Goal: Task Accomplishment & Management: Use online tool/utility

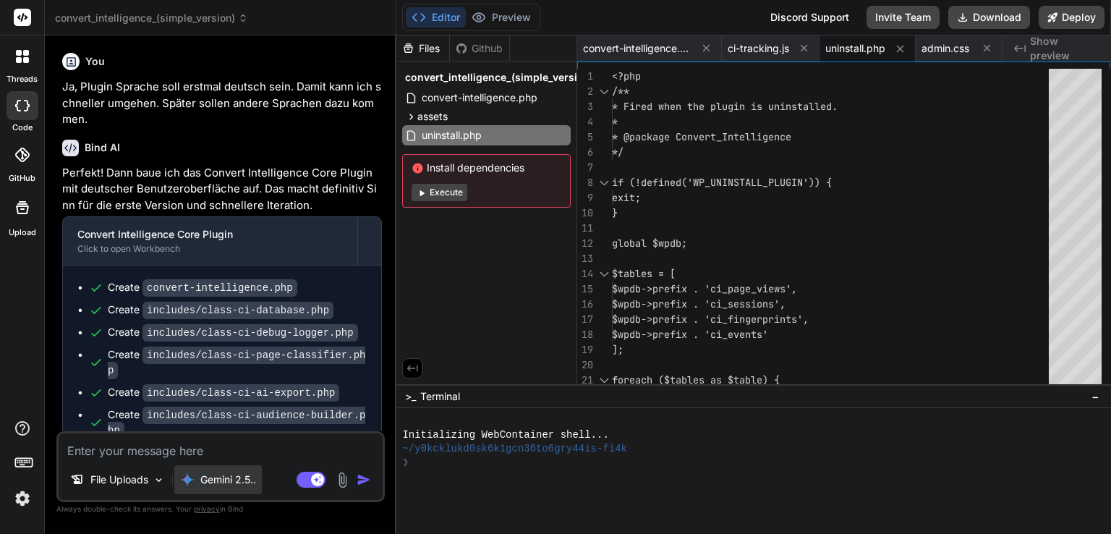
scroll to position [0, 89]
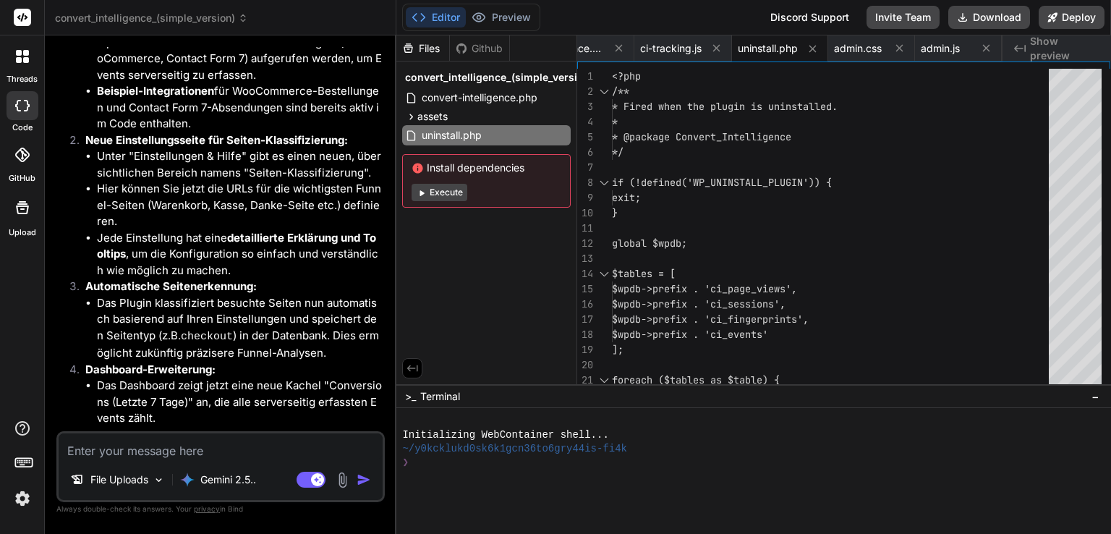
click at [247, 455] on textarea at bounding box center [221, 446] width 324 height 26
type textarea "i"
type textarea "x"
type textarea "ic"
type textarea "x"
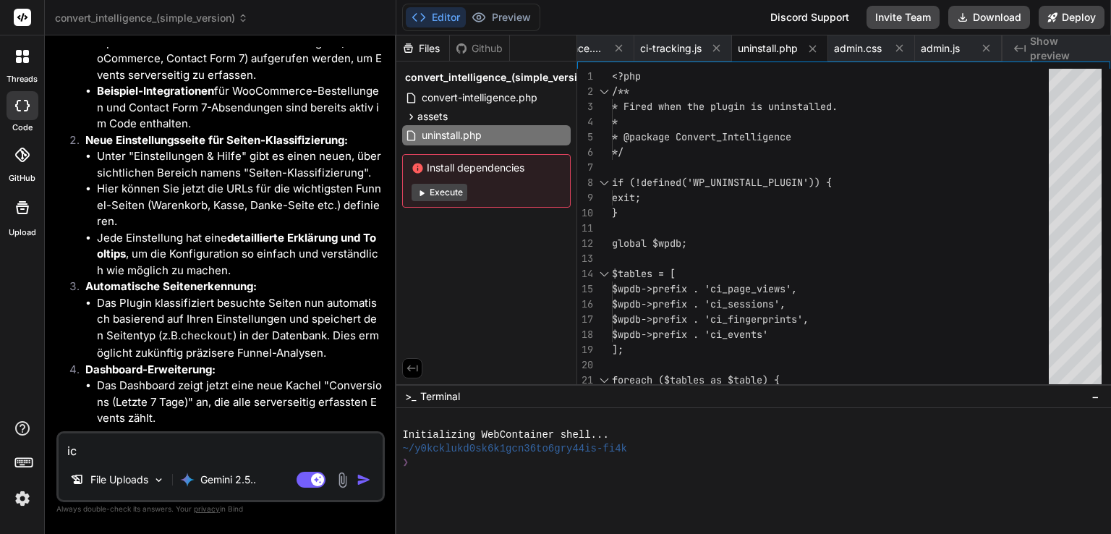
type textarea "ich"
type textarea "x"
type textarea "ich"
type textarea "x"
type textarea "ich e"
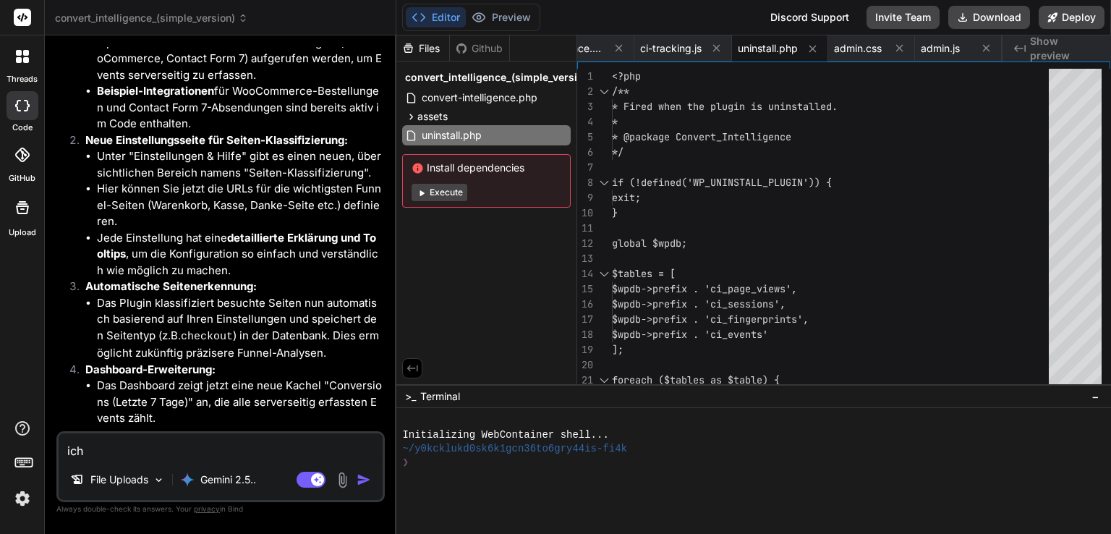
type textarea "x"
type textarea "ich er"
type textarea "x"
type textarea "ich erh"
type textarea "x"
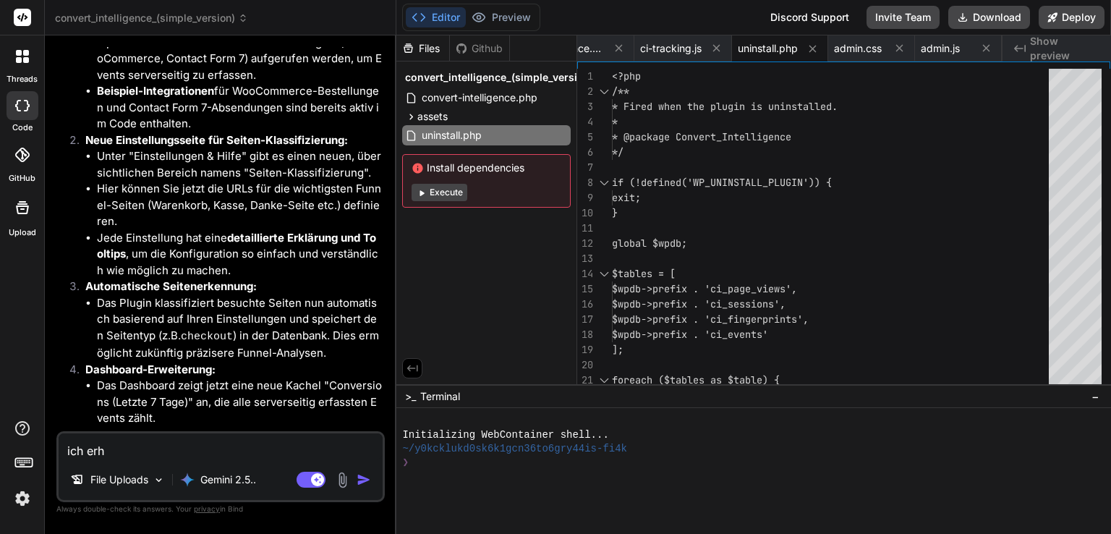
type textarea "ich erha"
type textarea "x"
type textarea "ich erhal"
type textarea "x"
type textarea "ich erhalt"
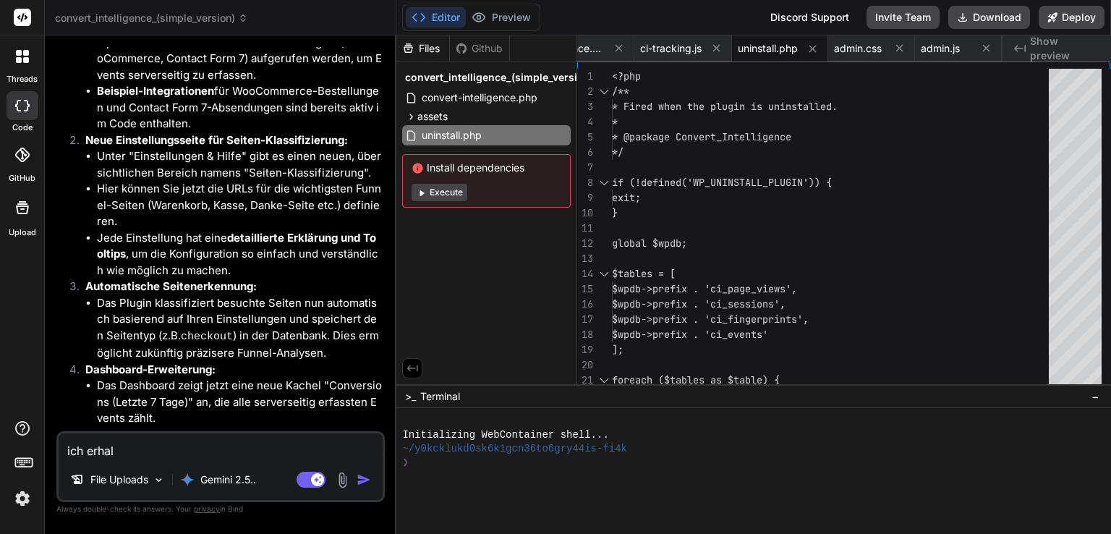
type textarea "x"
type textarea "ich erhalte"
type textarea "x"
type textarea "ich erhalte"
type textarea "x"
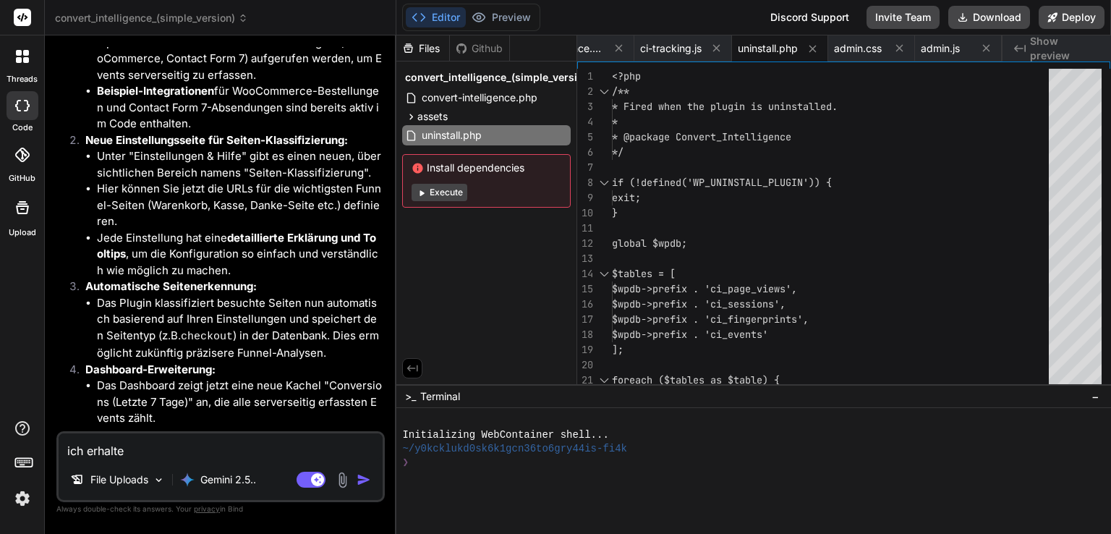
type textarea "ich erhalte a"
type textarea "x"
type textarea "ich erhalte al"
type textarea "x"
type textarea "ich erhalte als"
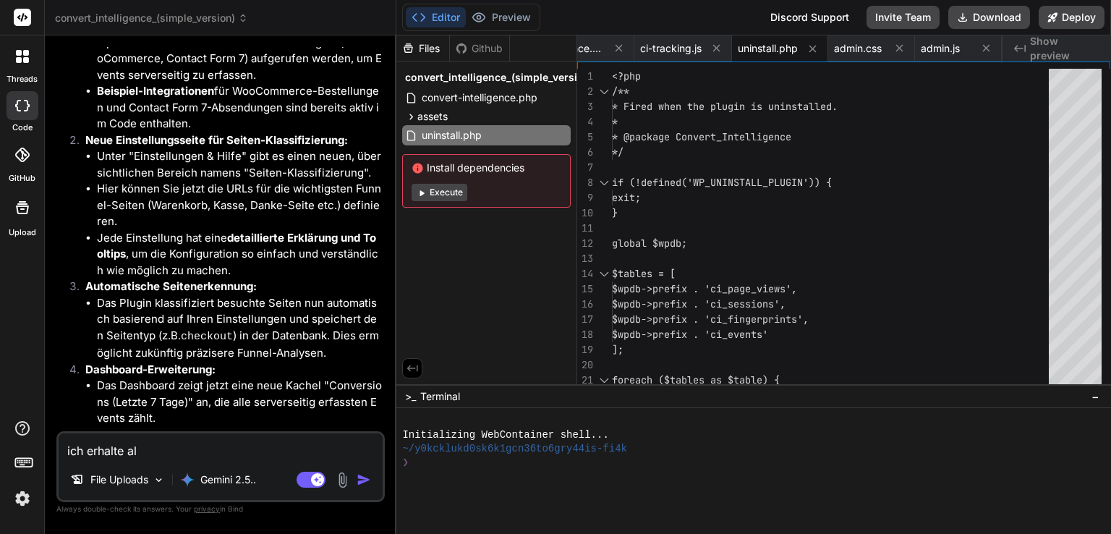
type textarea "x"
type textarea "ich erhalte als"
type textarea "x"
type textarea "ich erhalte als n"
type textarea "x"
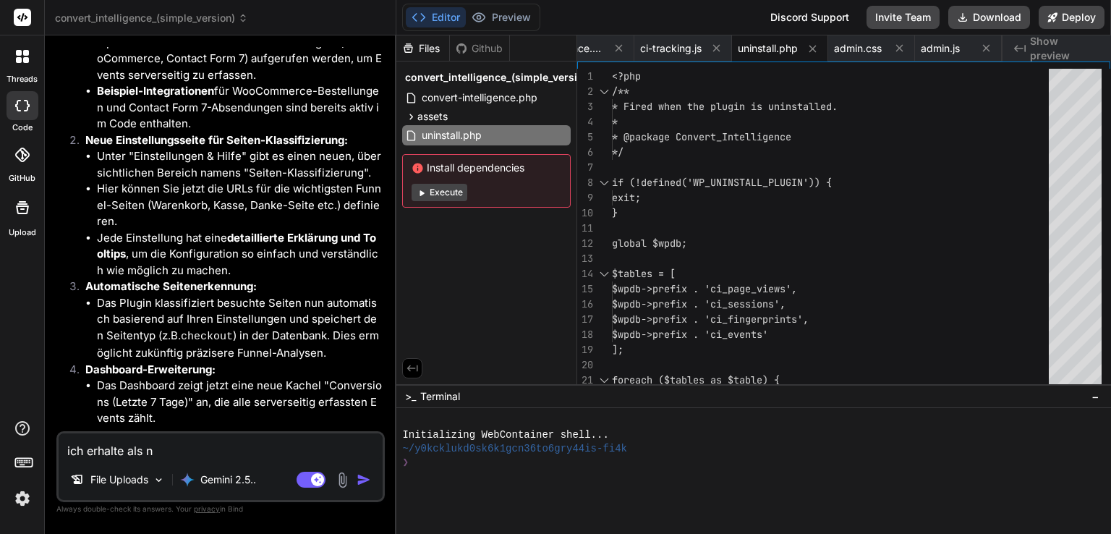
type textarea "ich erhalte als ni"
type textarea "x"
type textarea "ich erhalte als nic"
type textarea "x"
type textarea "ich erhalte als nich"
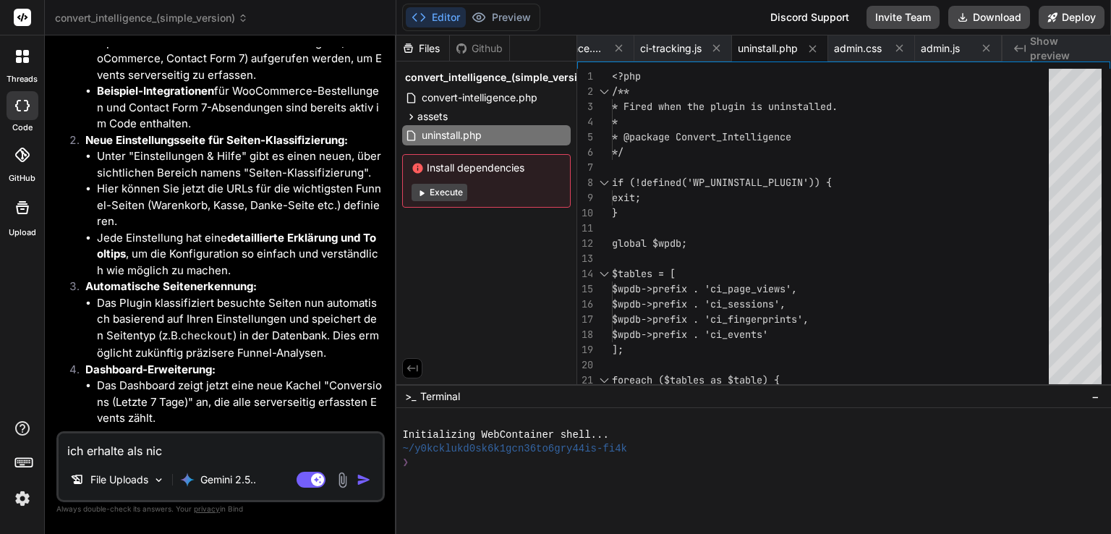
type textarea "x"
type textarea "ich erhalte als nicht"
type textarea "x"
type textarea "ich erhalte als nicht"
type textarea "x"
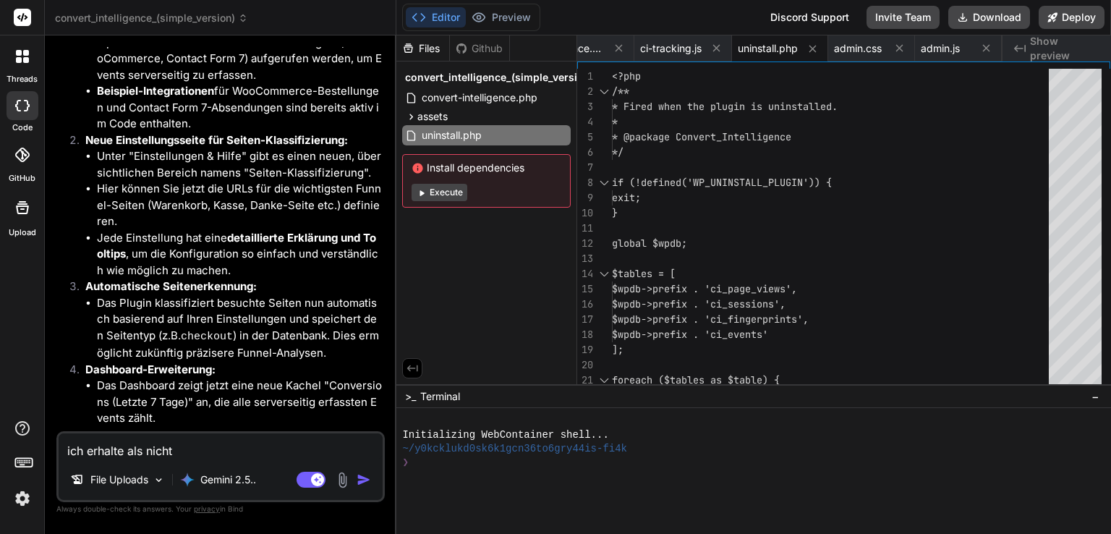
type textarea "ich erhalte als nicht e"
type textarea "x"
type textarea "ich erhalte als nicht ei"
type textarea "x"
type textarea "ich erhalte als nicht ein"
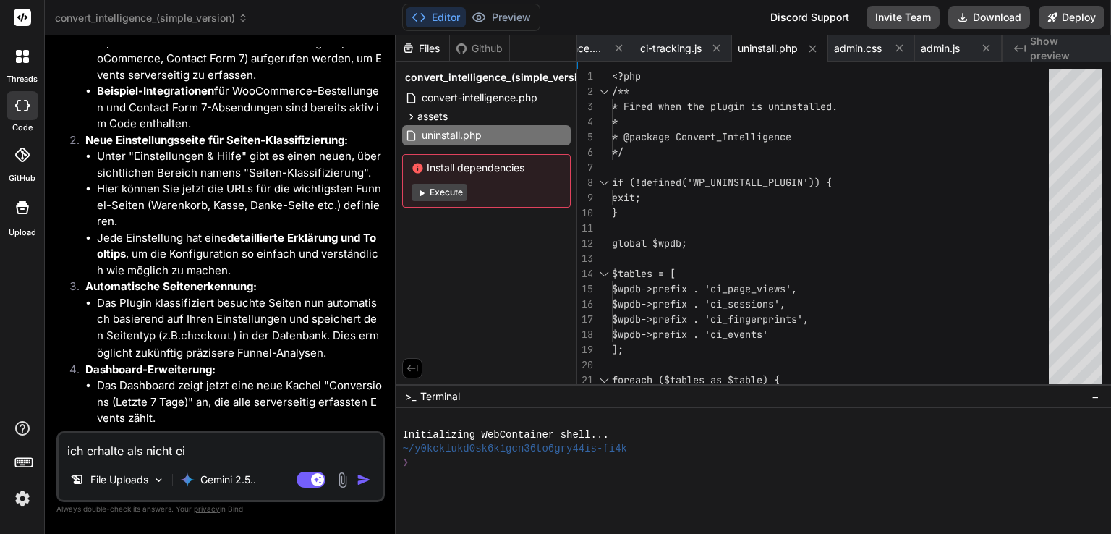
type textarea "x"
type textarea "ich erhalte als nicht eing"
type textarea "x"
type textarea "ich erhalte als nicht einge"
type textarea "x"
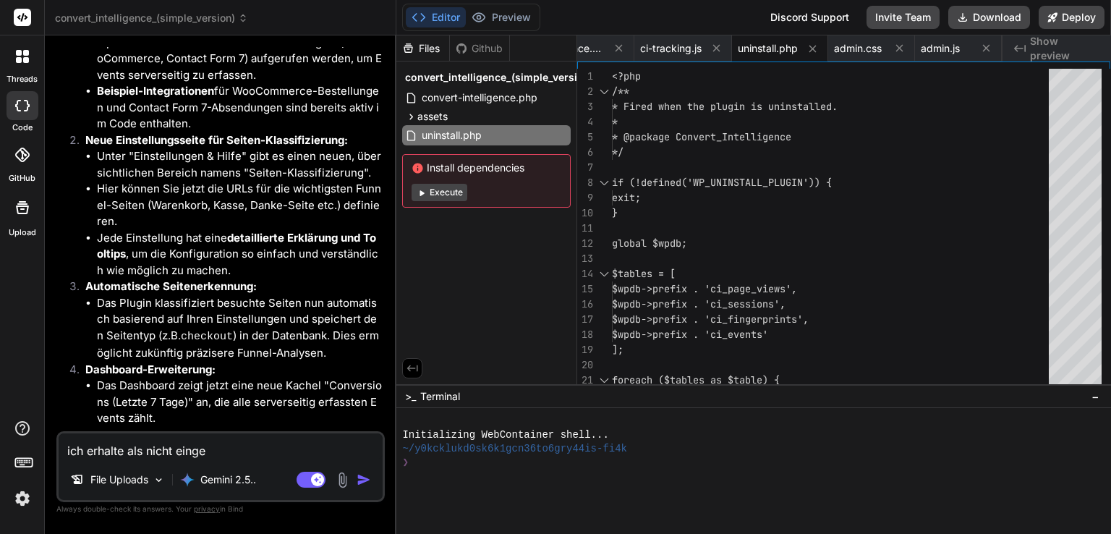
type textarea "ich erhalte als nicht eingel"
type textarea "x"
type textarea "ich erhalte als nicht eingelo"
type textarea "x"
type textarea "ich erhalte als nicht eingelog"
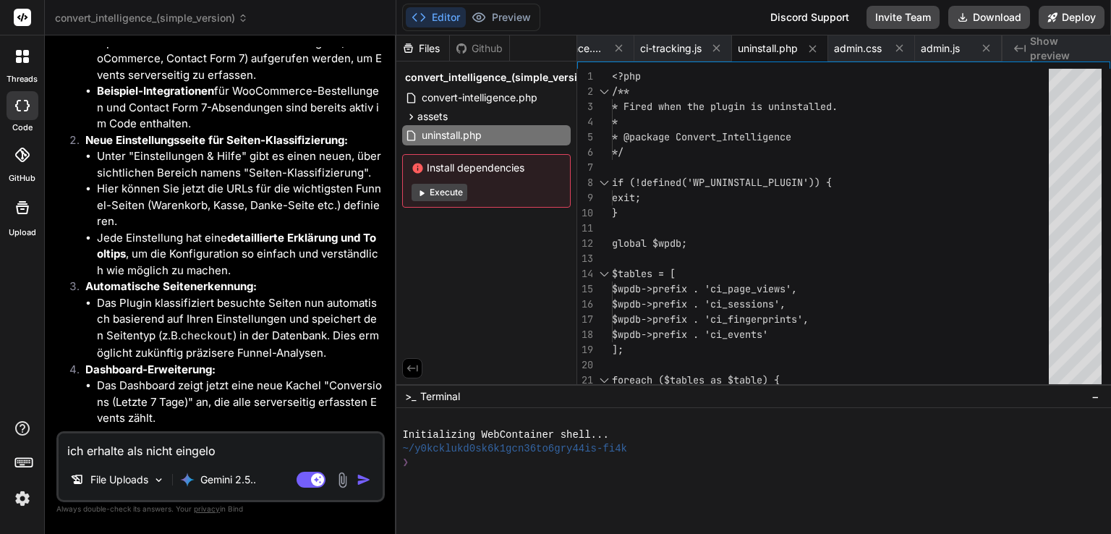
type textarea "x"
type textarea "ich erhalte als nicht eingelogg"
type textarea "x"
type textarea "ich erhalte als nicht eingeloggt"
type textarea "x"
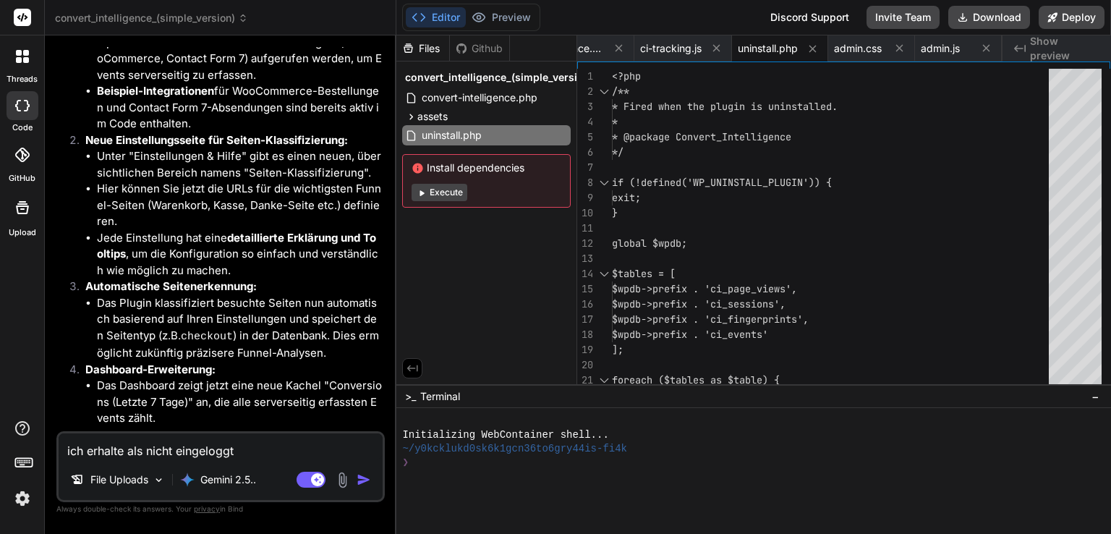
type textarea "ich erhalte als nicht eingeloggte"
type textarea "x"
type textarea "ich erhalte als nicht eingeloggter"
type textarea "x"
type textarea "ich erhalte als nicht eingeloggter"
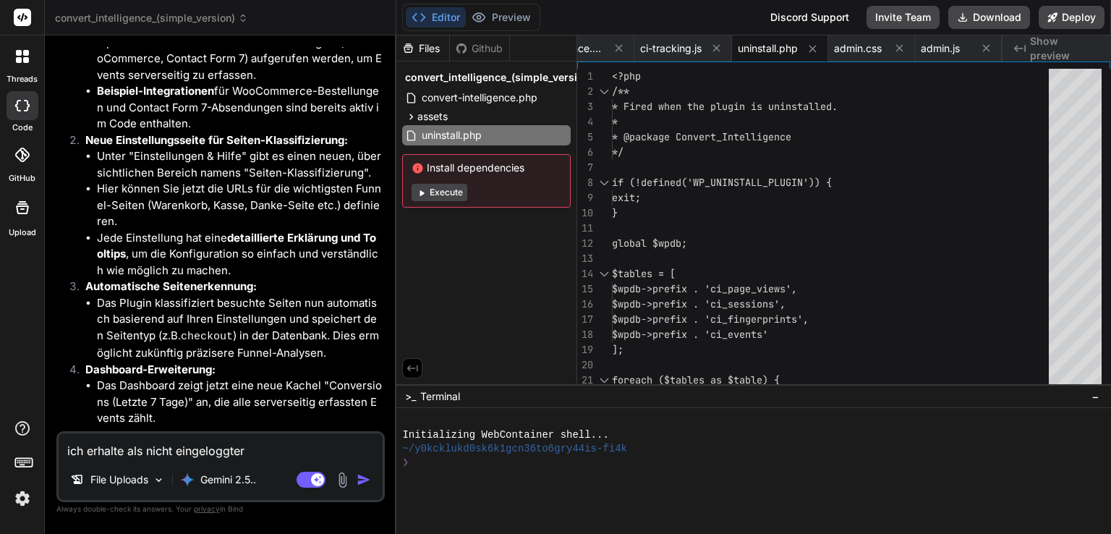
type textarea "x"
type textarea "ich erhalte als nicht eingeloggter u"
type textarea "x"
type textarea "ich erhalte als nicht eingeloggter us"
type textarea "x"
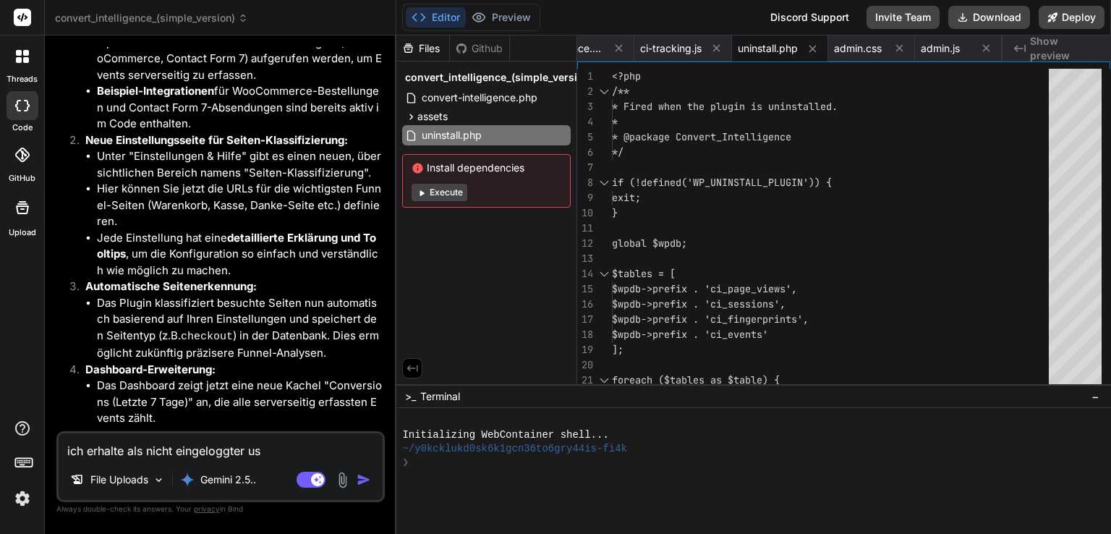
type textarea "ich erhalte als nicht eingeloggter use"
type textarea "x"
type textarea "ich erhalte als nicht eingeloggter user"
type textarea "x"
type textarea "ich erhalte als nicht eingeloggter user"
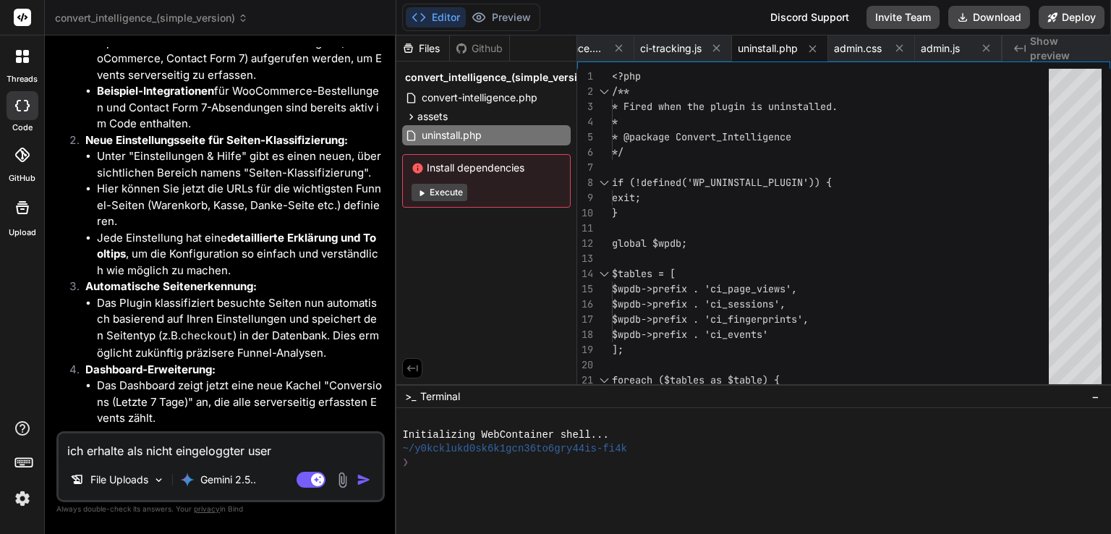
type textarea "x"
type textarea "ich erhalte als nicht eingeloggter user d"
type textarea "x"
type textarea "ich erhalte als nicht eingeloggter user di"
type textarea "x"
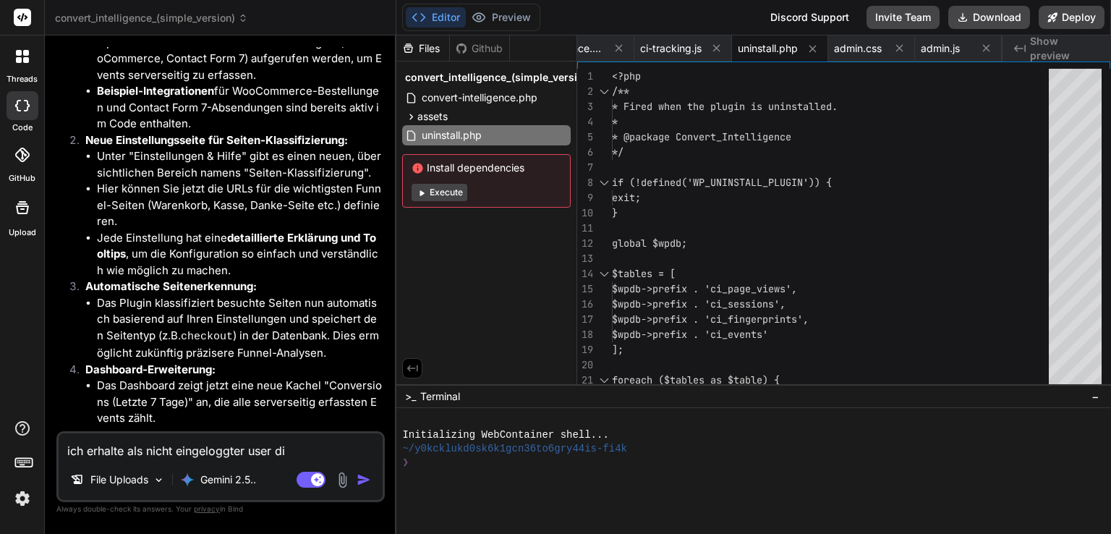
type textarea "ich erhalte als nicht eingeloggter user die"
type textarea "x"
type textarea "ich erhalte als nicht eingeloggter user dies"
type textarea "x"
type textarea "ich erhalte als nicht eingeloggter user diese"
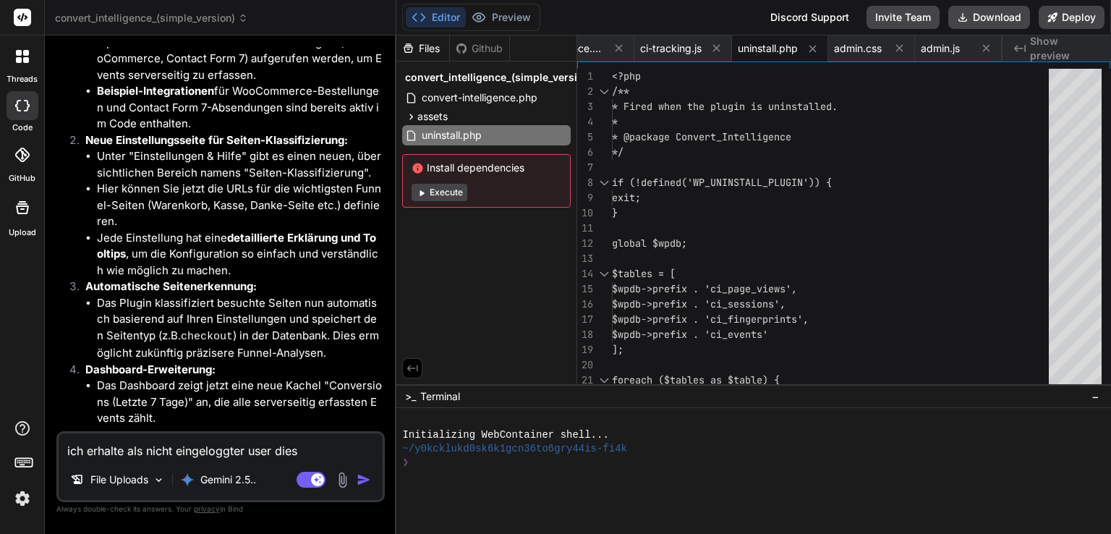
type textarea "x"
type textarea "ich erhalte als nicht eingeloggter user diese"
type textarea "x"
type textarea "ich erhalte als nicht eingeloggter user diese m"
type textarea "x"
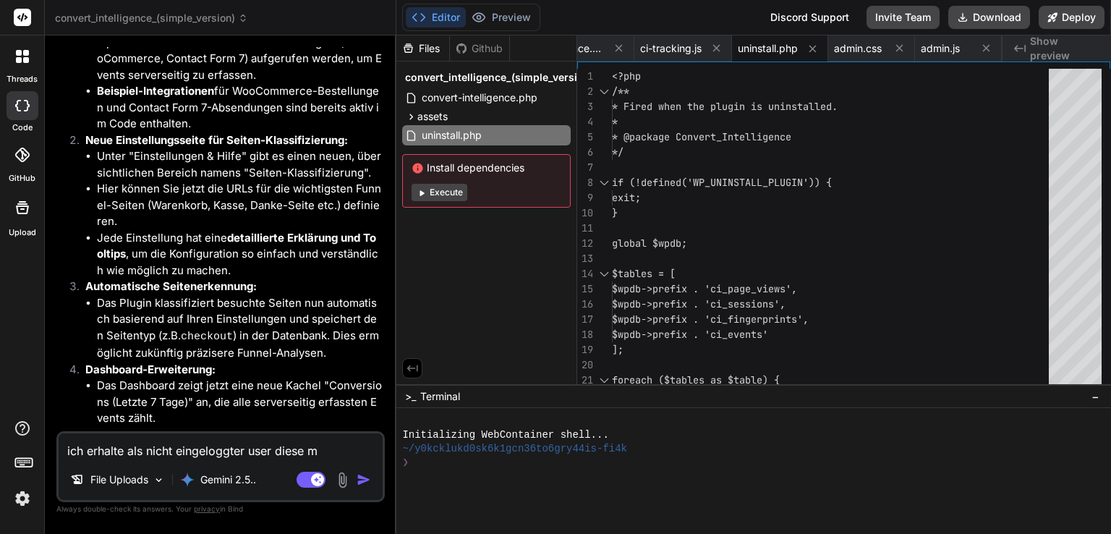
type textarea "ich erhalte als nicht eingeloggter user diese me"
type textarea "x"
type textarea "ich erhalte als nicht eingeloggter user diese mel"
type textarea "x"
type textarea "ich erhalte als nicht eingeloggter user diese meld"
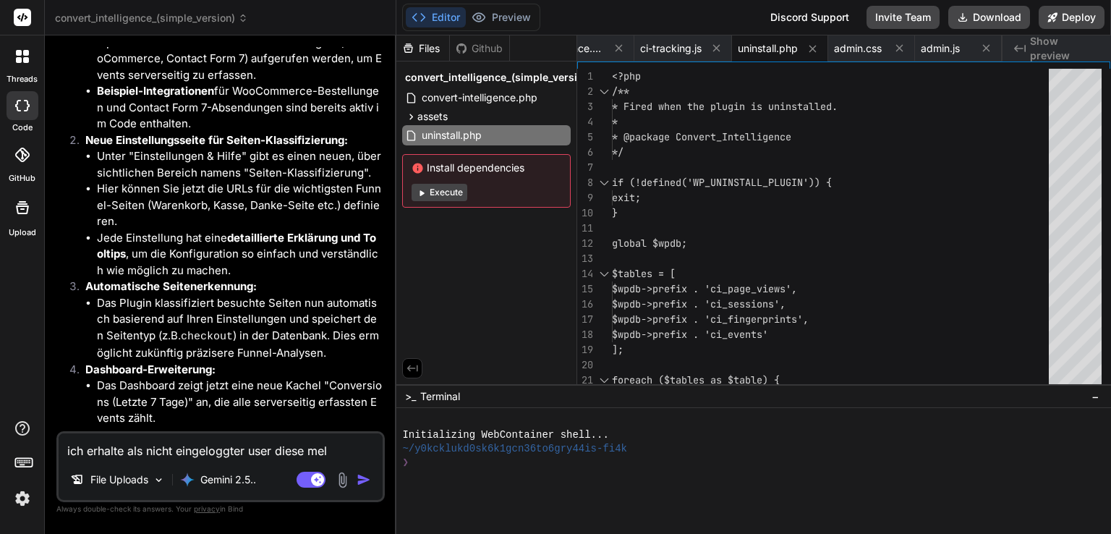
type textarea "x"
type textarea "ich erhalte als nicht eingeloggter user diese meldu"
type textarea "x"
type textarea "ich erhalte als nicht eingeloggter user diese meldun"
type textarea "x"
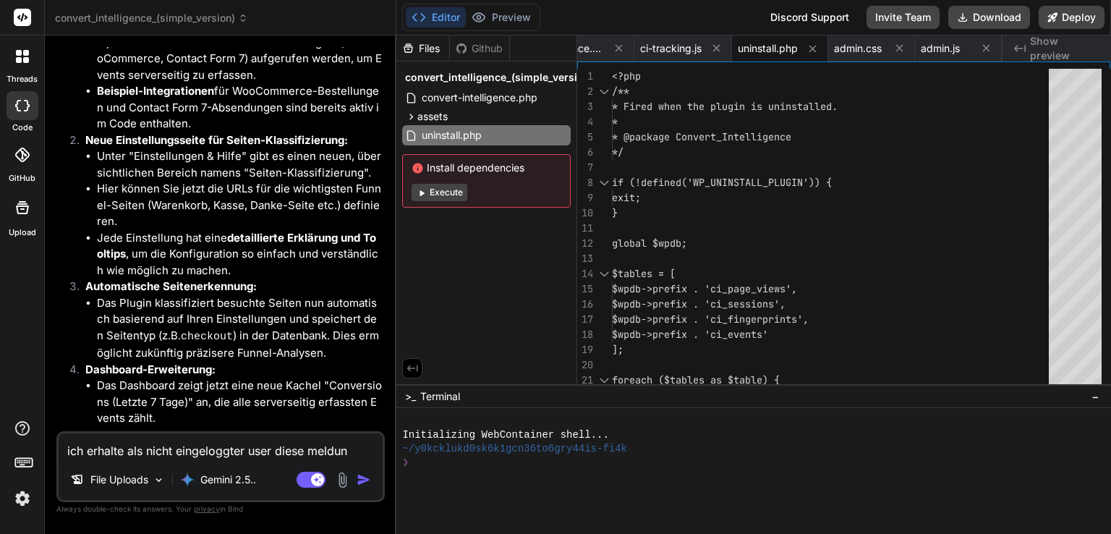
type textarea "ich erhalte als nicht eingeloggter user diese meldung"
type textarea "x"
type textarea "ich erhalte als nicht eingeloggter user diese meldung"
type textarea "x"
type textarea "ich erhalte als nicht eingeloggter user diese meldung i"
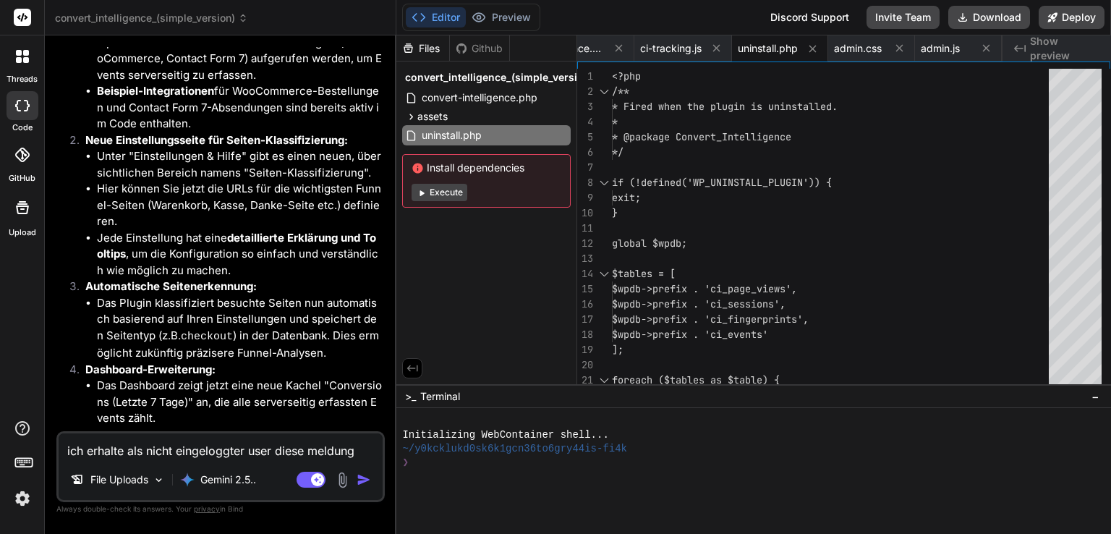
type textarea "x"
type textarea "ich erhalte als nicht eingeloggter user diese meldung im"
type textarea "x"
type textarea "ich erhalte als nicht eingeloggter user diese meldung im"
type textarea "x"
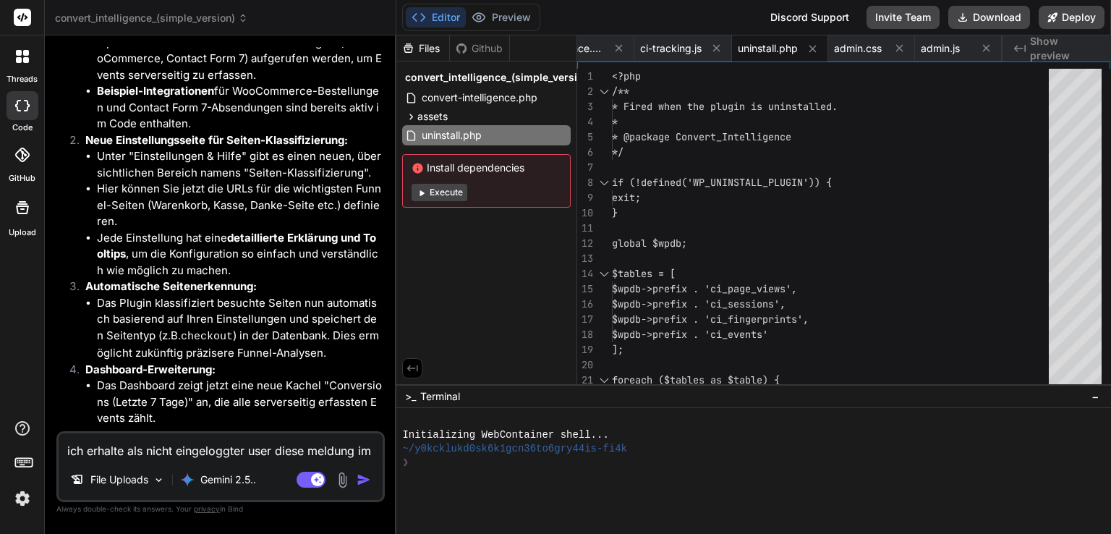
type textarea "ich erhalte als nicht eingeloggter user diese meldung im h"
type textarea "x"
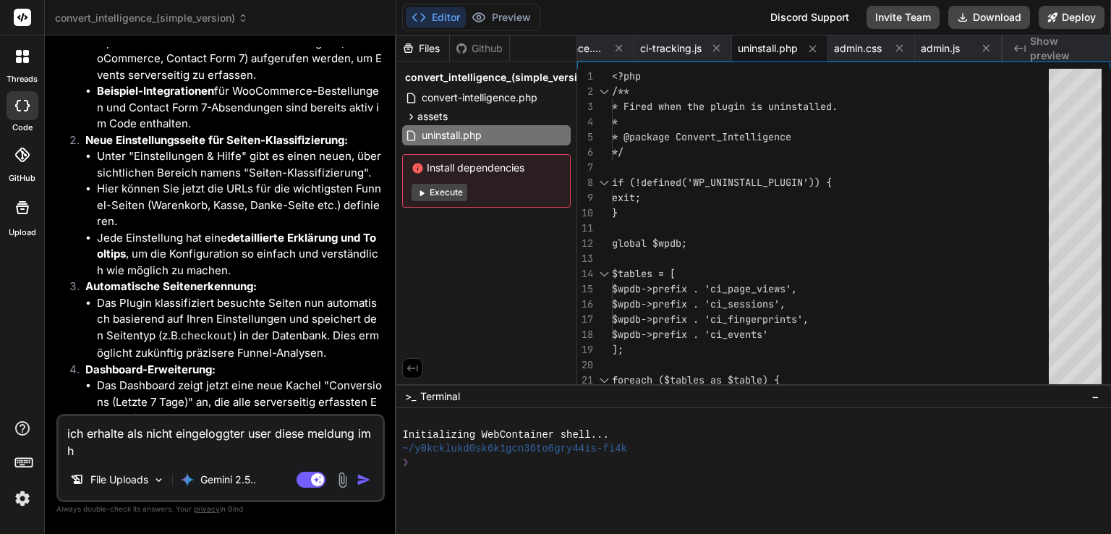
scroll to position [17339, 0]
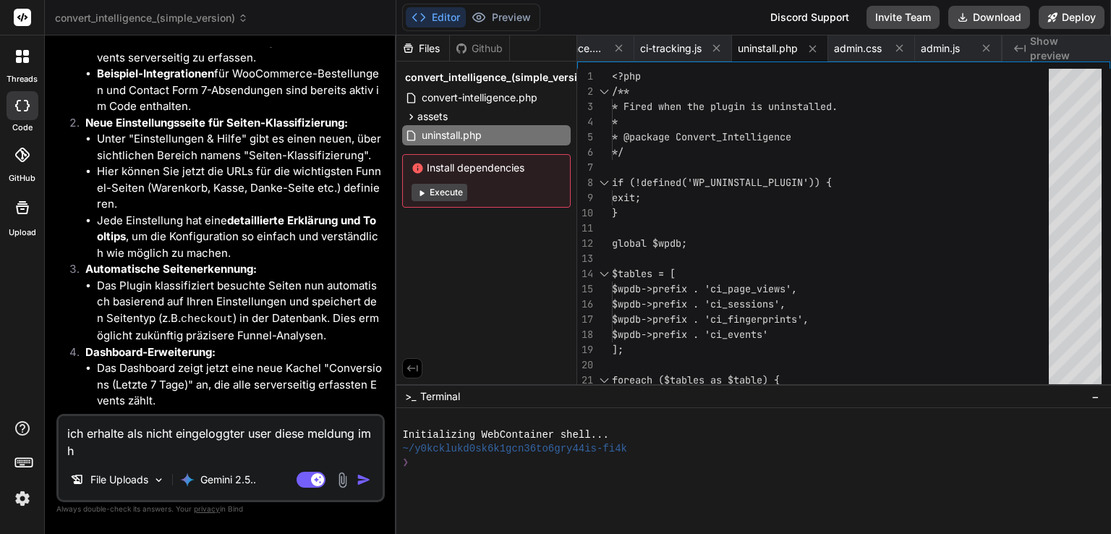
type textarea "ich erhalte als nicht eingeloggter user diese meldung im he"
type textarea "x"
type textarea "ich erhalte als nicht eingeloggter user diese meldung im hea"
type textarea "x"
type textarea "ich erhalte als nicht eingeloggter user diese meldung im head"
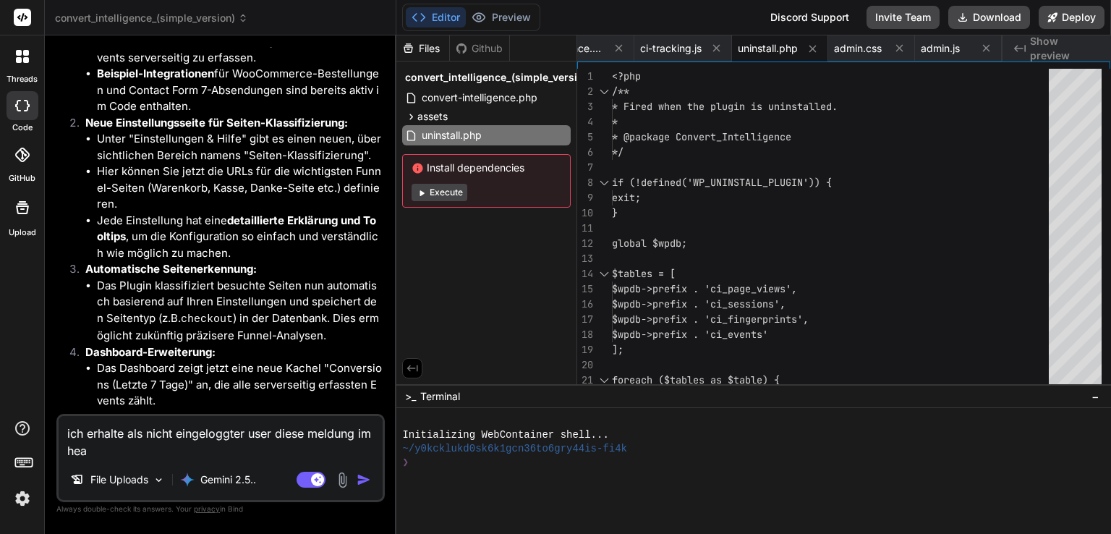
type textarea "x"
type textarea "ich erhalte als nicht eingeloggter user diese meldung im heade"
type textarea "x"
type textarea "ich erhalte als nicht eingeloggter user diese meldung im header"
type textarea "x"
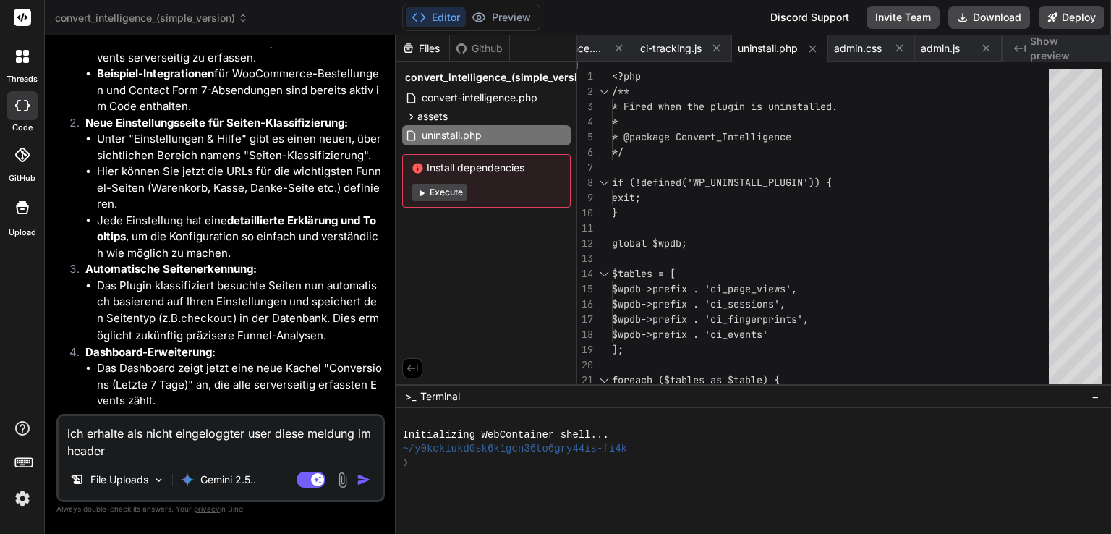
type textarea "ich erhalte als nicht eingeloggter user diese meldung im header:"
type textarea "x"
paste textarea "Warning: Cannot modify header information - headers already sent by (output sta…"
type textarea "ich erhalte als nicht eingeloggter user diese meldung im header:Warning: Cannot…"
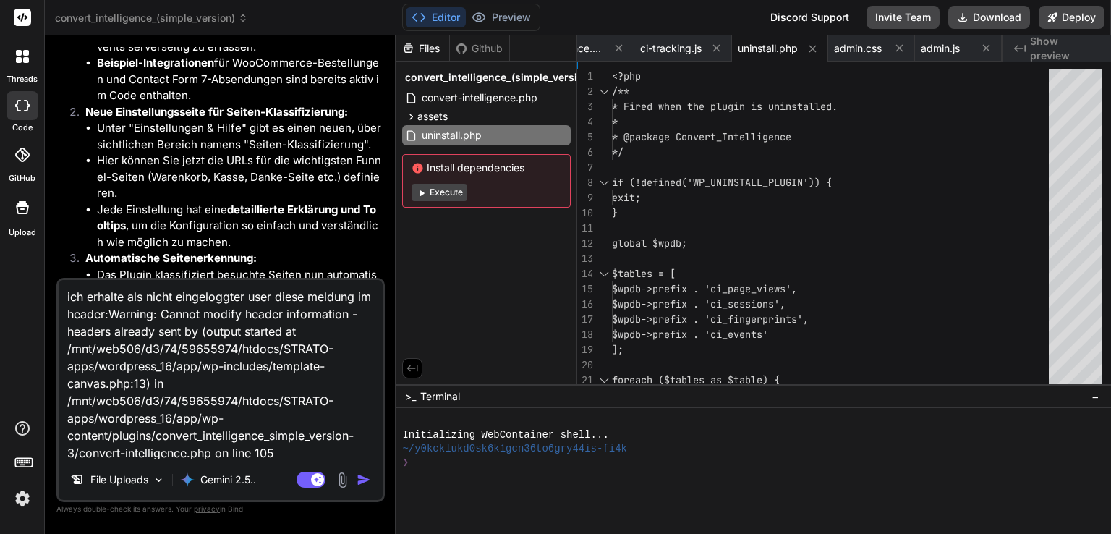
type textarea "x"
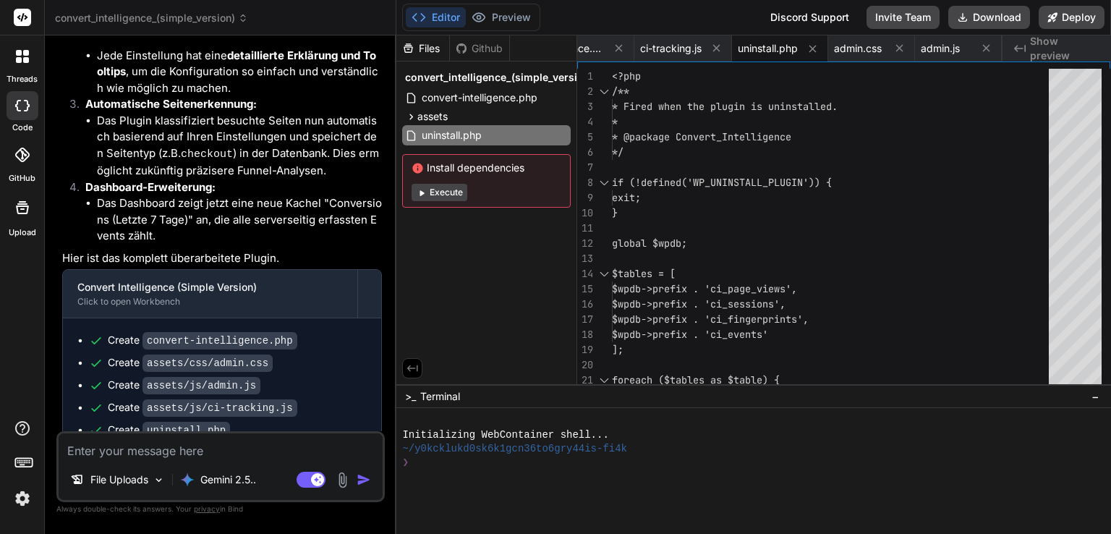
scroll to position [17569, 0]
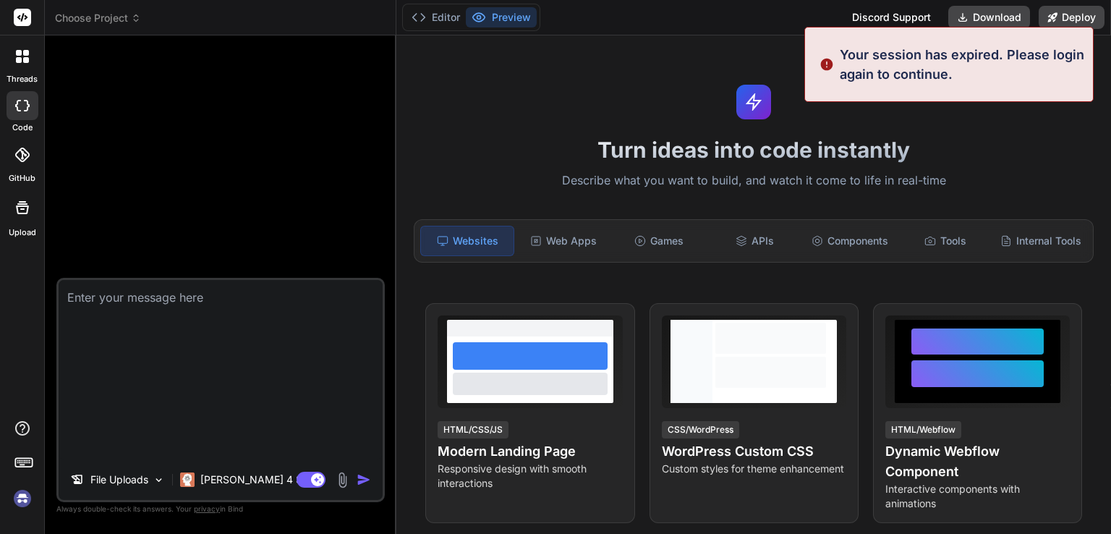
type textarea "x"
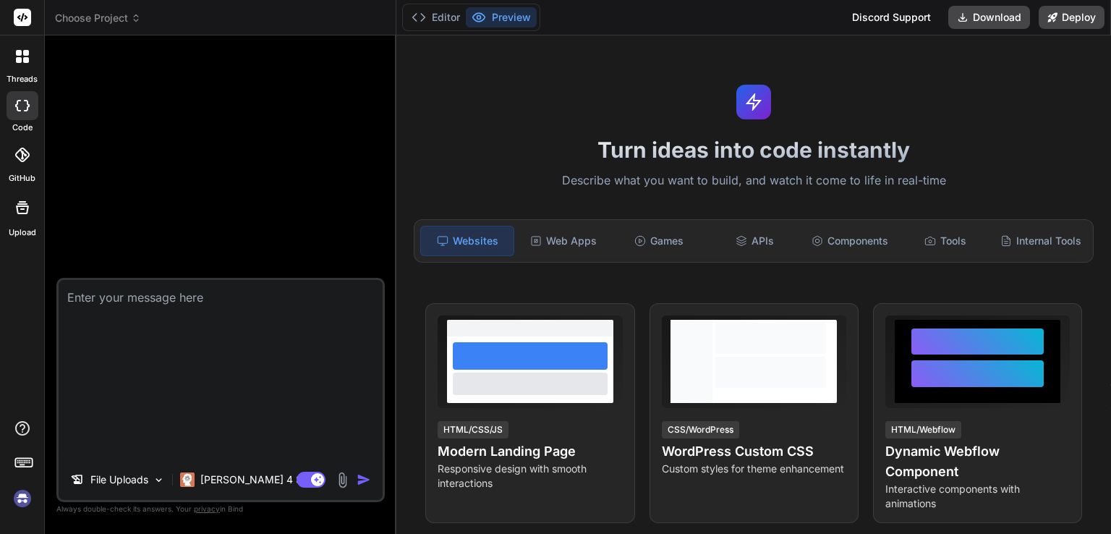
scroll to position [3, 0]
drag, startPoint x: 61, startPoint y: 294, endPoint x: 454, endPoint y: 532, distance: 459.2
click at [475, 533] on html "threads code GitHub Upload Choose Project Created with Pixso. Bind AI Web Searc…" at bounding box center [555, 267] width 1111 height 534
type textarea "ich erhalte als nicht eingeloggter user diese meldung im header:Warning: Cannot…"
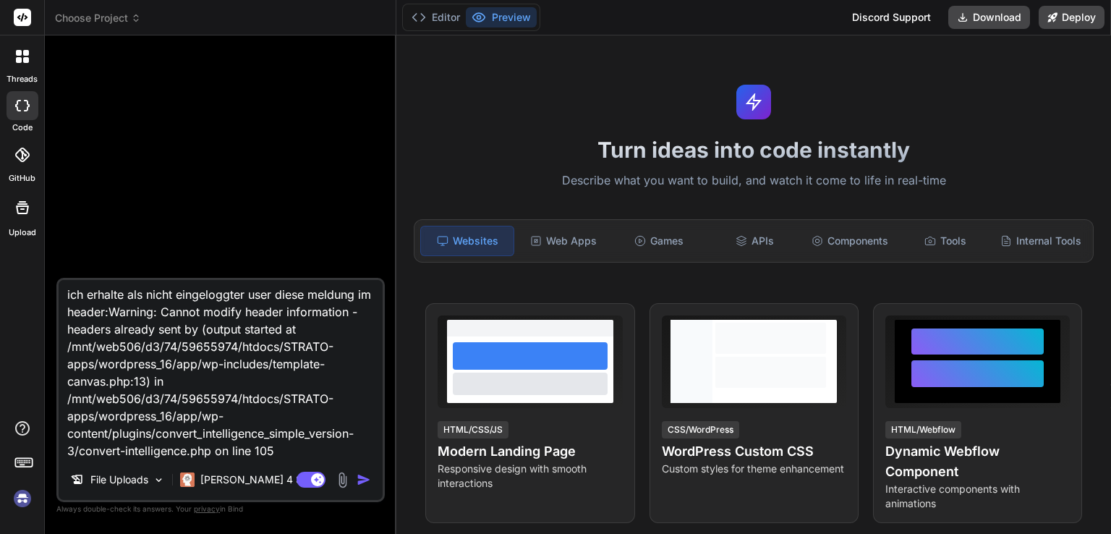
type textarea "x"
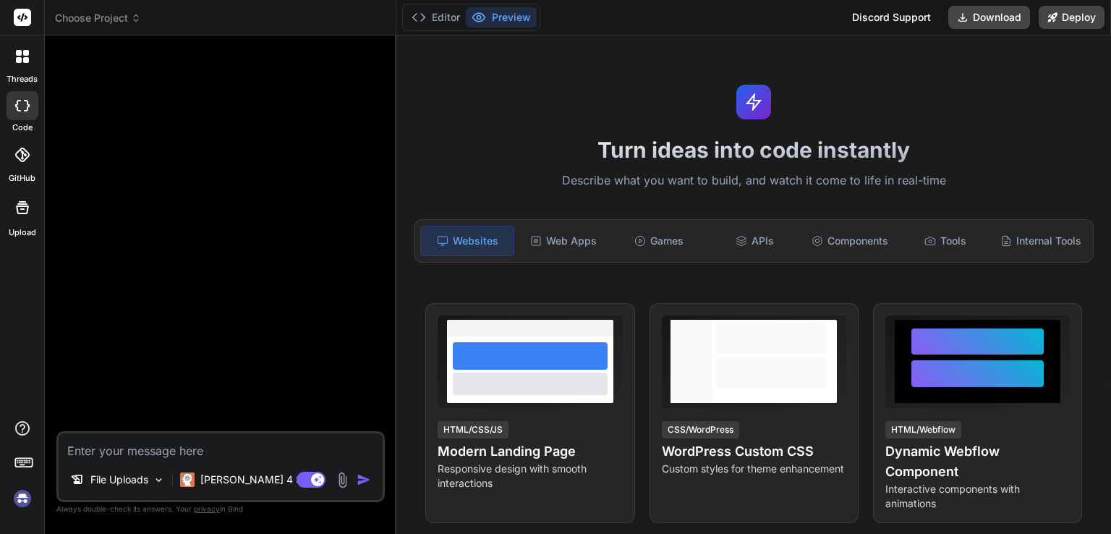
scroll to position [0, 0]
click at [112, 21] on span "Choose Project" at bounding box center [98, 18] width 86 height 14
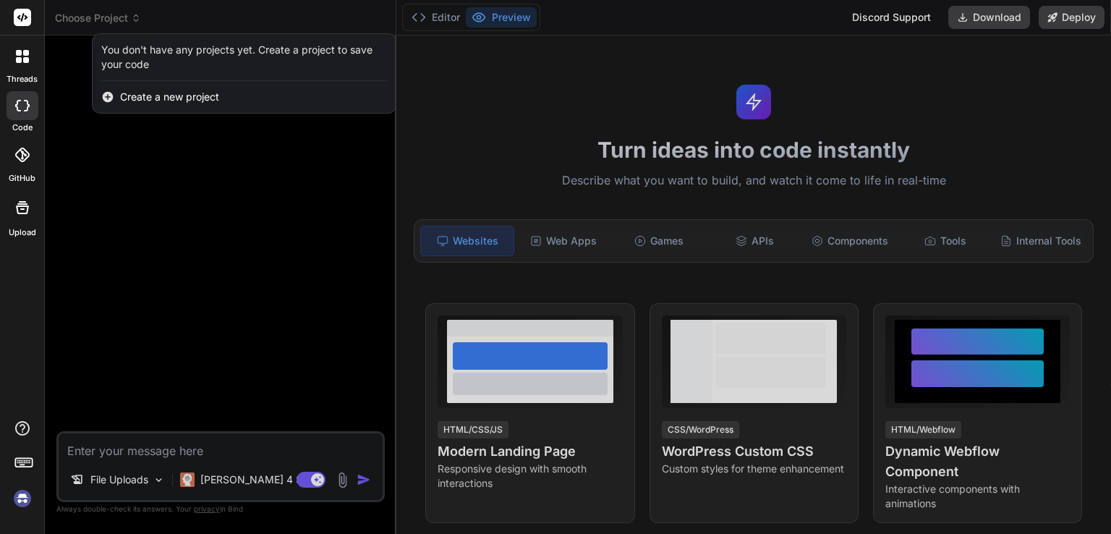
click at [112, 21] on div at bounding box center [555, 267] width 1111 height 534
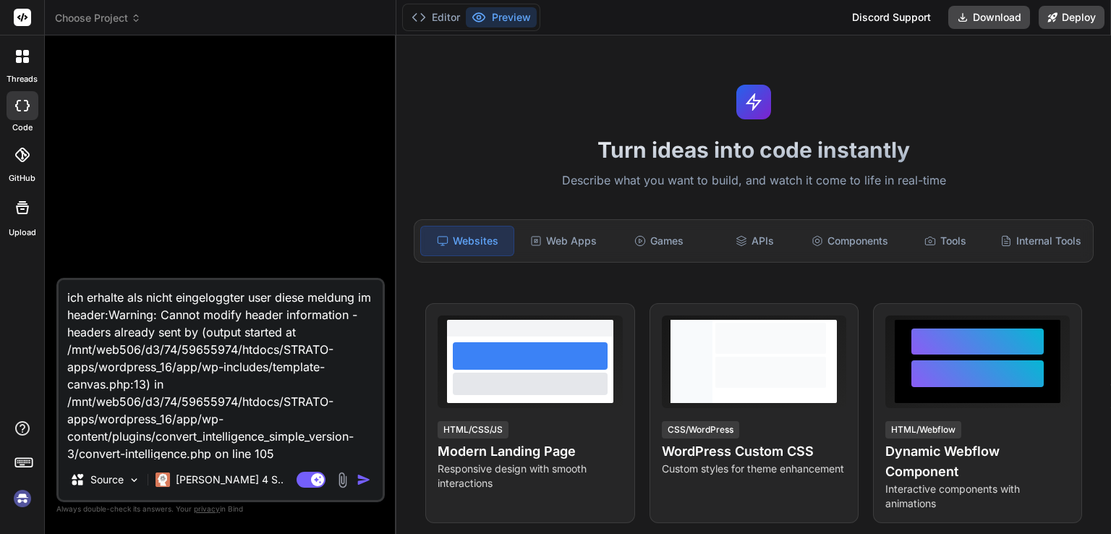
click at [126, 19] on span "Choose Project" at bounding box center [98, 18] width 86 height 14
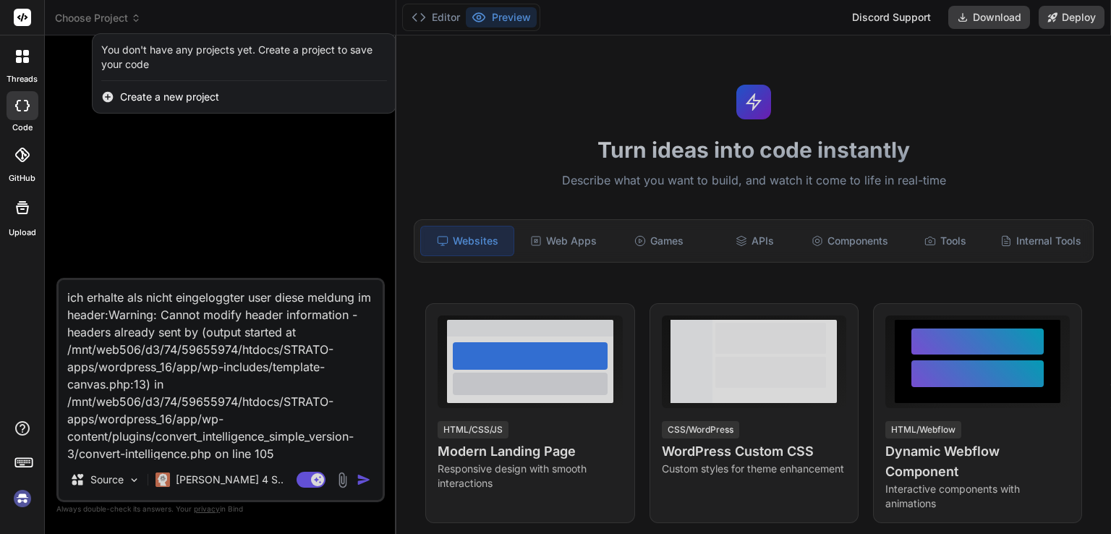
click at [119, 19] on div at bounding box center [555, 267] width 1111 height 534
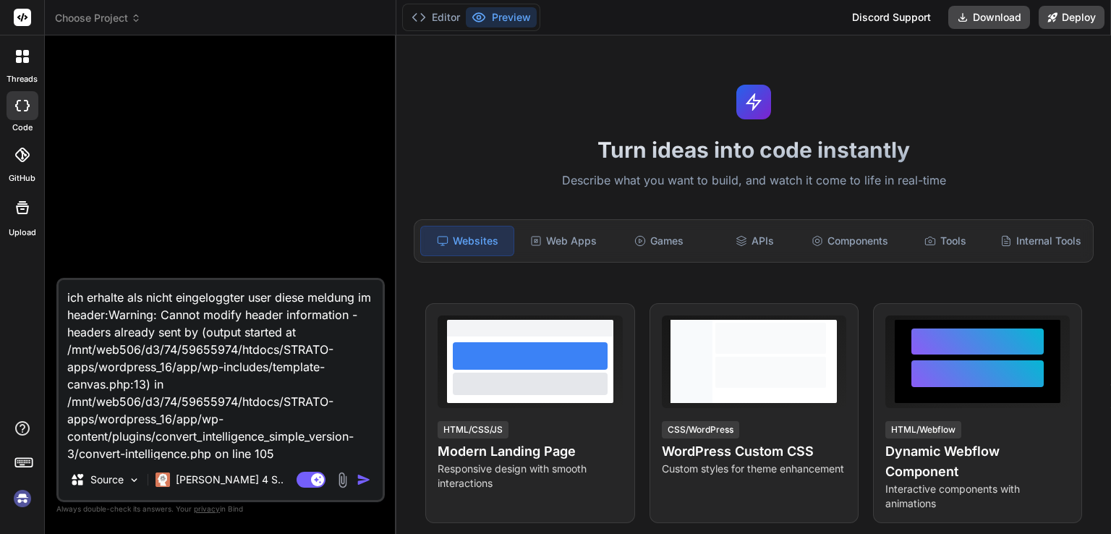
click at [27, 495] on img at bounding box center [22, 498] width 25 height 25
click at [117, 21] on span "Choose Project" at bounding box center [98, 18] width 86 height 14
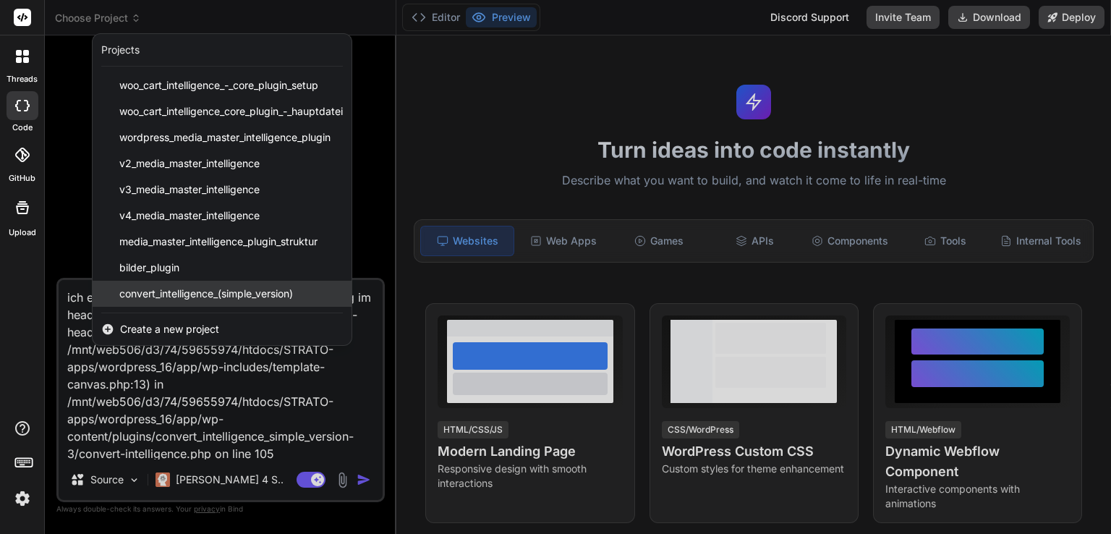
click at [187, 290] on span "convert_intelligence_(simple_version)" at bounding box center [206, 293] width 174 height 14
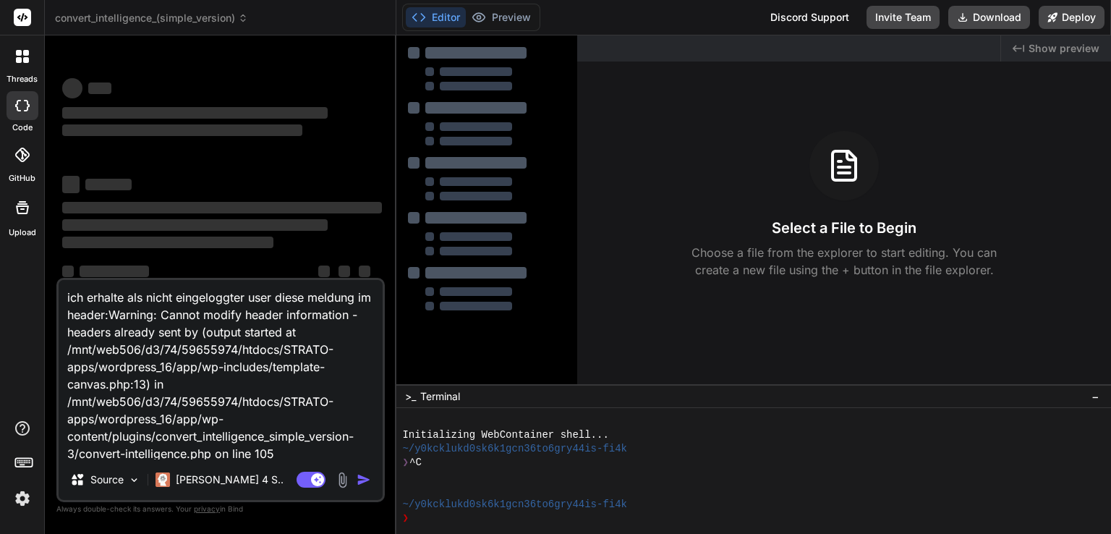
click at [294, 455] on textarea "ich erhalte als nicht eingeloggter user diese meldung im header:Warning: Cannot…" at bounding box center [221, 369] width 324 height 179
type textarea "x"
type textarea "ich erhalte als nicht eingeloggter user diese meldung im header:Warning: Cannot…"
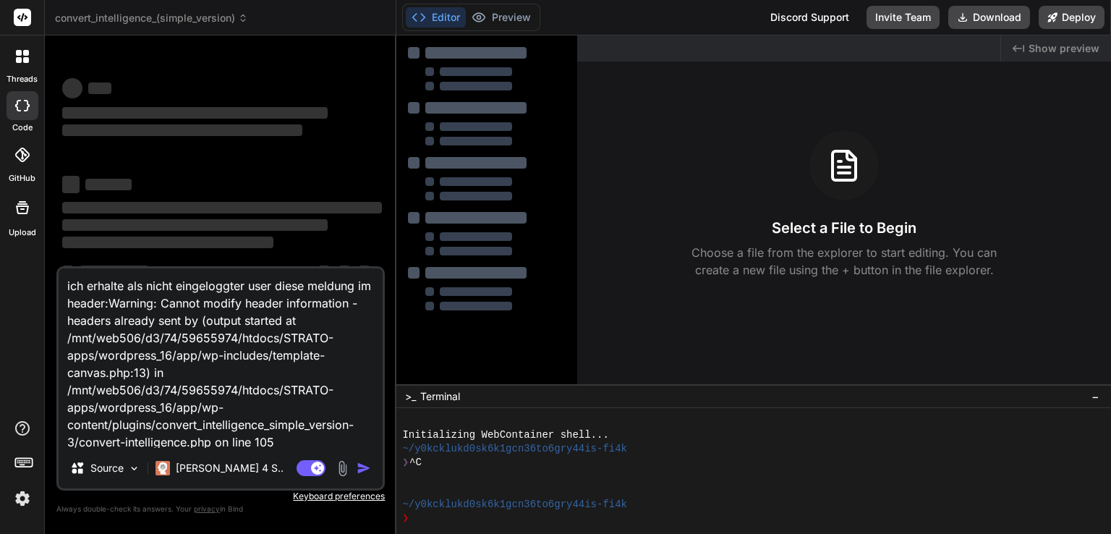
type textarea "x"
type textarea "ich erhalte als nicht eingeloggter user diese meldung im header:Warning: Cannot…"
click at [341, 472] on img at bounding box center [342, 468] width 17 height 17
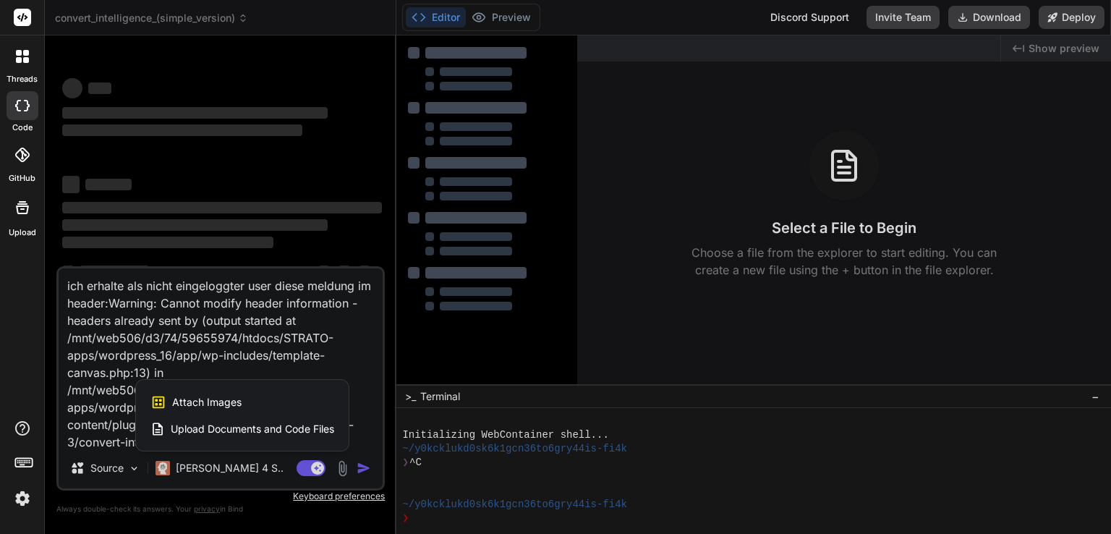
click at [229, 430] on span "Upload Documents and Code Files" at bounding box center [252, 429] width 163 height 14
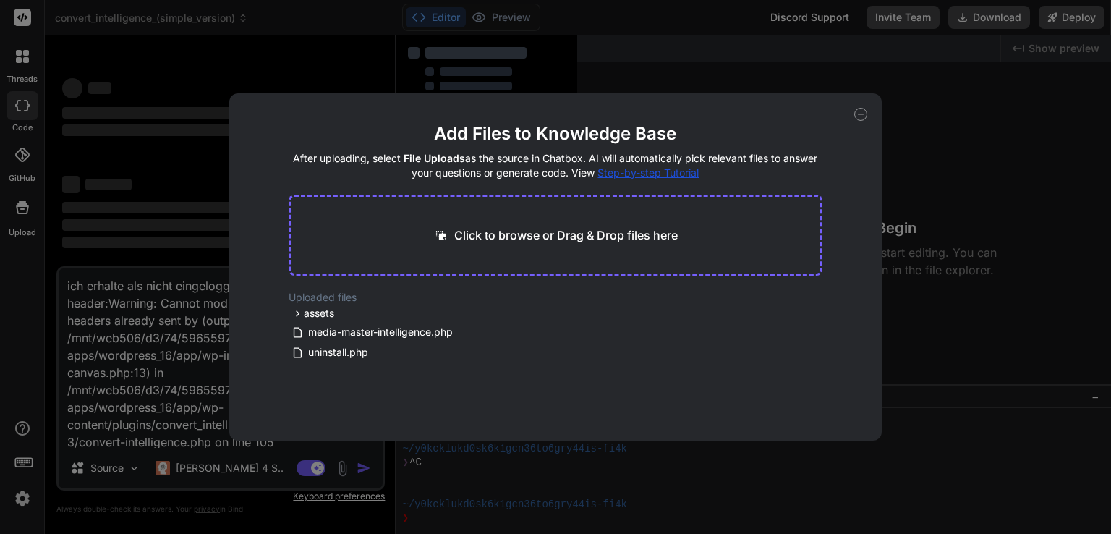
click at [176, 400] on div "Add Files to Knowledge Base After uploading, select File Uploads as the source …" at bounding box center [555, 267] width 1111 height 534
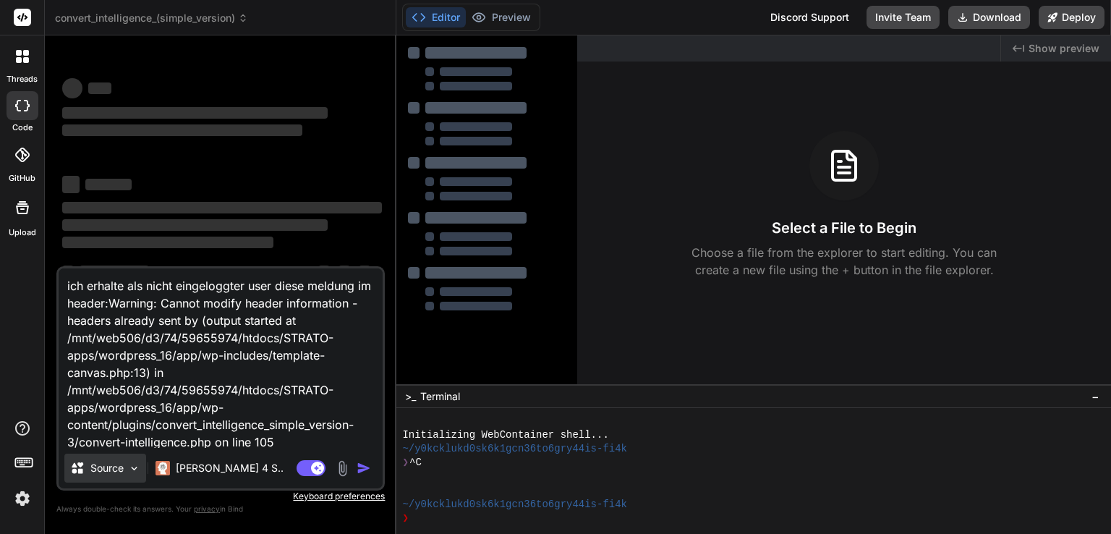
click at [114, 465] on p "Source" at bounding box center [106, 468] width 33 height 14
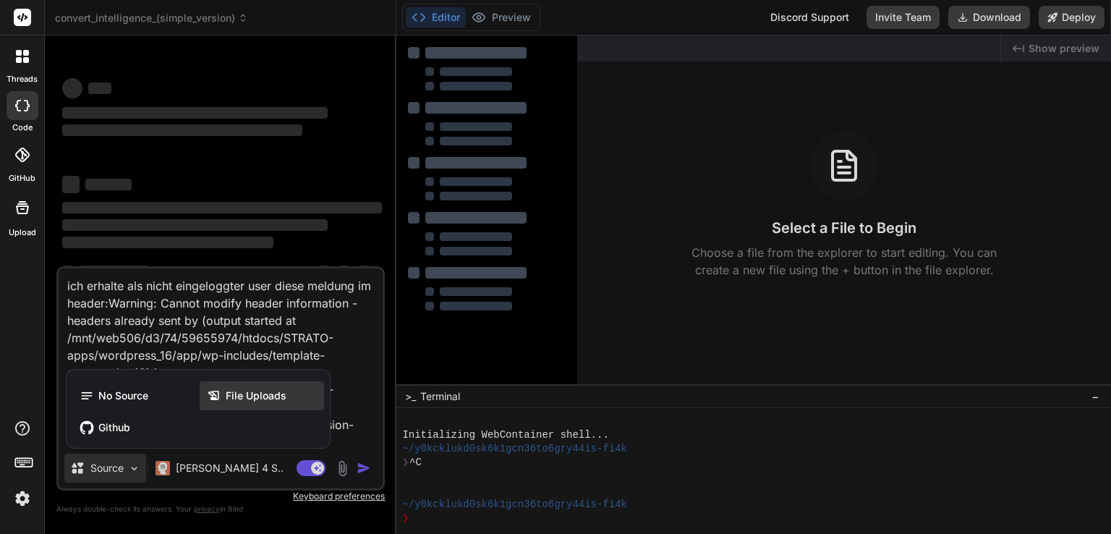
click at [264, 393] on span "File Uploads" at bounding box center [256, 395] width 61 height 14
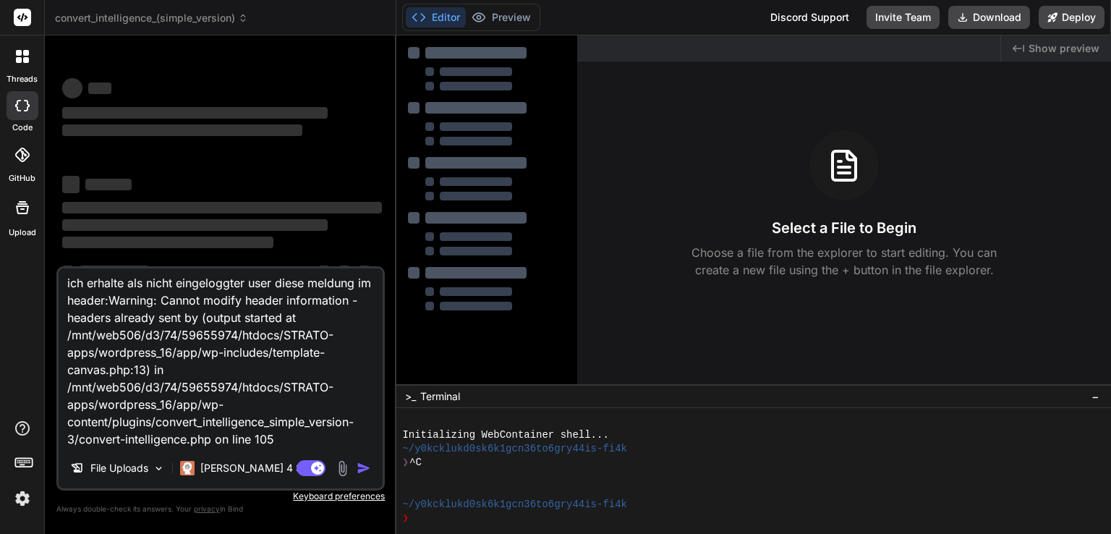
scroll to position [38, 0]
click at [165, 440] on textarea "ich erhalte als nicht eingeloggter user diese meldung im header:Warning: Cannot…" at bounding box center [221, 357] width 324 height 179
click at [342, 467] on img at bounding box center [342, 468] width 17 height 17
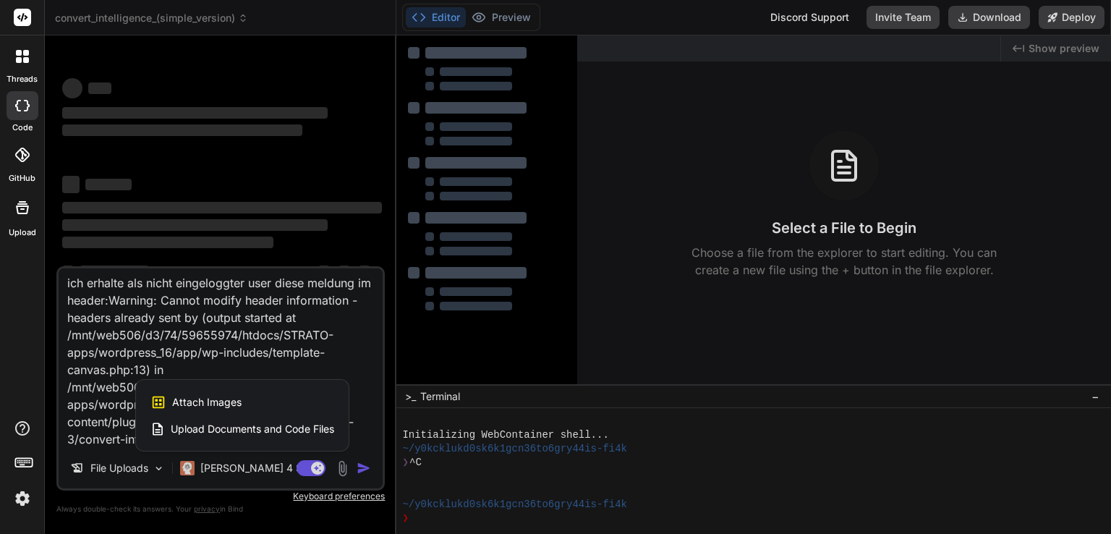
click at [229, 428] on span "Upload Documents and Code Files" at bounding box center [252, 429] width 163 height 14
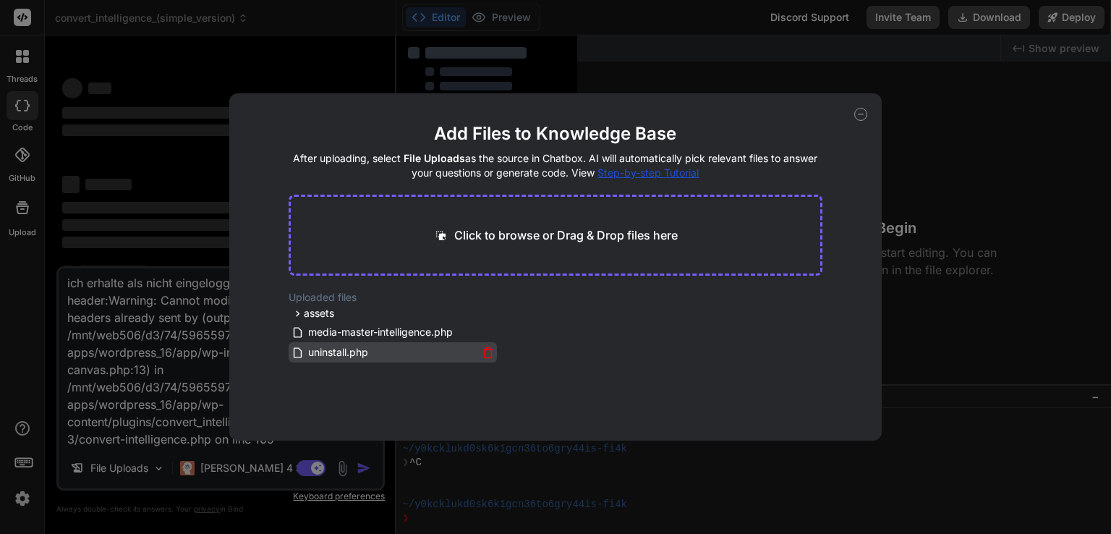
click at [482, 354] on icon at bounding box center [488, 352] width 12 height 12
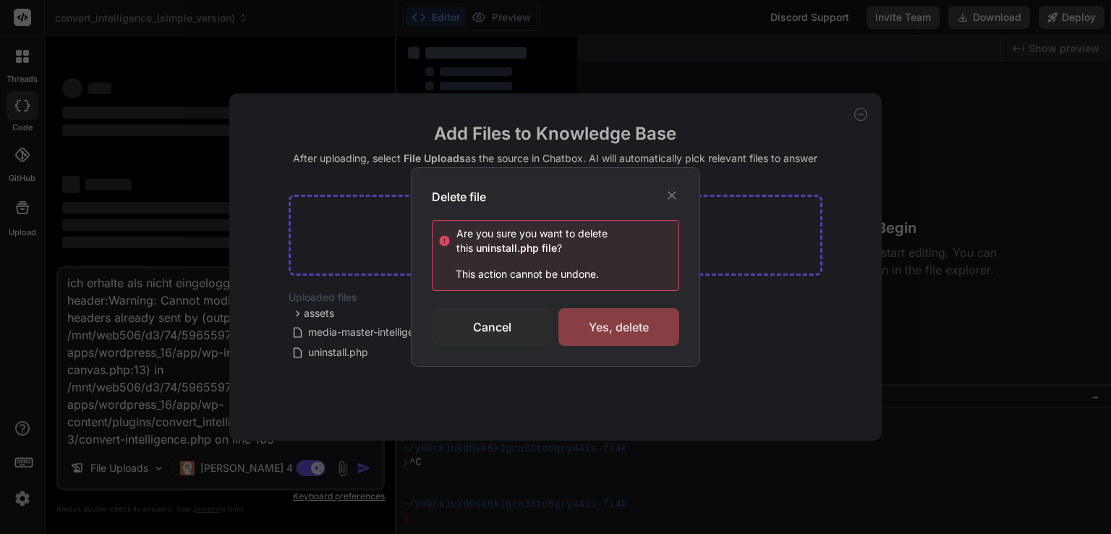
click at [595, 328] on div "Yes, delete" at bounding box center [618, 327] width 121 height 38
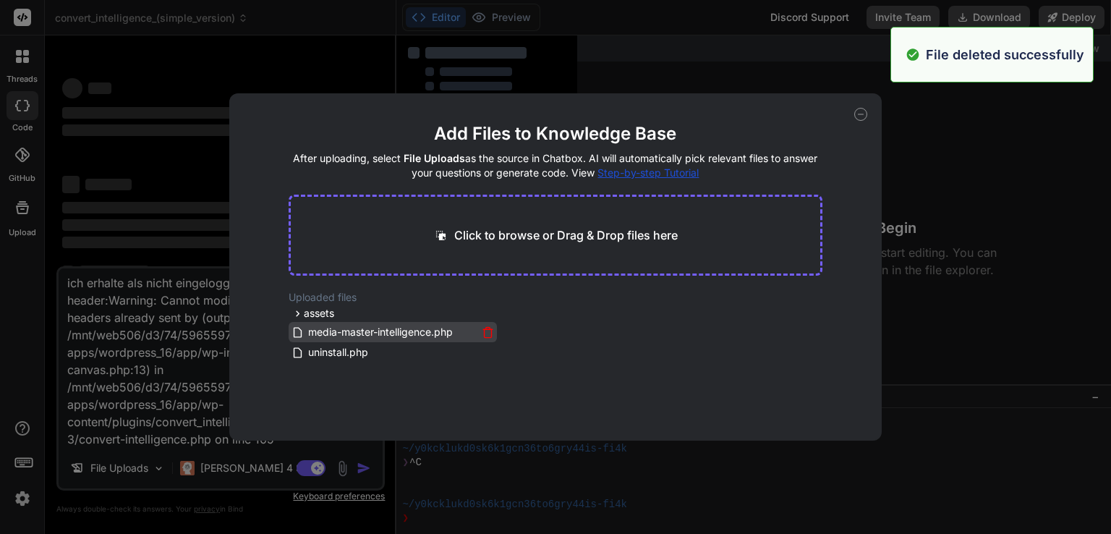
click at [483, 331] on icon at bounding box center [488, 332] width 12 height 12
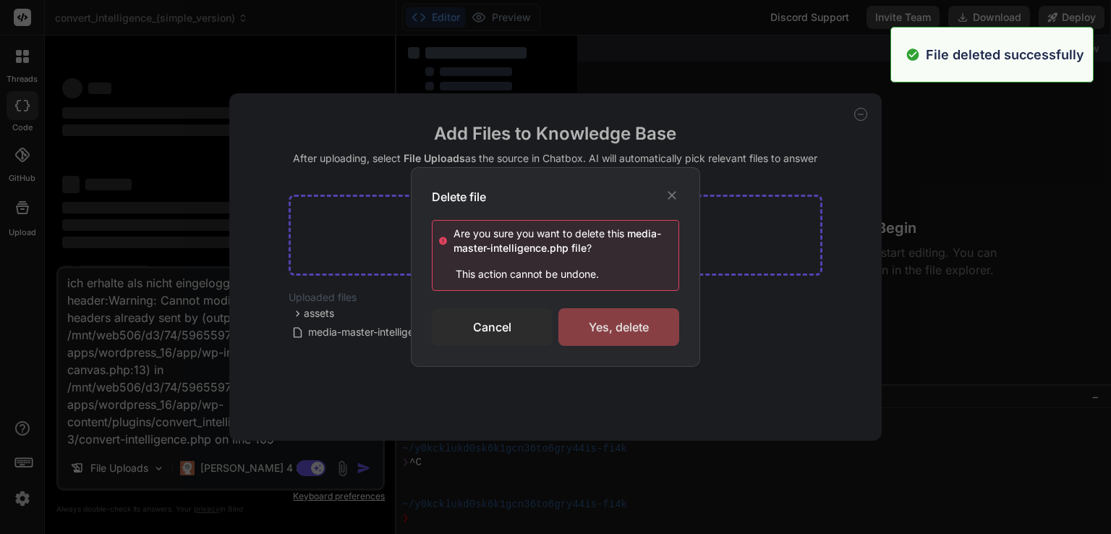
click at [605, 332] on div "Yes, delete" at bounding box center [618, 327] width 121 height 38
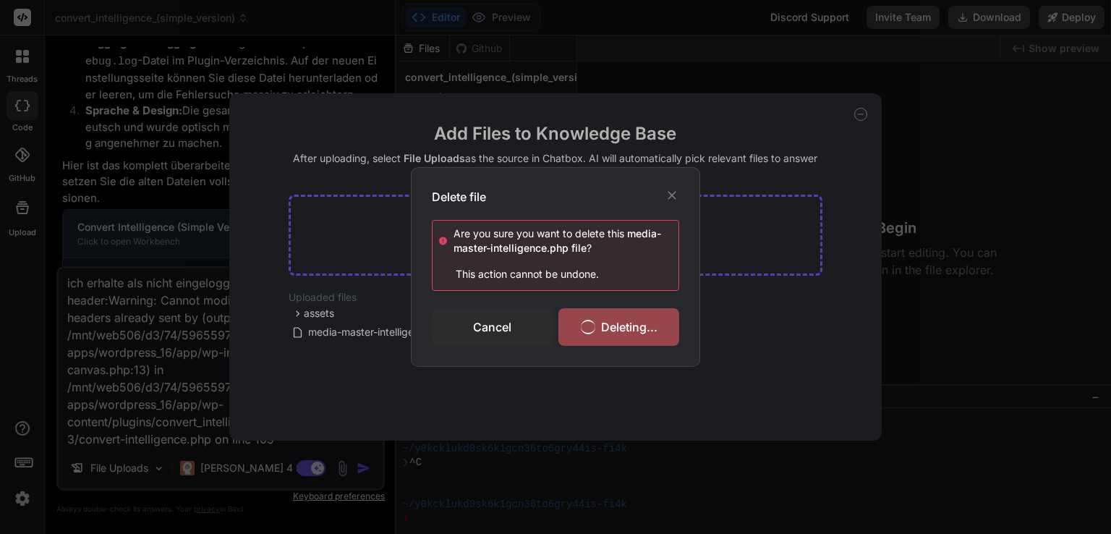
scroll to position [2298, 0]
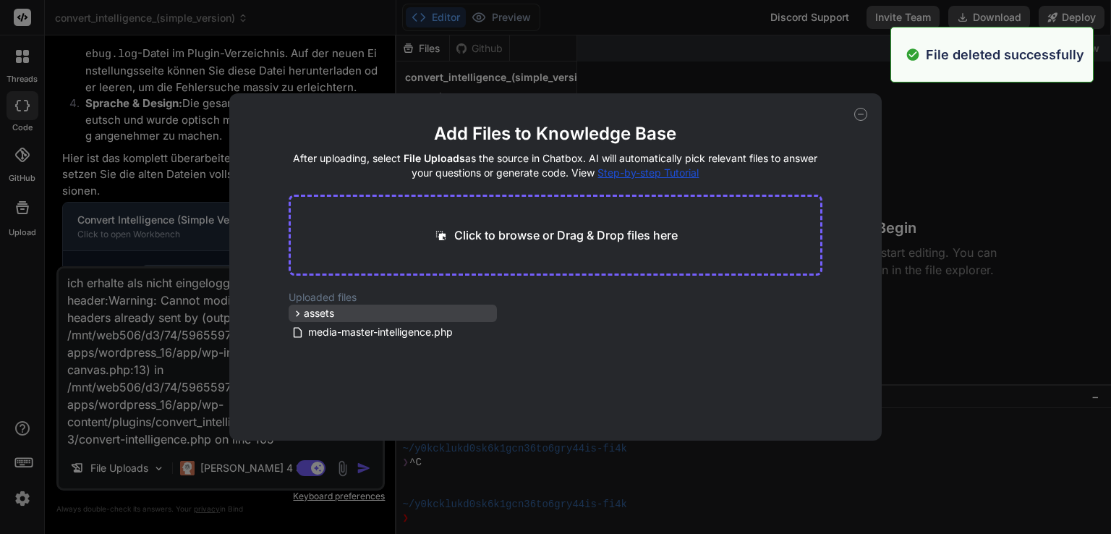
click at [475, 311] on div "assets" at bounding box center [393, 313] width 208 height 17
click at [415, 314] on div "assets" at bounding box center [393, 313] width 208 height 17
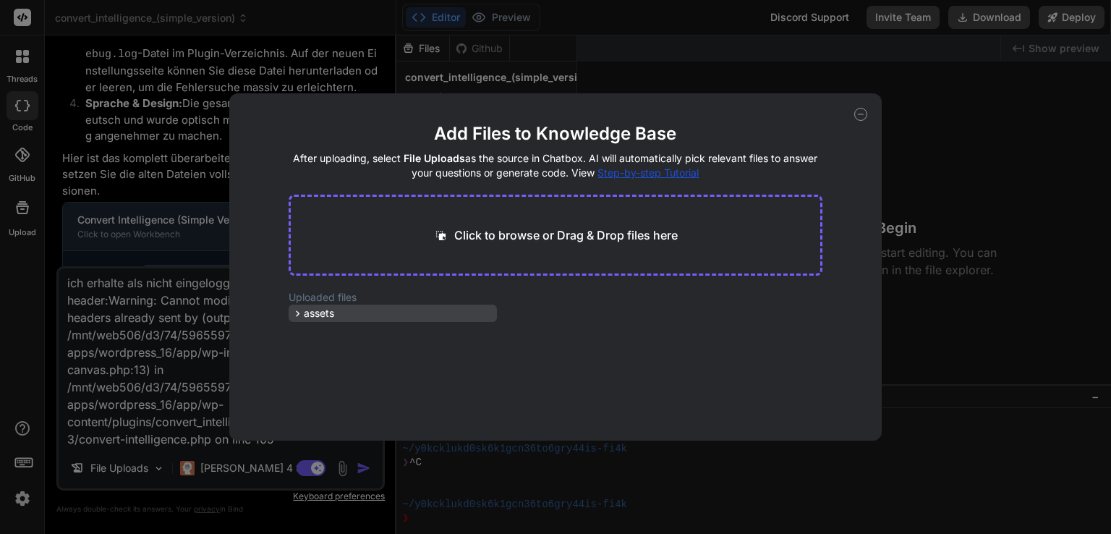
click at [295, 313] on icon at bounding box center [298, 313] width 12 height 12
click at [864, 114] on icon at bounding box center [860, 114] width 13 height 13
type textarea "x"
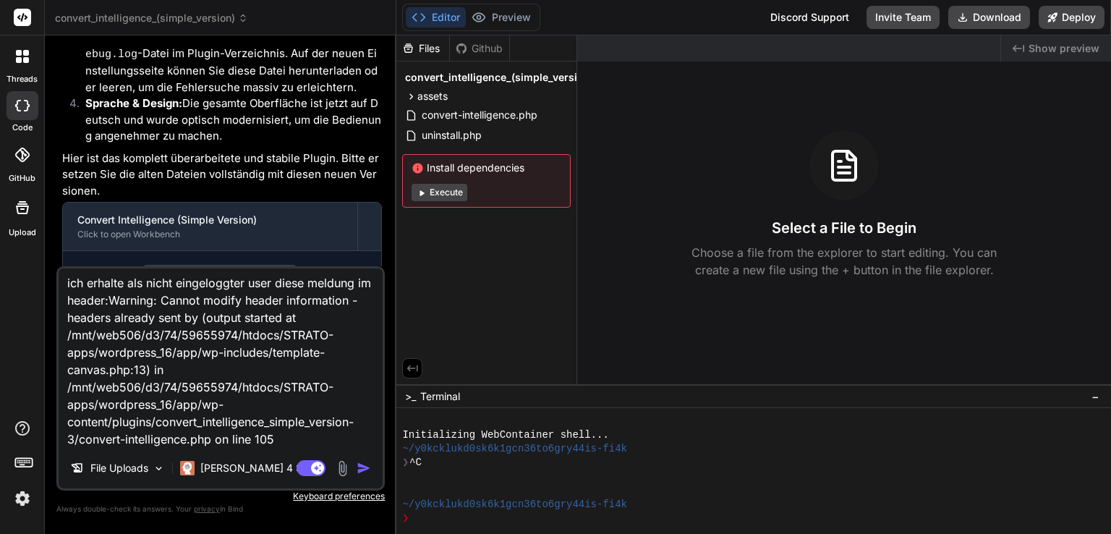
click at [318, 420] on textarea "ich erhalte als nicht eingeloggter user diese meldung im header:Warning: Cannot…" at bounding box center [221, 357] width 324 height 179
click at [284, 431] on textarea "ich erhalte als nicht eingeloggter user diese meldung im header:Warning: Cannot…" at bounding box center [221, 357] width 324 height 179
type textarea "ich erhalte als nicht eingeloggter user diese meldung im header:Warning: Cannot…"
type textarea "x"
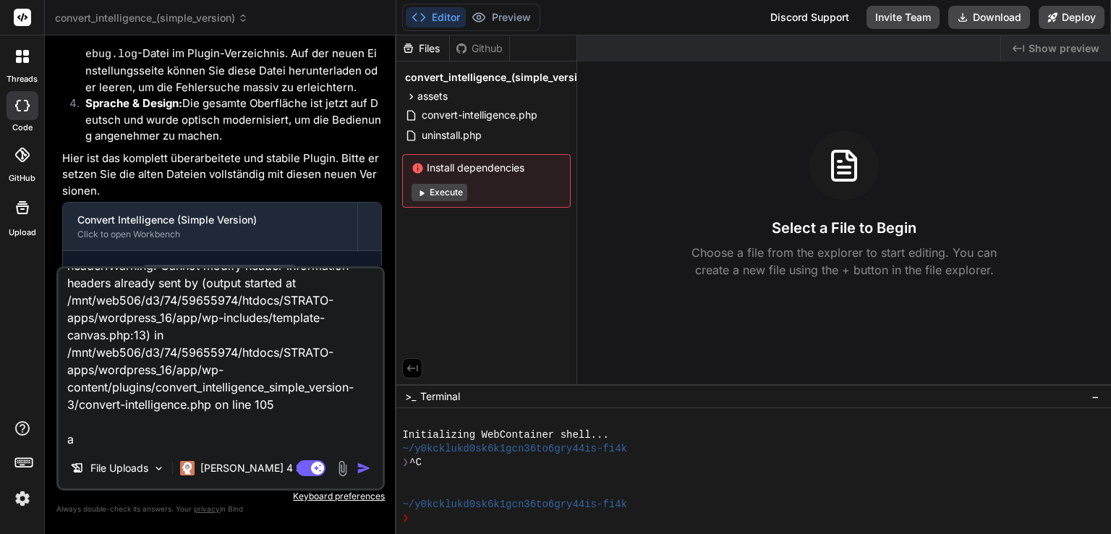
type textarea "ich erhalte als nicht eingeloggter user diese meldung im header:Warning: Cannot…"
type textarea "x"
type textarea "ich erhalte als nicht eingeloggter user diese meldung im header:Warning: Cannot…"
type textarea "x"
type textarea "ich erhalte als nicht eingeloggter user diese meldung im header:Warning: Cannot…"
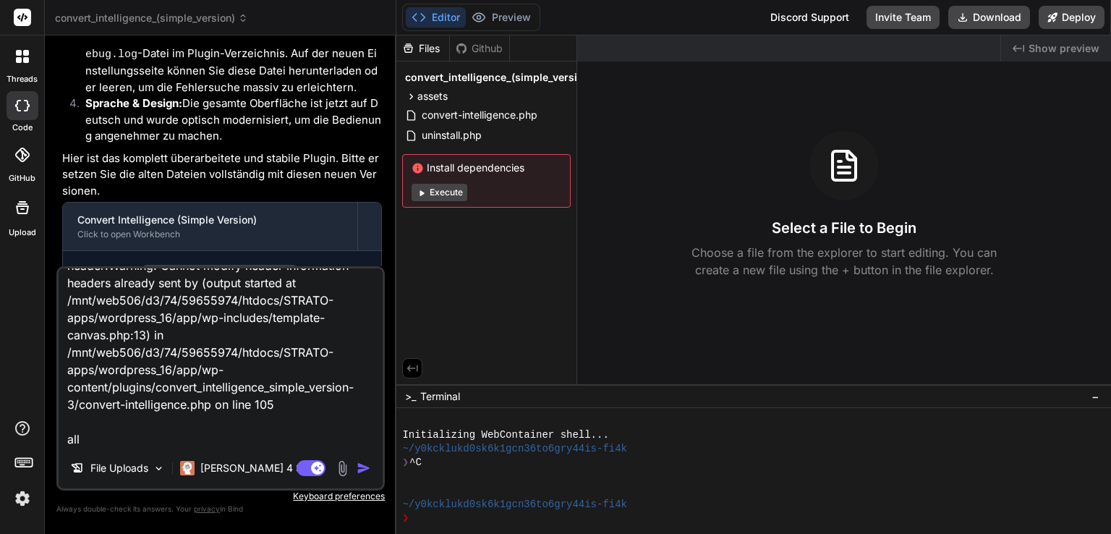
type textarea "x"
type textarea "ich erhalte als nicht eingeloggter user diese meldung im header:Warning: Cannot…"
type textarea "x"
type textarea "ich erhalte als nicht eingeloggter user diese meldung im header:Warning: Cannot…"
type textarea "x"
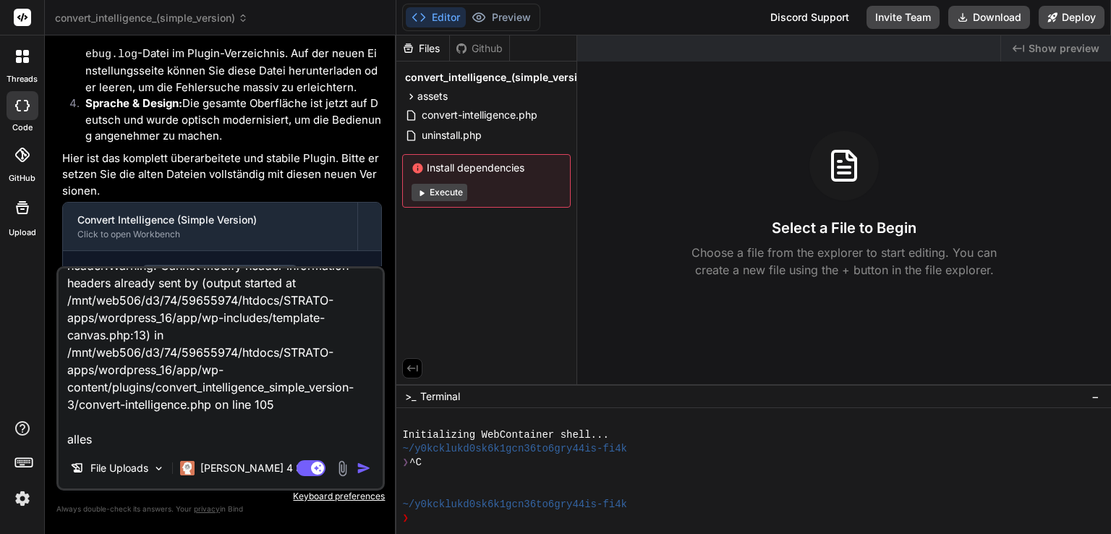
type textarea "ich erhalte als nicht eingeloggter user diese meldung im header:Warning: Cannot…"
type textarea "x"
type textarea "ich erhalte als nicht eingeloggter user diese meldung im header:Warning: Cannot…"
type textarea "x"
type textarea "ich erhalte als nicht eingeloggter user diese meldung im header:Warning: Cannot…"
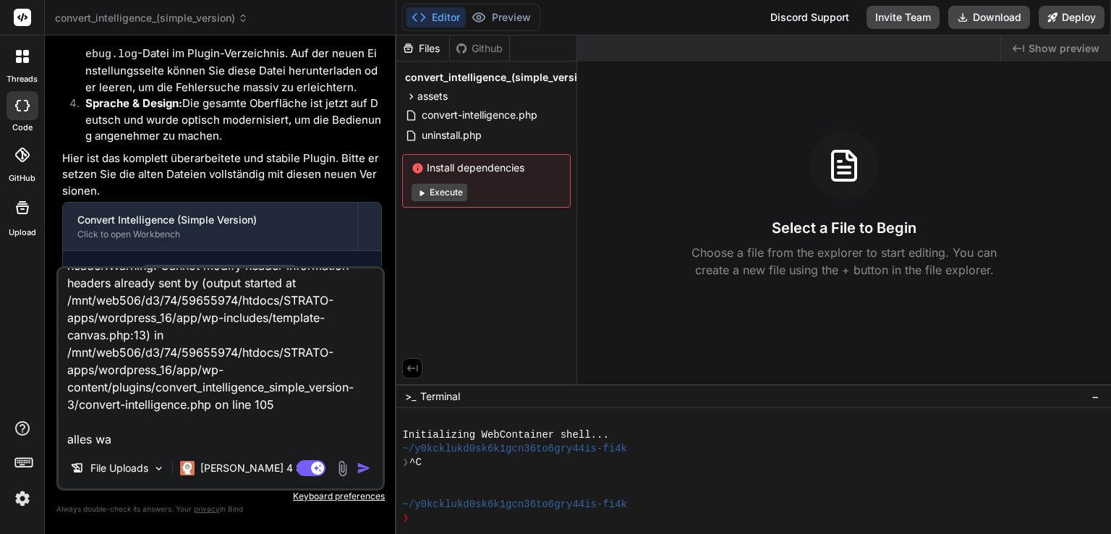
type textarea "x"
type textarea "ich erhalte als nicht eingeloggter user diese meldung im header:Warning: Cannot…"
type textarea "x"
type textarea "ich erhalte als nicht eingeloggter user diese meldung im header:Warning: Cannot…"
type textarea "x"
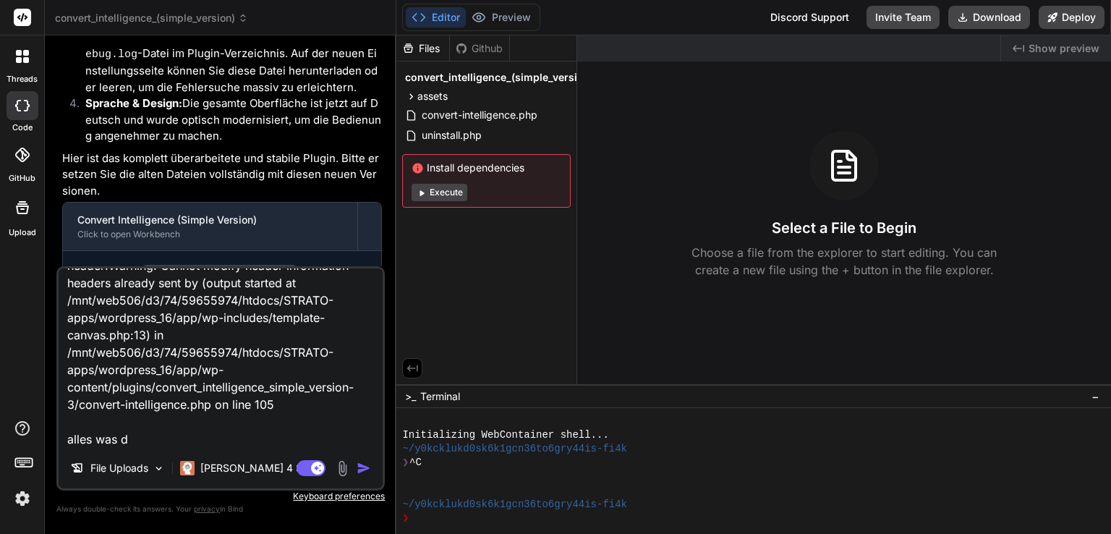
type textarea "ich erhalte als nicht eingeloggter user diese meldung im header:Warning: Cannot…"
type textarea "x"
type textarea "ich erhalte als nicht eingeloggter user diese meldung im header:Warning: Cannot…"
type textarea "x"
type textarea "ich erhalte als nicht eingeloggter user diese meldung im header:Warning: Cannot…"
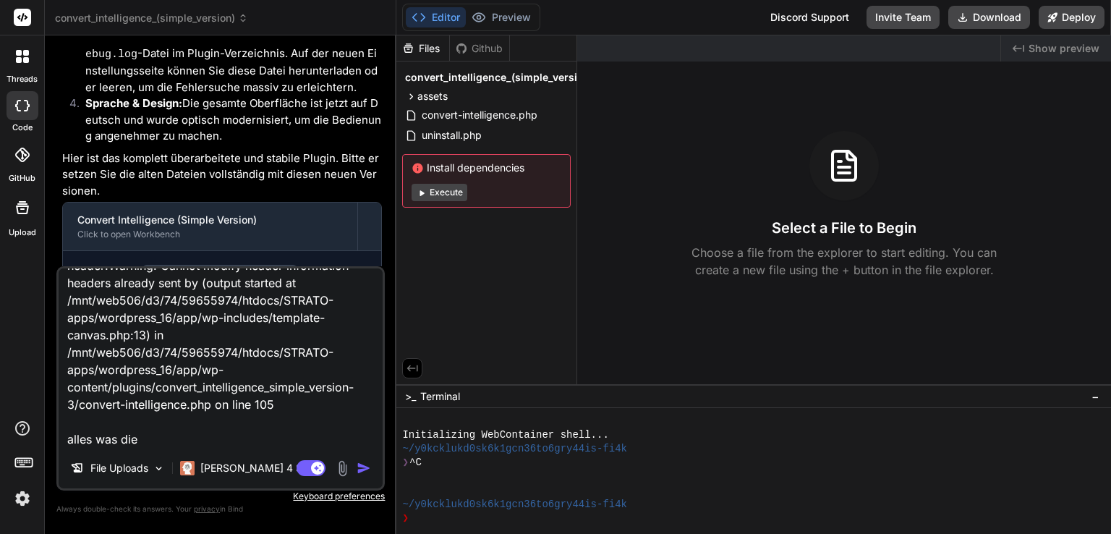
type textarea "x"
type textarea "ich erhalte als nicht eingeloggter user diese meldung im header:Warning: Cannot…"
type textarea "x"
type textarea "ich erhalte als nicht eingeloggter user diese meldung im header:Warning: Cannot…"
type textarea "x"
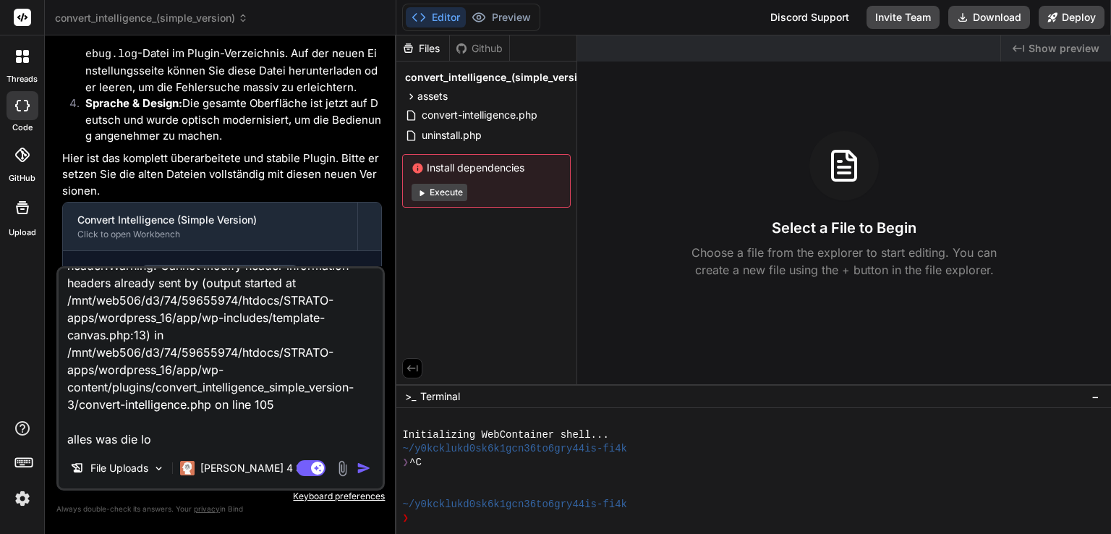
type textarea "ich erhalte als nicht eingeloggter user diese meldung im header:Warning: Cannot…"
type textarea "x"
type textarea "ich erhalte als nicht eingeloggter user diese meldung im header:Warning: Cannot…"
type textarea "x"
type textarea "ich erhalte als nicht eingeloggter user diese meldung im header:Warning: Cannot…"
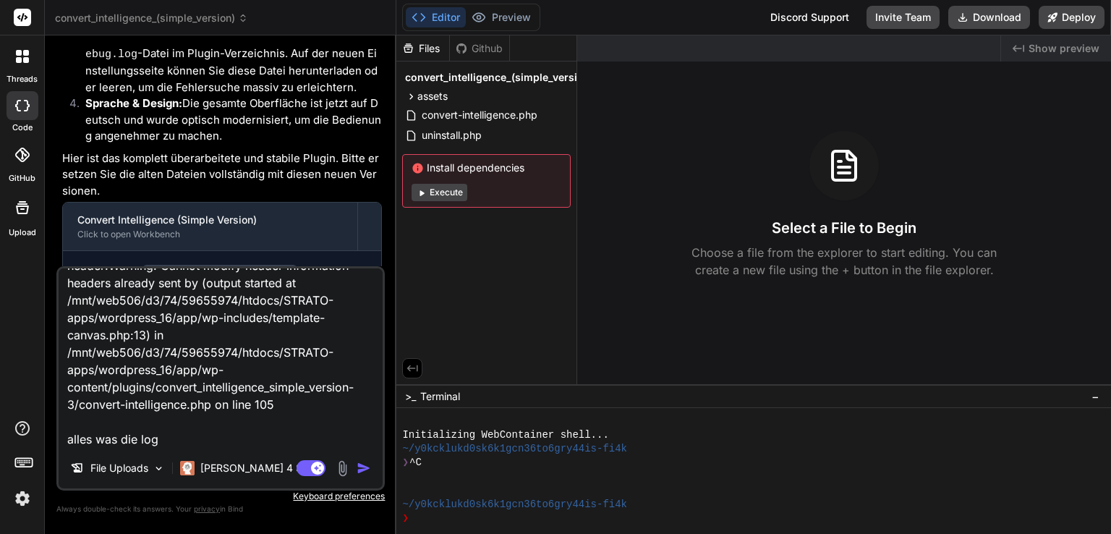
type textarea "x"
type textarea "ich erhalte als nicht eingeloggter user diese meldung im header:Warning: Cannot…"
type textarea "x"
type textarea "ich erhalte als nicht eingeloggter user diese meldung im header:Warning: Cannot…"
type textarea "x"
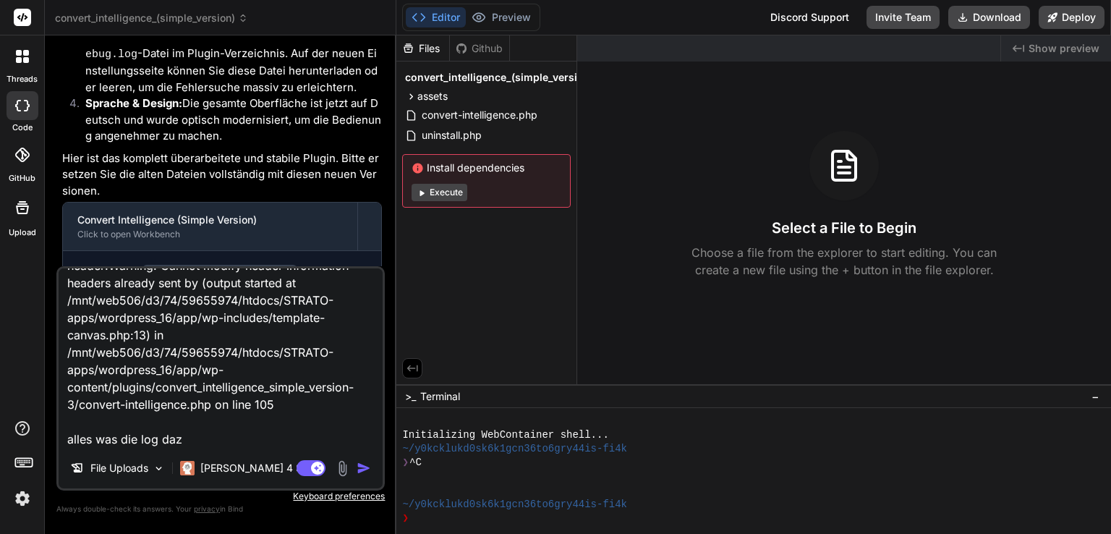
type textarea "ich erhalte als nicht eingeloggter user diese meldung im header:Warning: Cannot…"
type textarea "x"
type textarea "ich erhalte als nicht eingeloggter user diese meldung im header:Warning: Cannot…"
type textarea "x"
type textarea "ich erhalte als nicht eingeloggter user diese meldung im header:Warning: Cannot…"
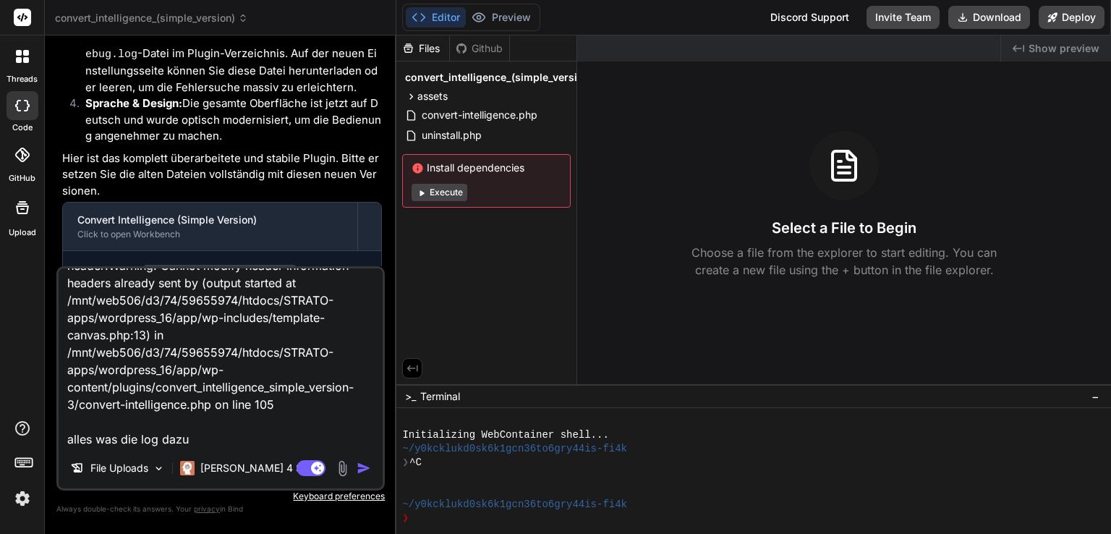
type textarea "x"
type textarea "ich erhalte als nicht eingeloggter user diese meldung im header:Warning: Cannot…"
type textarea "x"
type textarea "ich erhalte als nicht eingeloggter user diese meldung im header:Warning: Cannot…"
type textarea "x"
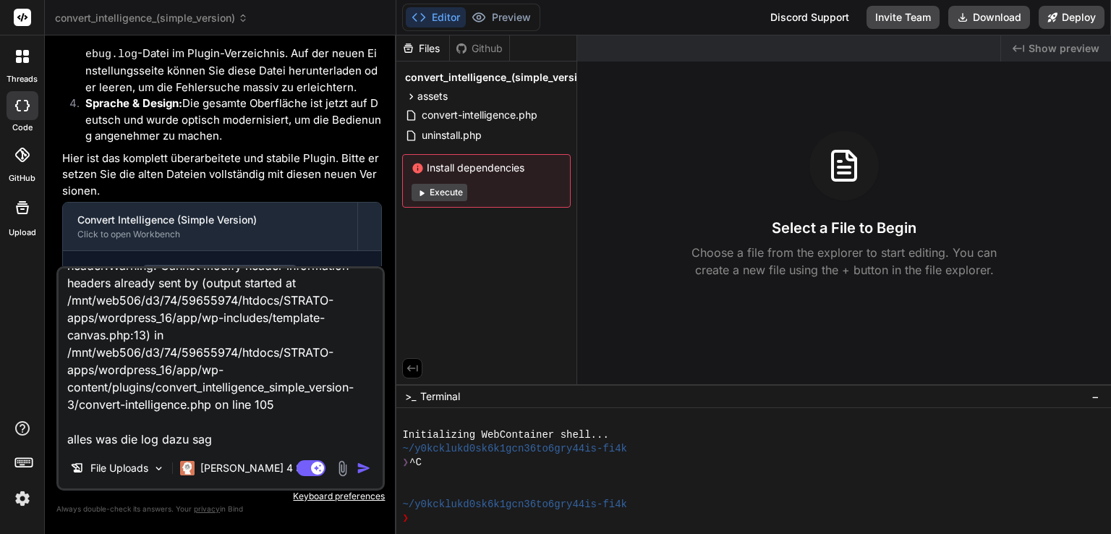
type textarea "ich erhalte als nicht eingeloggter user diese meldung im header:Warning: Cannot…"
type textarea "x"
type textarea "ich erhalte als nicht eingeloggter user diese meldung im header:Warning: Cannot…"
type textarea "x"
type textarea "ich erhalte als nicht eingeloggter user diese meldung im header:Warning: Cannot…"
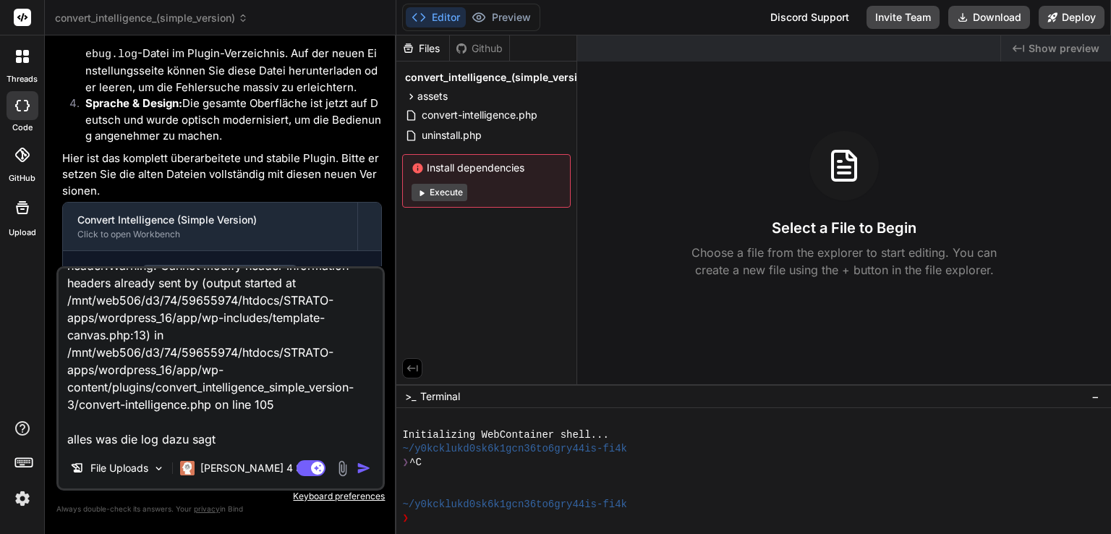
type textarea "x"
type textarea "ich erhalte als nicht eingeloggter user diese meldung im header:Warning: Cannot…"
type textarea "x"
type textarea "ich erhalte als nicht eingeloggter user diese meldung im header:Warning: Cannot…"
type textarea "x"
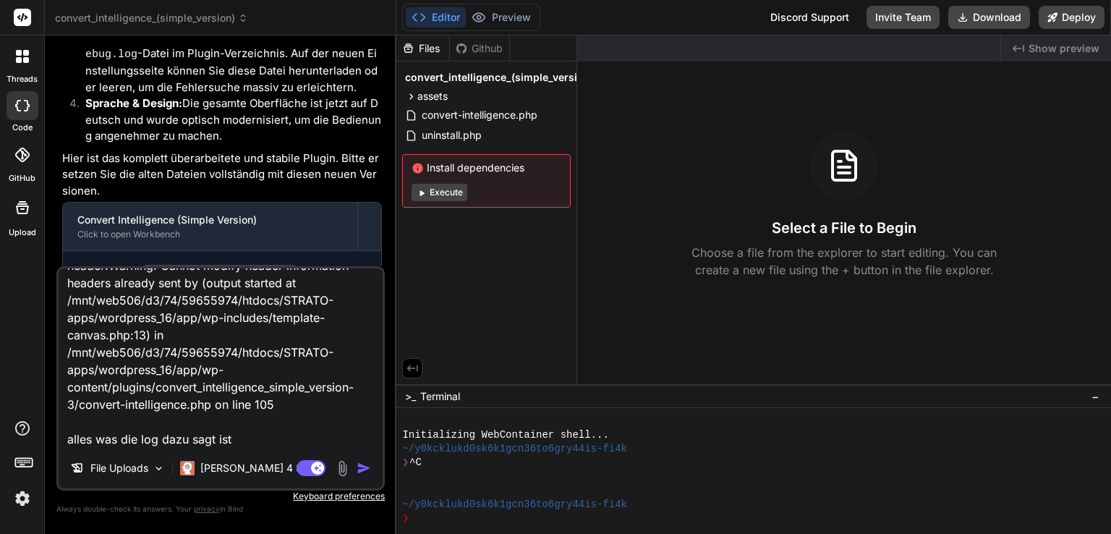
type textarea "ich erhalte als nicht eingeloggter user diese meldung im header:Warning: Cannot…"
type textarea "x"
paste textarea "Log file created on [DATE] 15:28:05"
type textarea "ich erhalte als nicht eingeloggter user diese meldung im header:Warning: Cannot…"
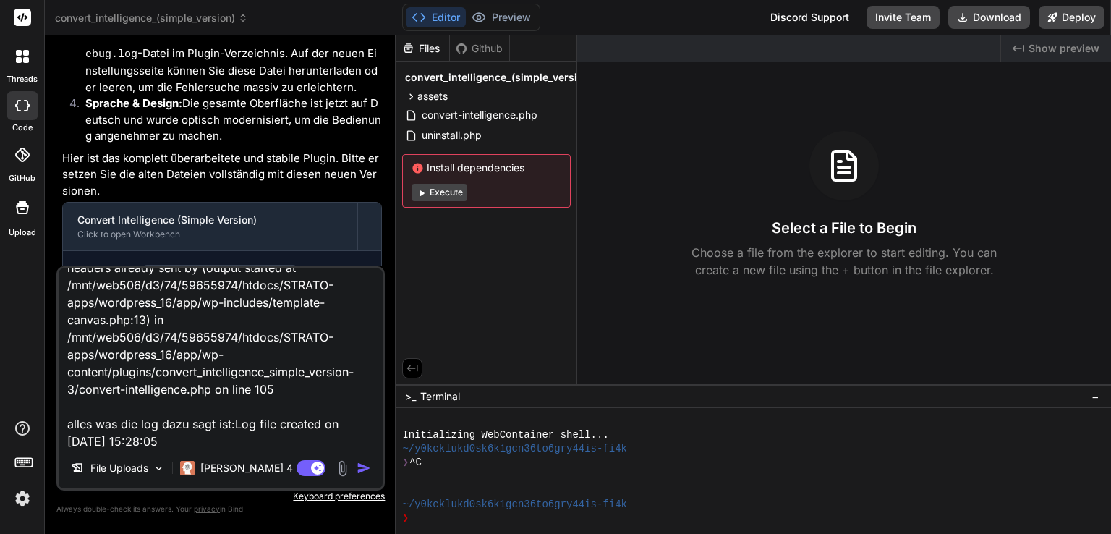
type textarea "x"
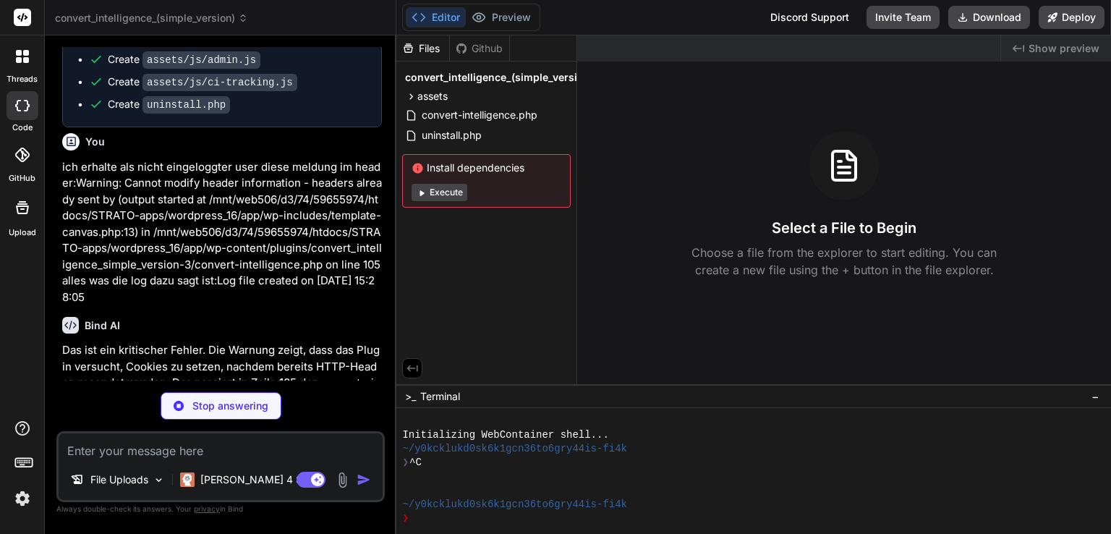
scroll to position [3811, 0]
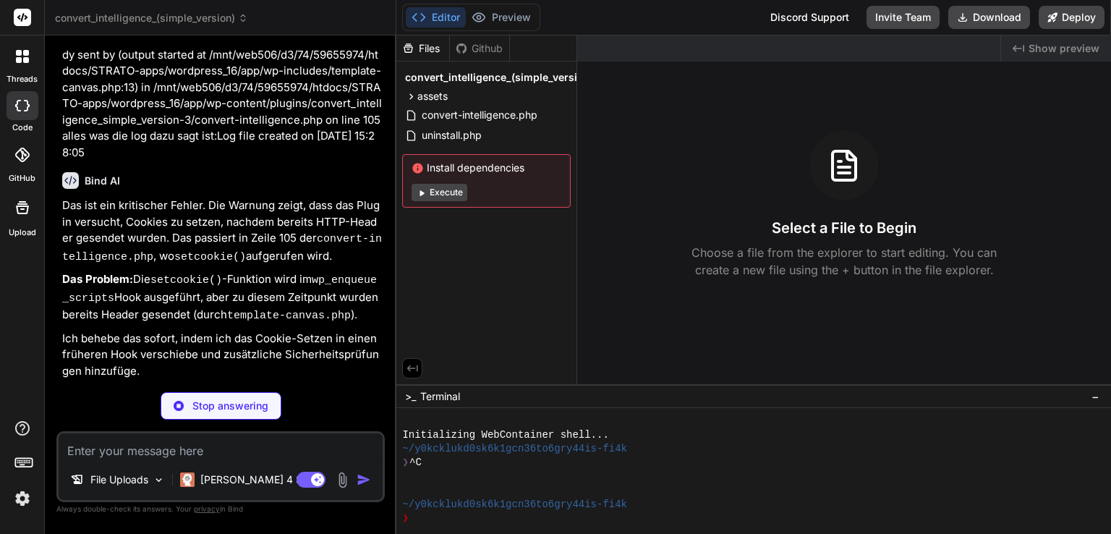
type textarea "x"
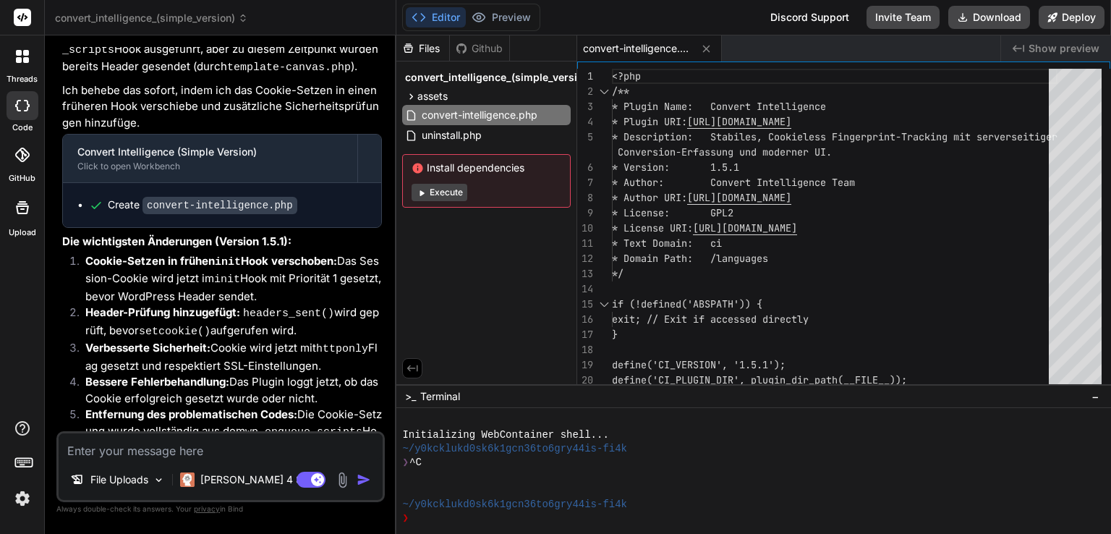
scroll to position [4078, 0]
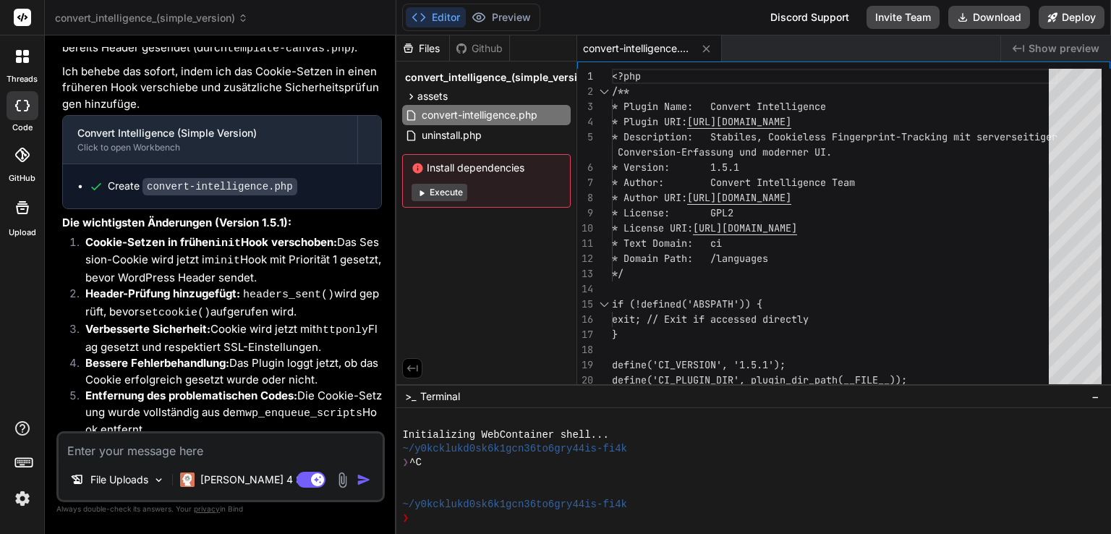
type textarea "x"
click at [981, 22] on button "Download" at bounding box center [989, 17] width 82 height 23
click at [184, 446] on textarea at bounding box center [221, 446] width 324 height 26
type textarea "s"
type textarea "x"
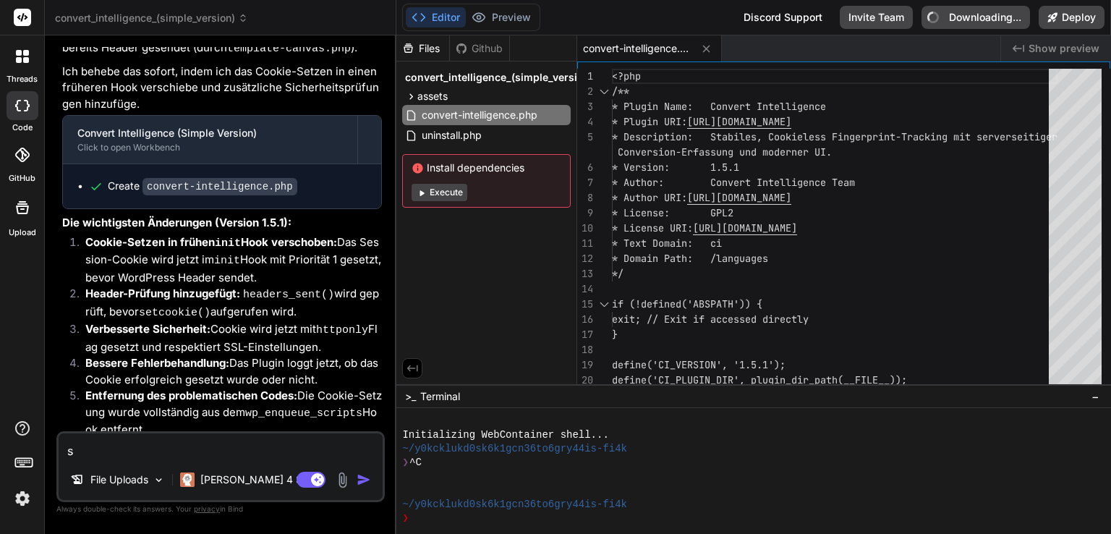
type textarea "si"
type textarea "x"
type textarea "sin"
type textarea "x"
type textarea "sind"
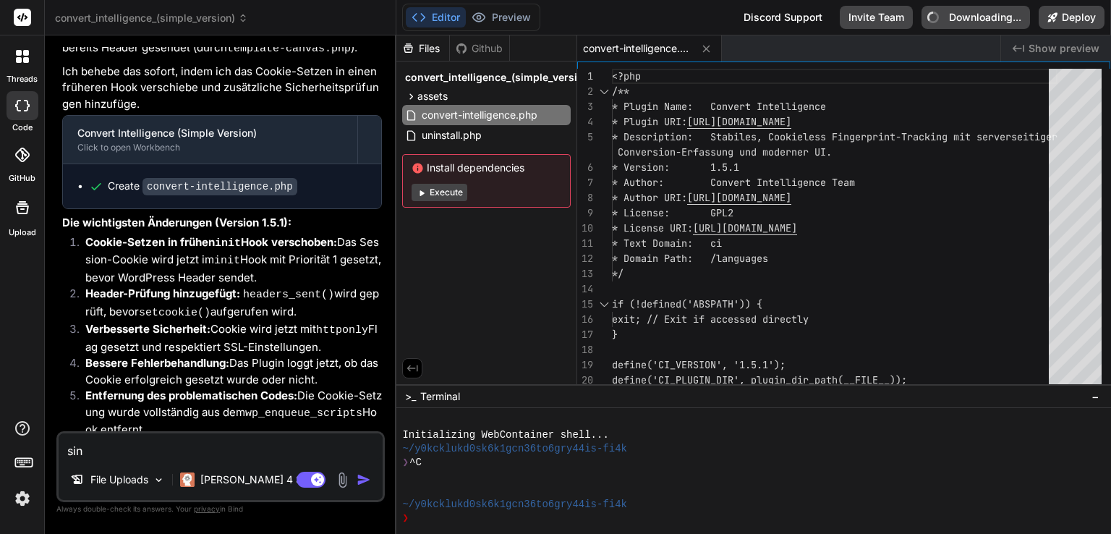
type textarea "x"
type textarea "sind"
type textarea "x"
type textarea "sind d"
type textarea "x"
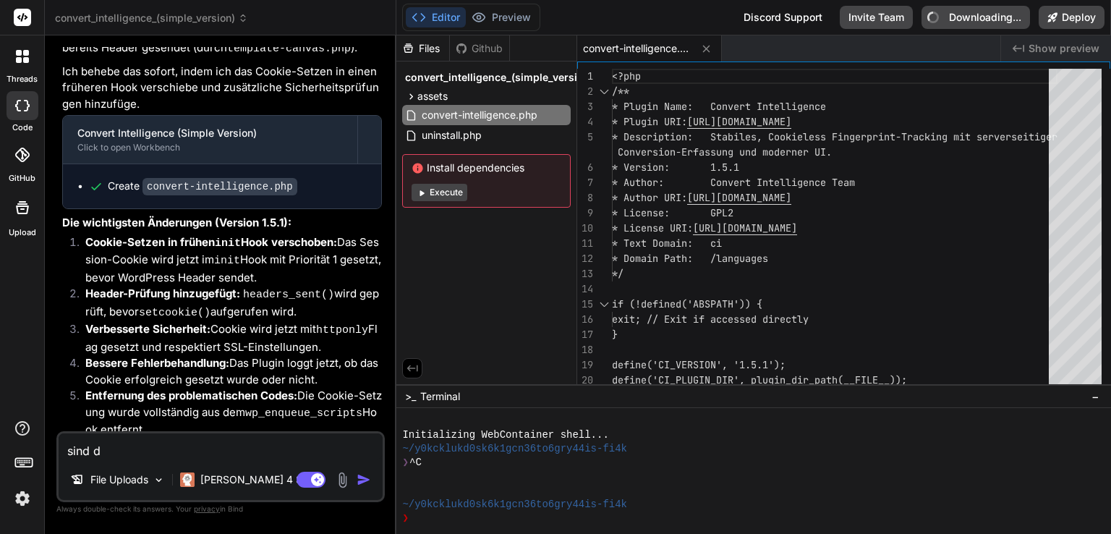
type textarea "sind da"
type textarea "x"
type textarea "sind das"
type textarea "x"
type textarea "sind das"
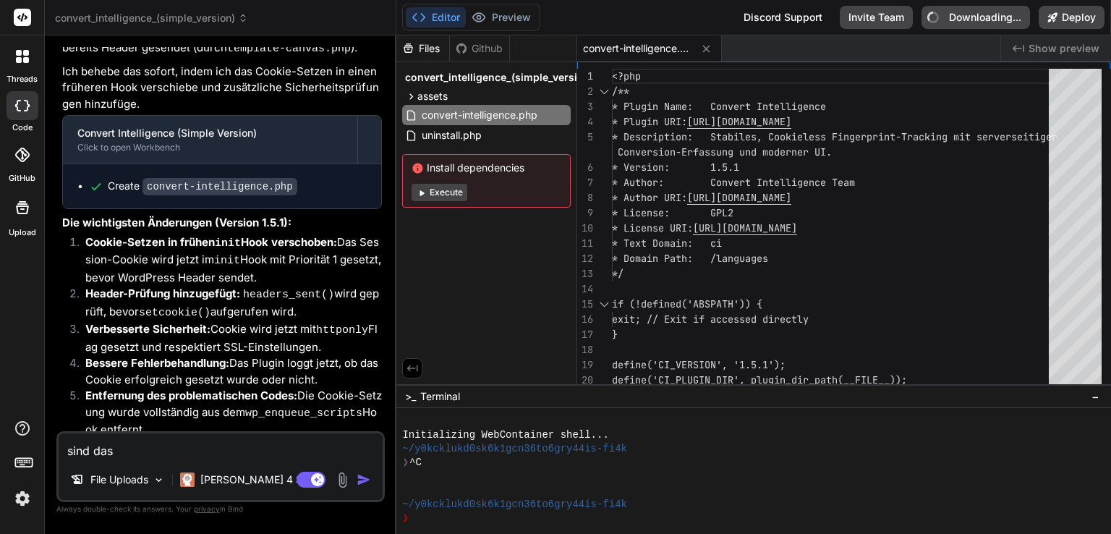
type textarea "x"
type textarea "sind das e"
type textarea "x"
type textarea "sind das ec"
type textarea "x"
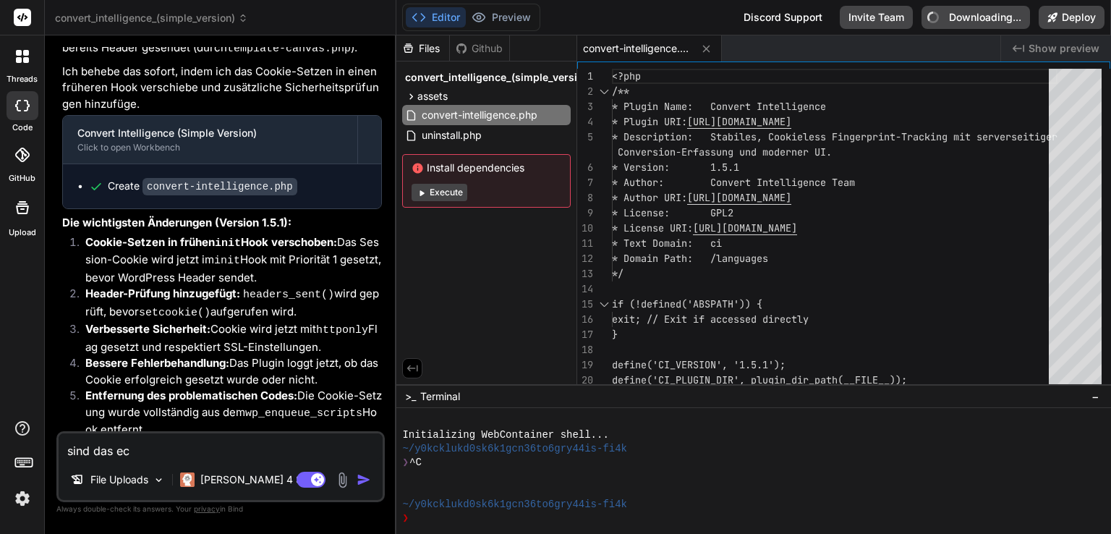
type textarea "sind das ech"
type textarea "x"
type textarea "sind das echt"
type textarea "x"
type textarea "sind das echte"
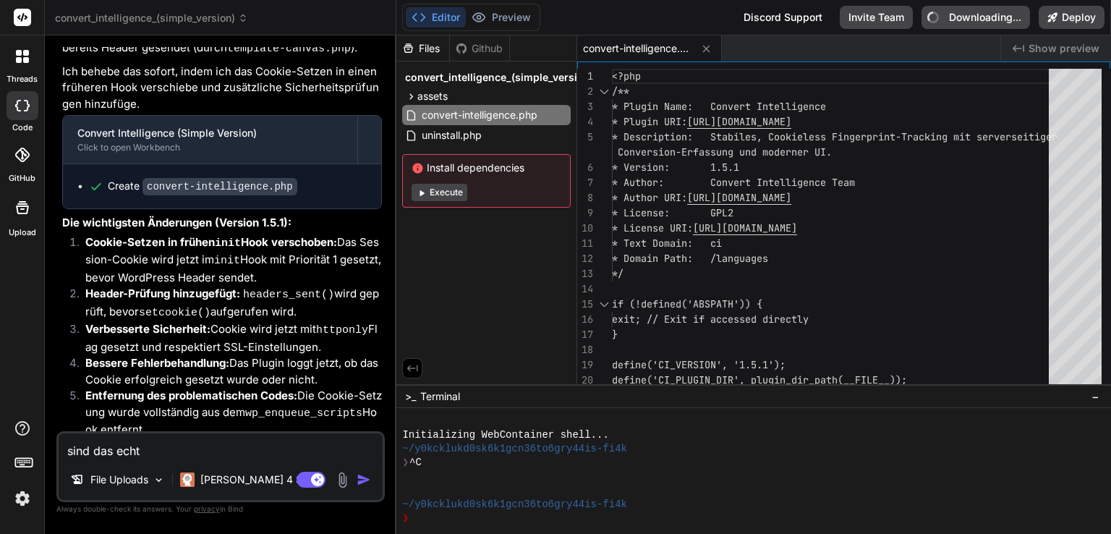
type textarea "x"
type textarea "sind das echte"
type textarea "x"
type textarea "sind das echte h"
type textarea "x"
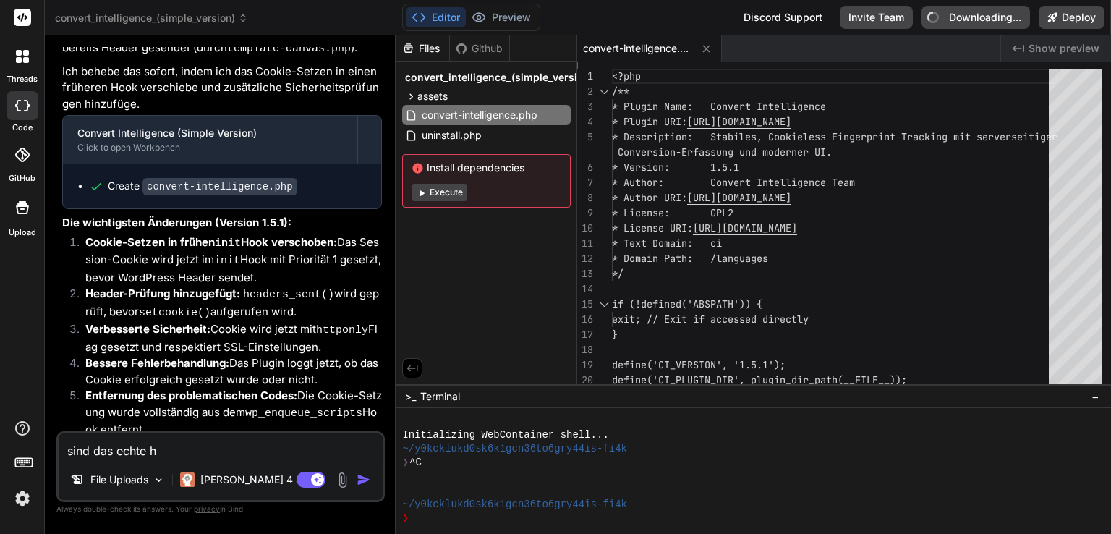
type textarea "sind das echte ha"
type textarea "x"
type textarea "sind das echte has"
type textarea "x"
type textarea "sind das echte hash"
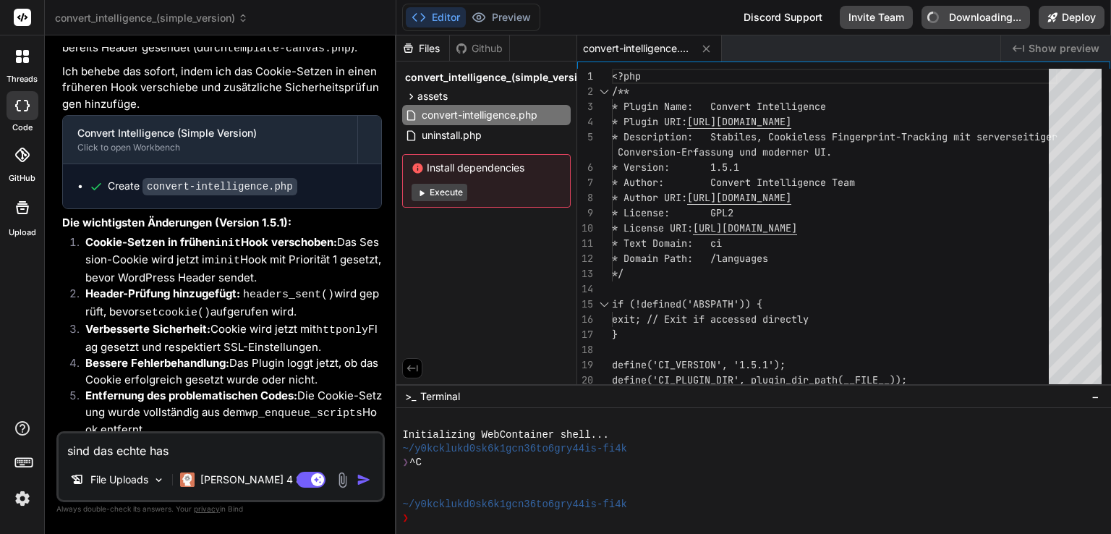
type textarea "x"
type textarea "sind das echte hashw"
type textarea "x"
type textarea "sind das echte hashwe"
type textarea "x"
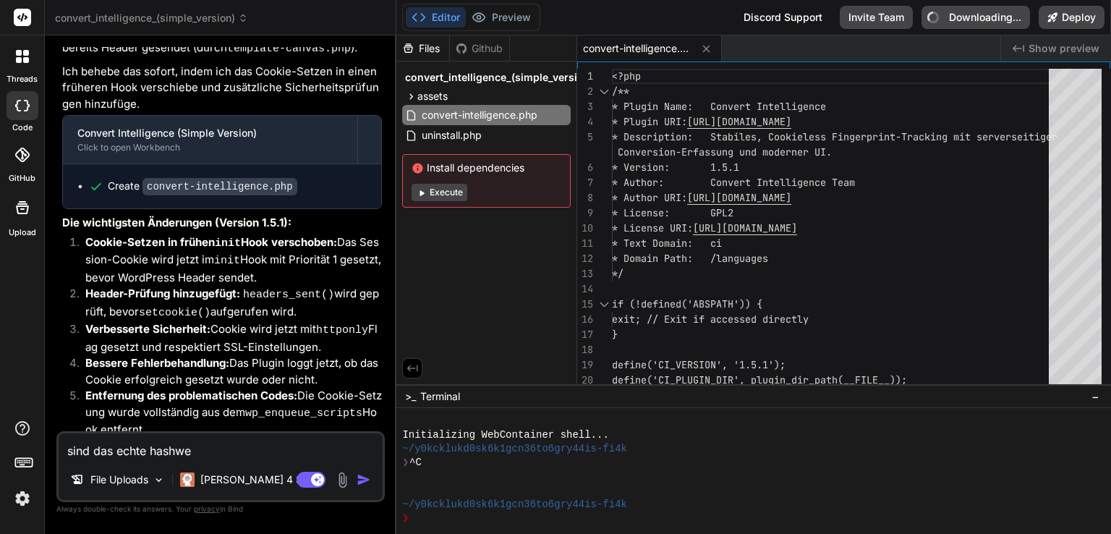
type textarea "sind das echte hashwer"
type textarea "x"
type textarea "sind das echte hashwert"
type textarea "x"
type textarea "sind das echte hashwerte"
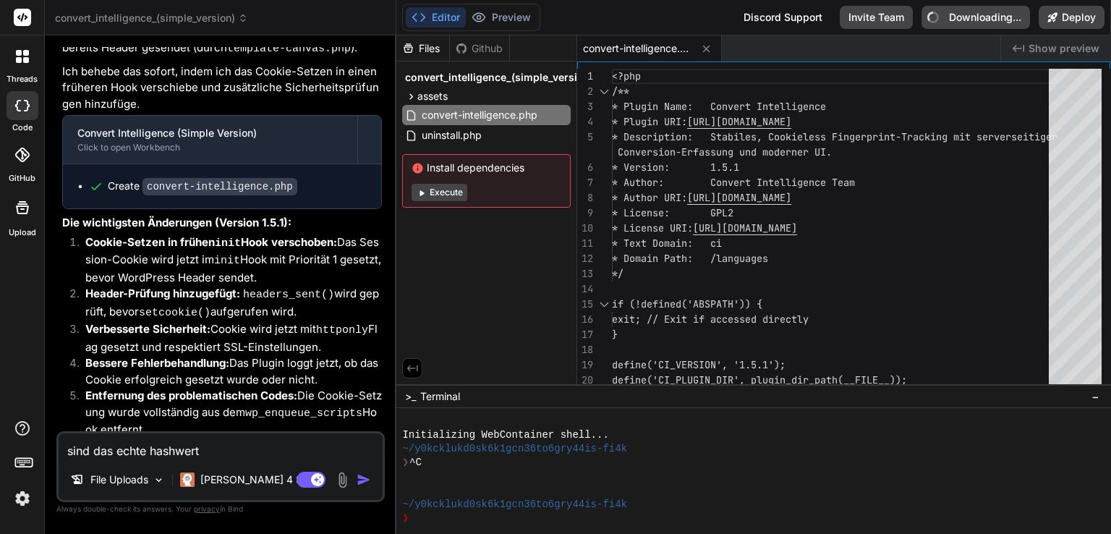
type textarea "x"
type textarea "sind das echte hashwerte?"
type textarea "x"
type textarea "sind das echte hashwerte?"
type textarea "x"
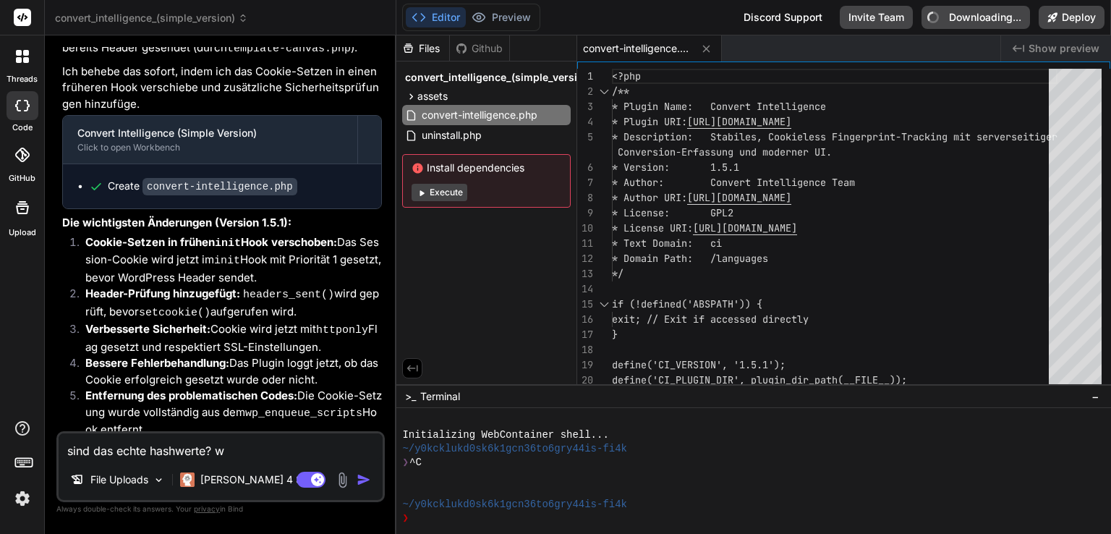
type textarea "sind das echte hashwerte? we"
type textarea "x"
type textarea "sind das echte hashwerte? wen"
type textarea "x"
type textarea "sind das echte hashwerte? wenn"
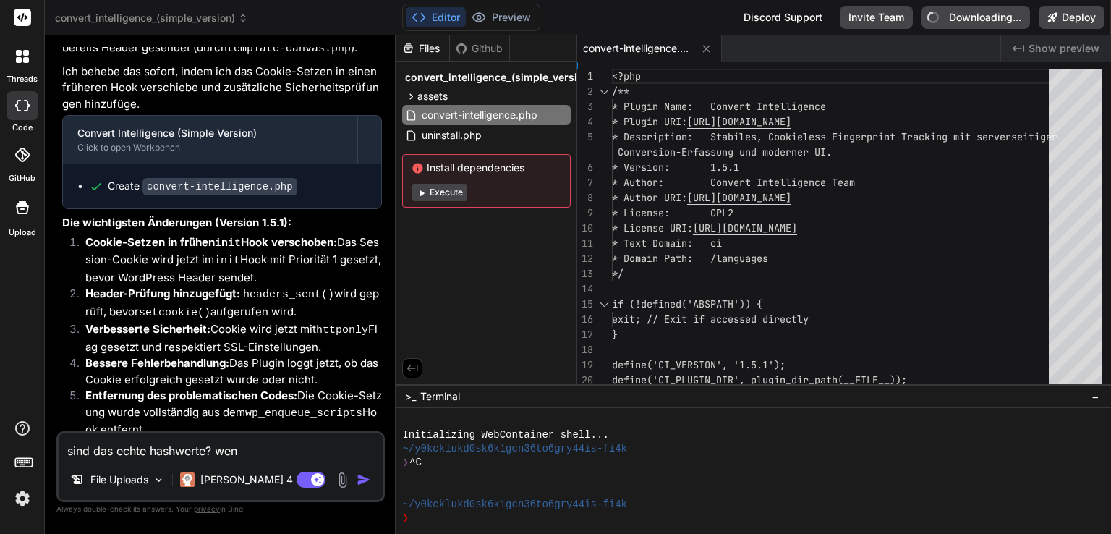
type textarea "x"
type textarea "sind das echte hashwerte? wenn"
type textarea "x"
type textarea "sind das echte hashwerte? wenn j"
type textarea "x"
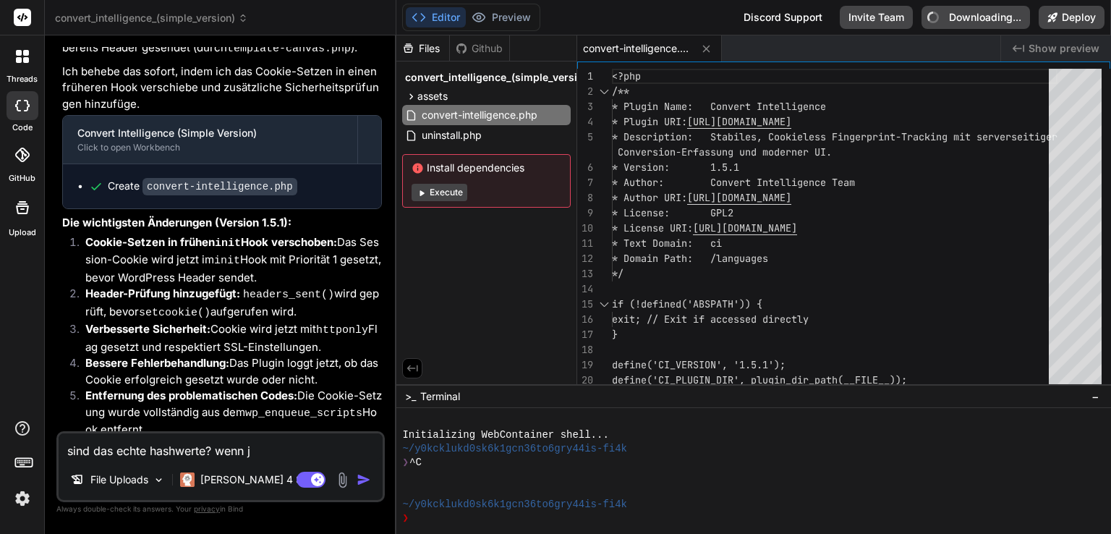
type textarea "sind das echte hashwerte? wenn ja"
type textarea "x"
type textarea "sind das echte hashwerte? wenn ja,"
type textarea "x"
type textarea "sind das echte hashwerte? wenn ja,"
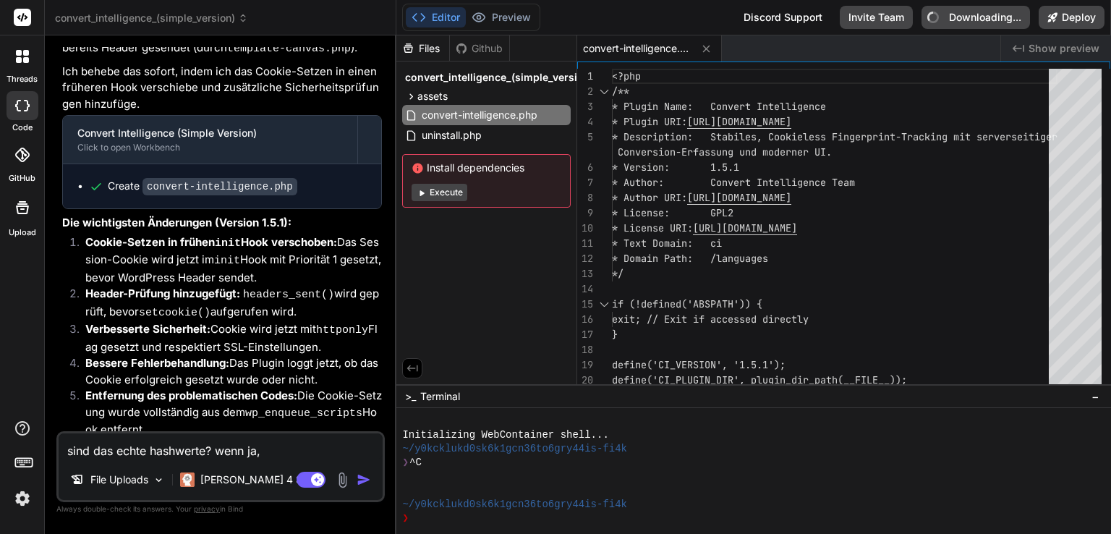
type textarea "x"
type textarea "sind das echte hashwerte? wenn ja, b"
type textarea "x"
type textarea "sind das echte hashwerte? wenn ja, be"
type textarea "x"
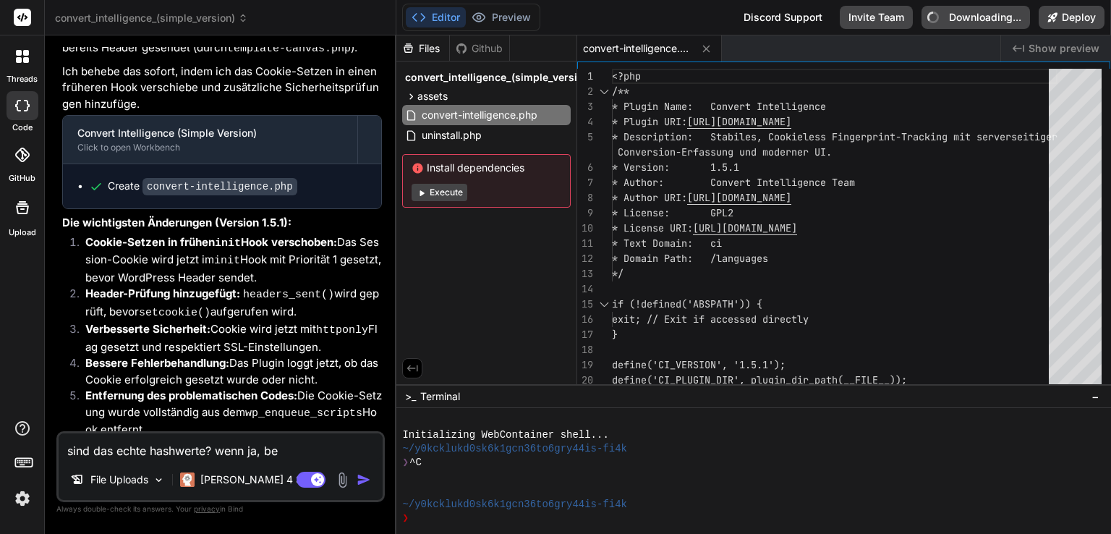
type textarea "sind das echte hashwerte? wenn ja, ber"
type textarea "x"
type textarea "sind das echte hashwerte? wenn ja, bere"
type textarea "x"
type textarea "sind das echte hashwerte? wenn ja, berei"
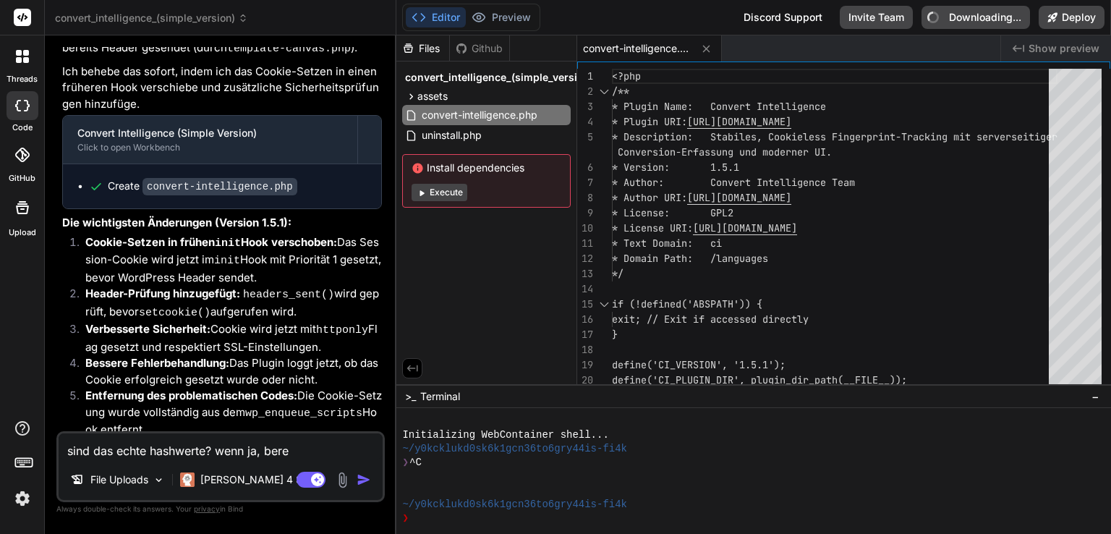
type textarea "x"
type textarea "sind das echte hashwerte? wenn ja, bereit"
type textarea "x"
type textarea "sind das echte hashwerte? wenn ja, bereite"
type textarea "x"
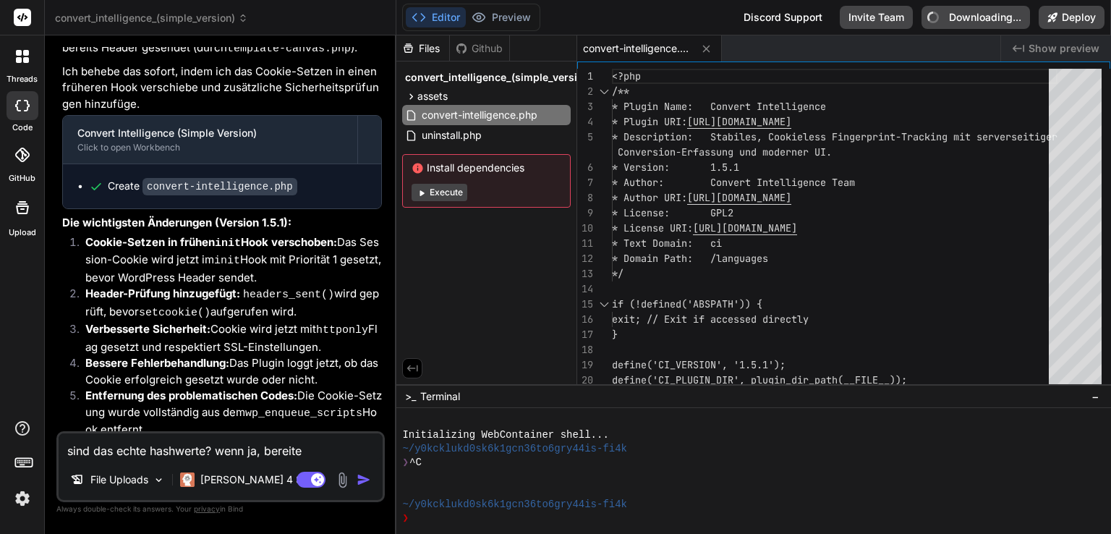
type textarea "sind das echte hashwerte? wenn ja, bereite"
type textarea "x"
type textarea "sind das echte hashwerte? wenn ja, bereite e"
type textarea "x"
type textarea "sind das echte hashwerte? wenn ja, bereite ei"
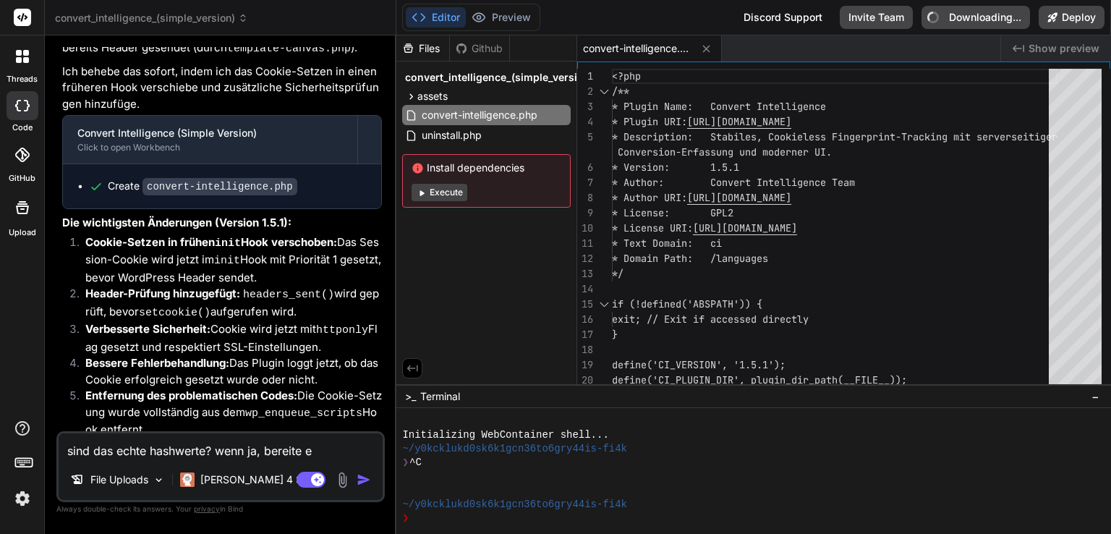
type textarea "x"
type textarea "sind das echte hashwerte? wenn ja, bereite ein"
type textarea "x"
type textarea "sind das echte hashwerte? wenn ja, bereite eine"
type textarea "x"
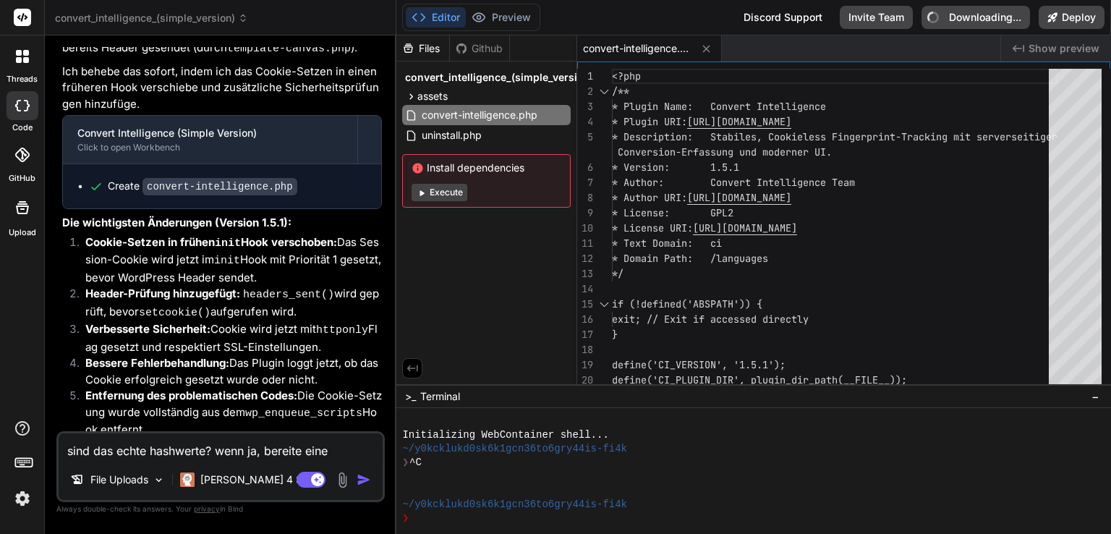
type textarea "sind das echte hashwerte? wenn ja, bereite eine"
type textarea "x"
type textarea "sind das echte hashwerte? wenn ja, bereite eine e"
type textarea "x"
type textarea "sind das echte hashwerte? wenn ja, bereite eine ex"
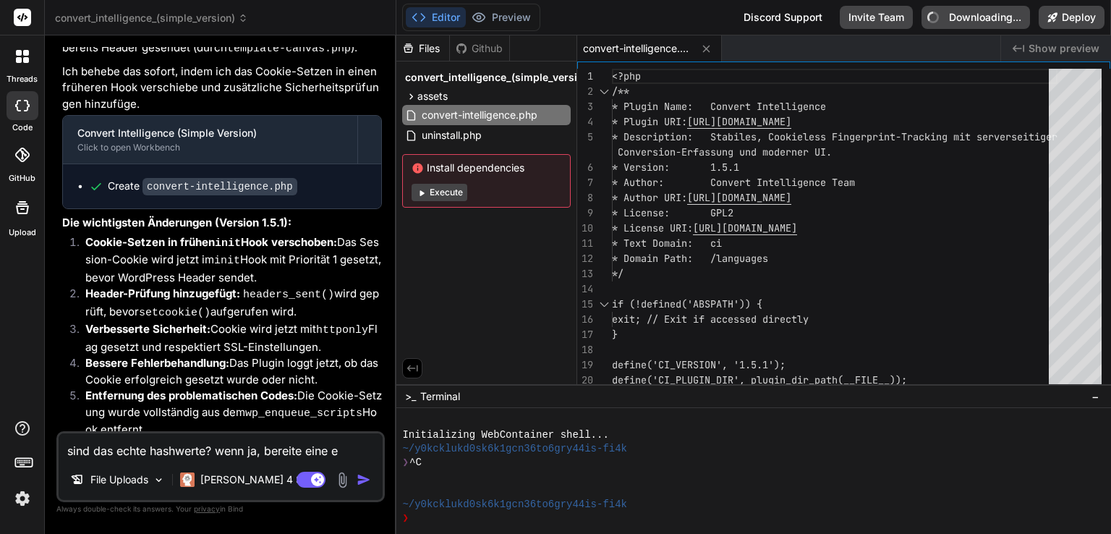
type textarea "x"
type textarea "sind das echte hashwerte? wenn ja, bereite eine exp"
type textarea "x"
type textarea "sind das echte hashwerte? wenn ja, bereite eine expo"
type textarea "x"
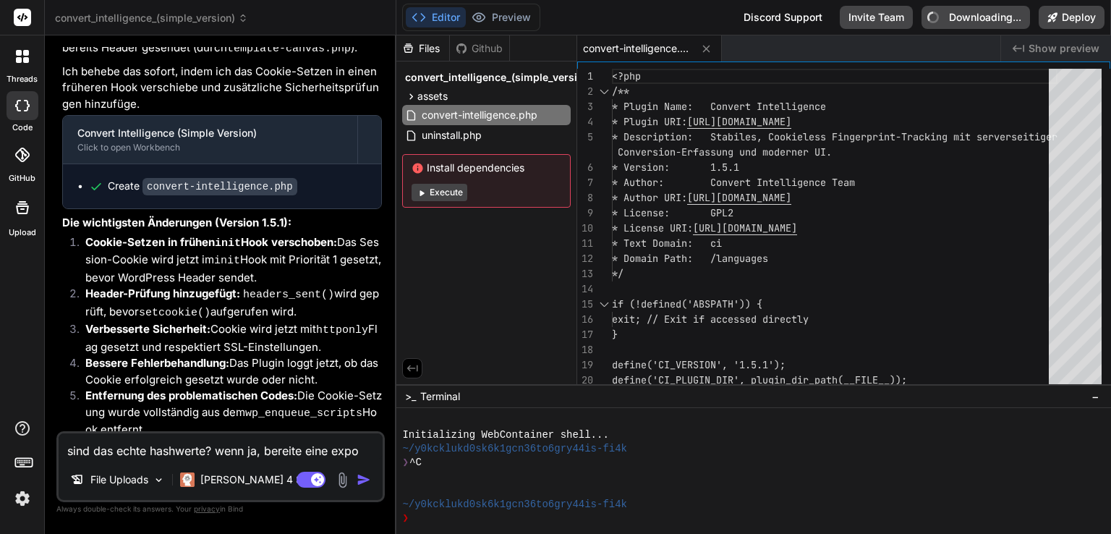
type textarea "sind das echte hashwerte? wenn ja, bereite eine expor"
type textarea "x"
type textarea "sind das echte hashwerte? wenn ja, bereite eine export"
type textarea "x"
type textarea "sind das echte hashwerte? wenn ja, bereite eine export"
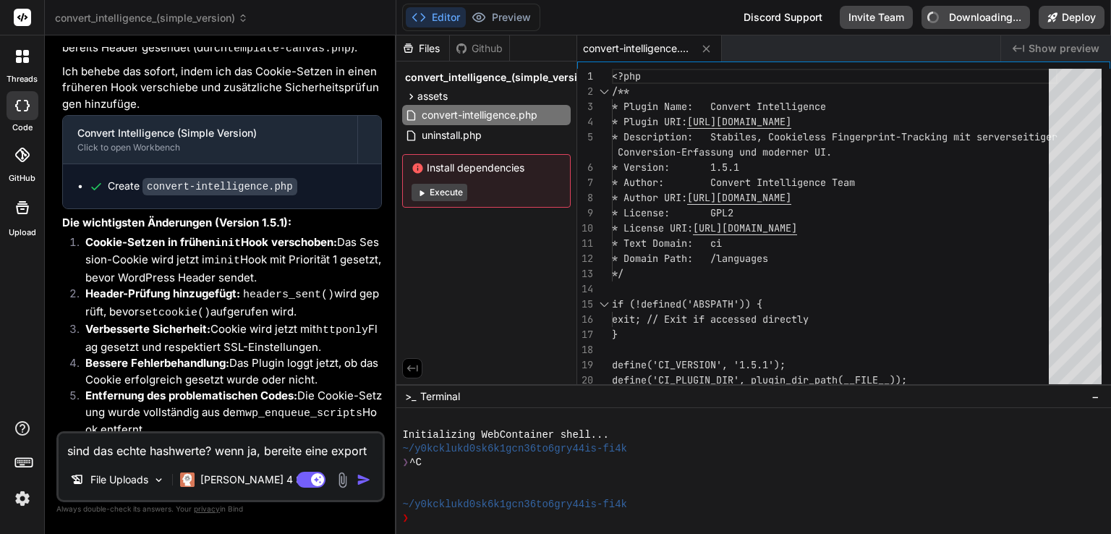
type textarea "x"
type textarea "sind das echte hashwerte? wenn ja, bereite eine export f"
type textarea "x"
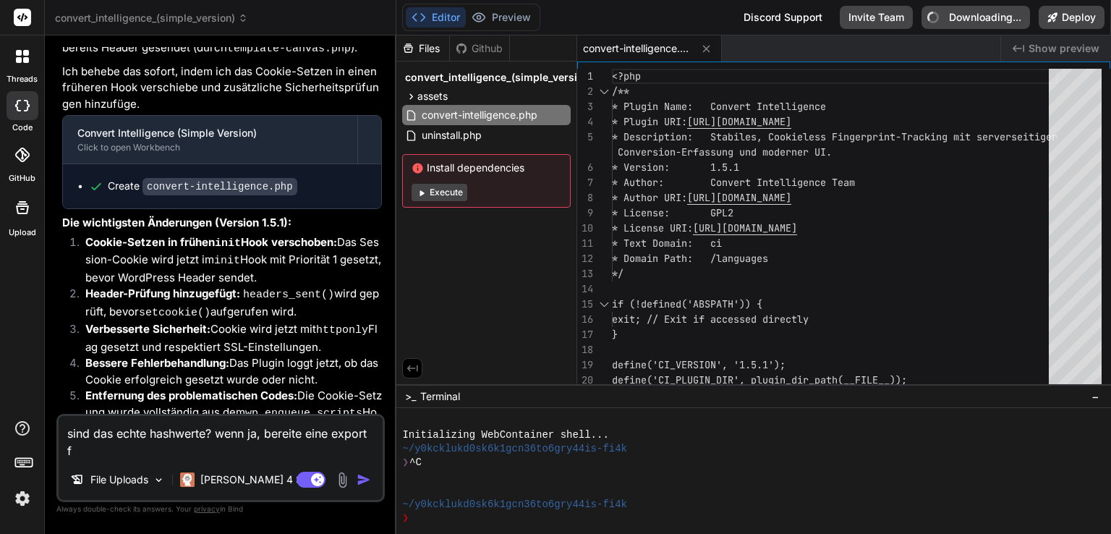
type textarea "sind das echte hashwerte? wenn ja, bereite eine export fl"
type textarea "x"
type textarea "sind das echte hashwerte? wenn ja, bereite eine export flä"
type textarea "x"
type textarea "sind das echte hashwerte? wenn ja, bereite eine export fläc"
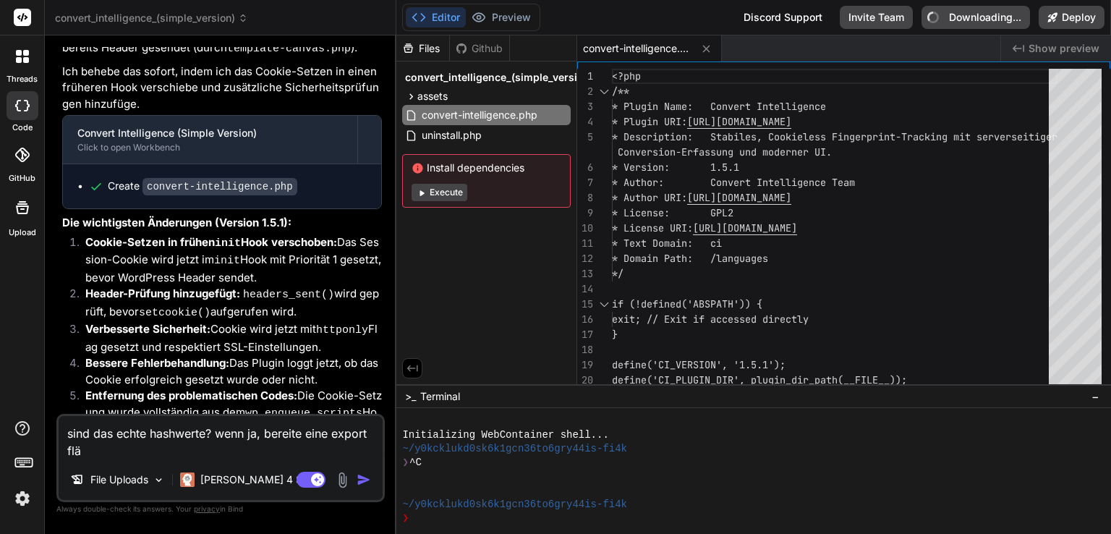
type textarea "x"
type textarea "sind das echte hashwerte? wenn ja, bereite eine export fläch"
type textarea "x"
type textarea "sind das echte hashwerte? wenn ja, bereite eine export fläche"
type textarea "x"
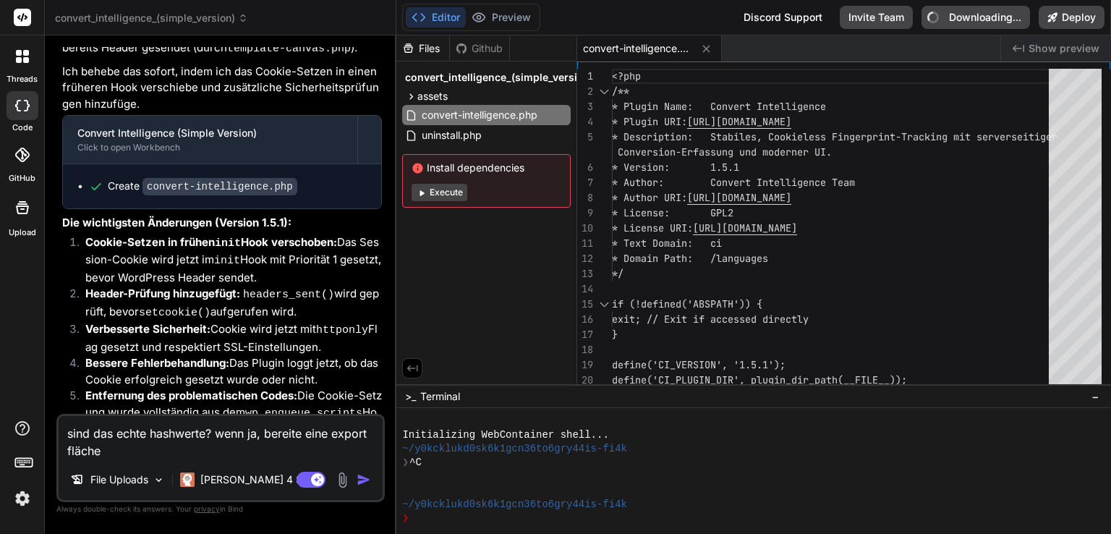
type textarea "sind das echte hashwerte? wenn ja, bereite eine export fläche"
type textarea "x"
type textarea "sind das echte hashwerte? wenn ja, bereite eine export fläche f"
type textarea "x"
type textarea "sind das echte hashwerte? wenn ja, bereite eine export fläche fü"
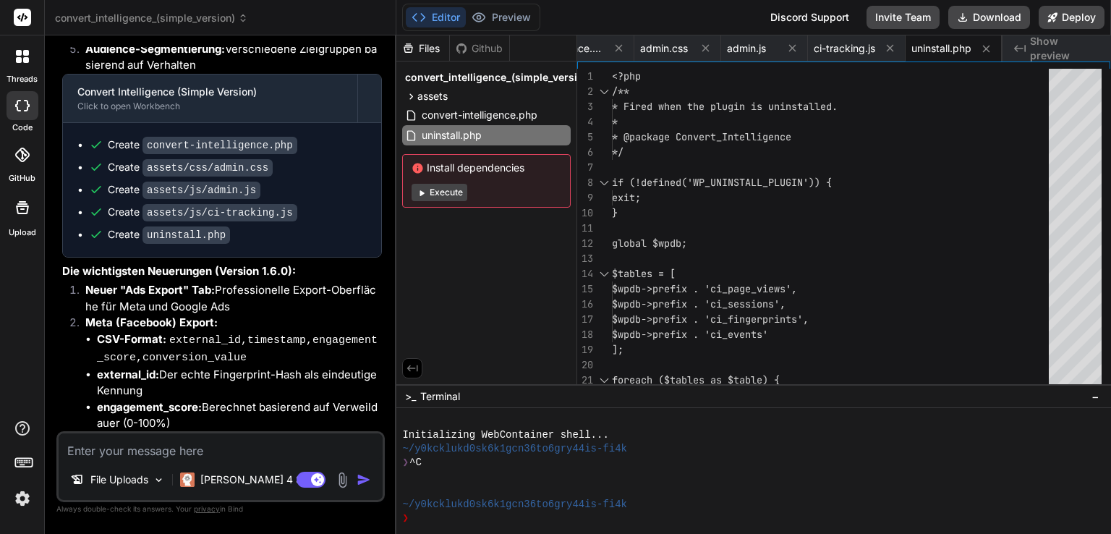
scroll to position [5142, 0]
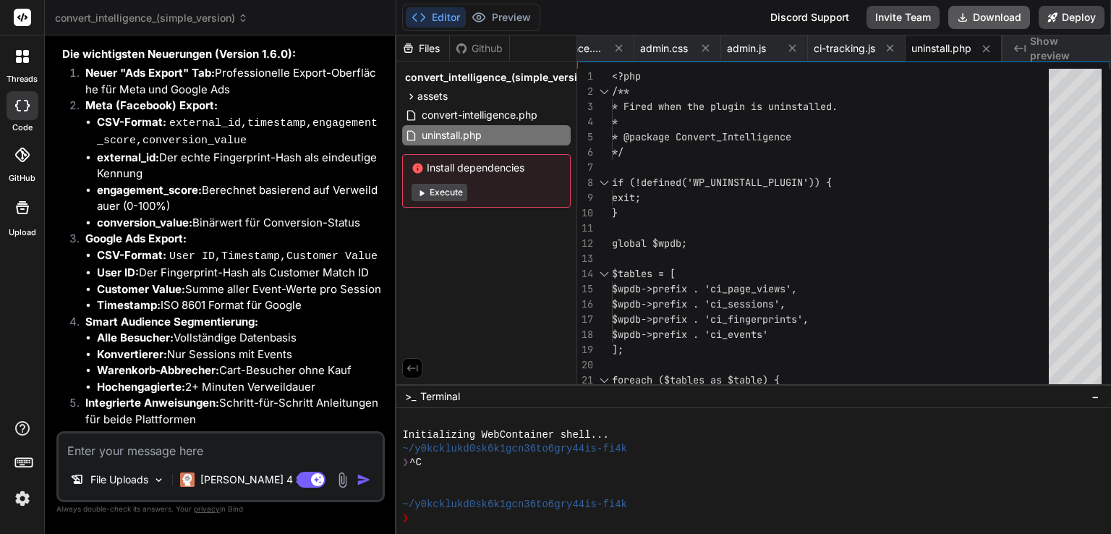
click at [997, 17] on button "Download" at bounding box center [989, 17] width 82 height 23
click at [205, 446] on textarea at bounding box center [221, 446] width 324 height 26
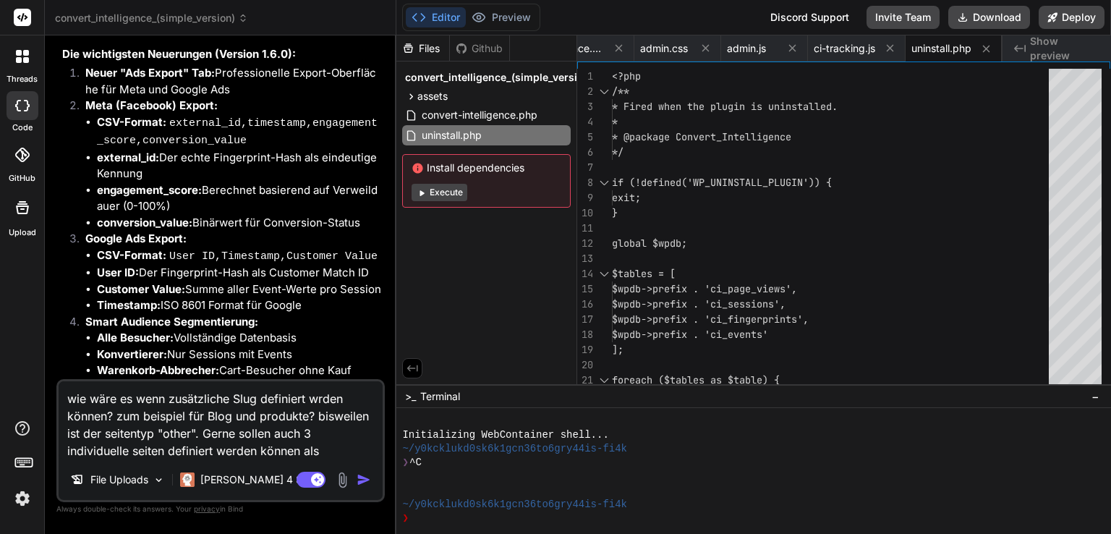
paste textarea "Seiten-Klassifizierung"
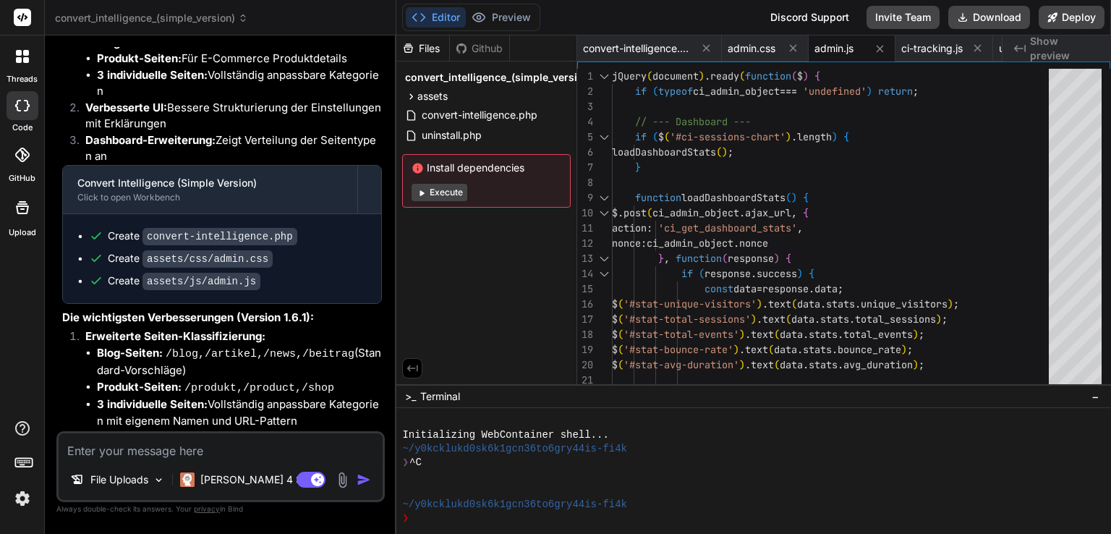
scroll to position [6107, 0]
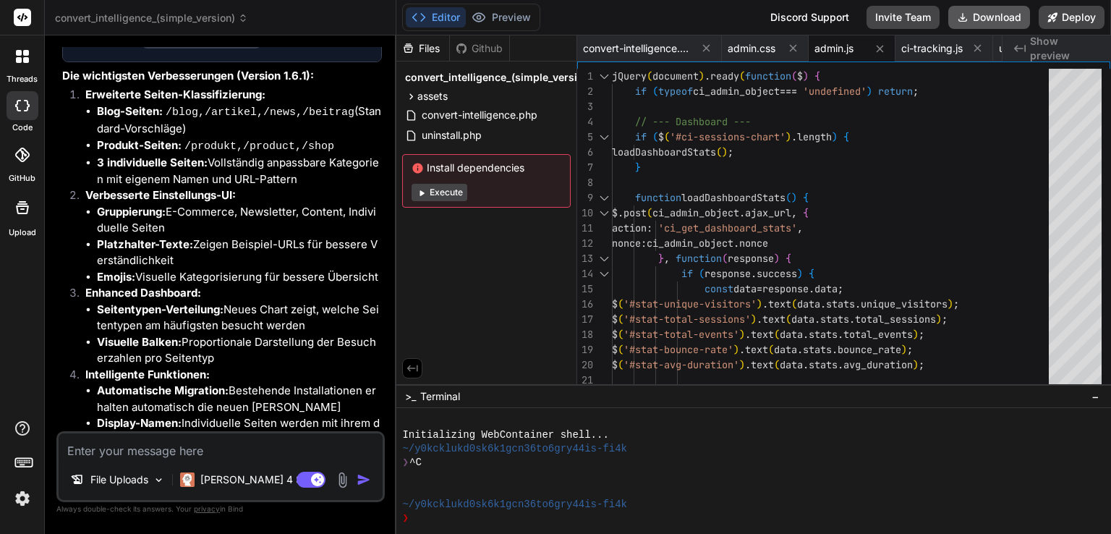
click at [997, 23] on button "Download" at bounding box center [989, 17] width 82 height 23
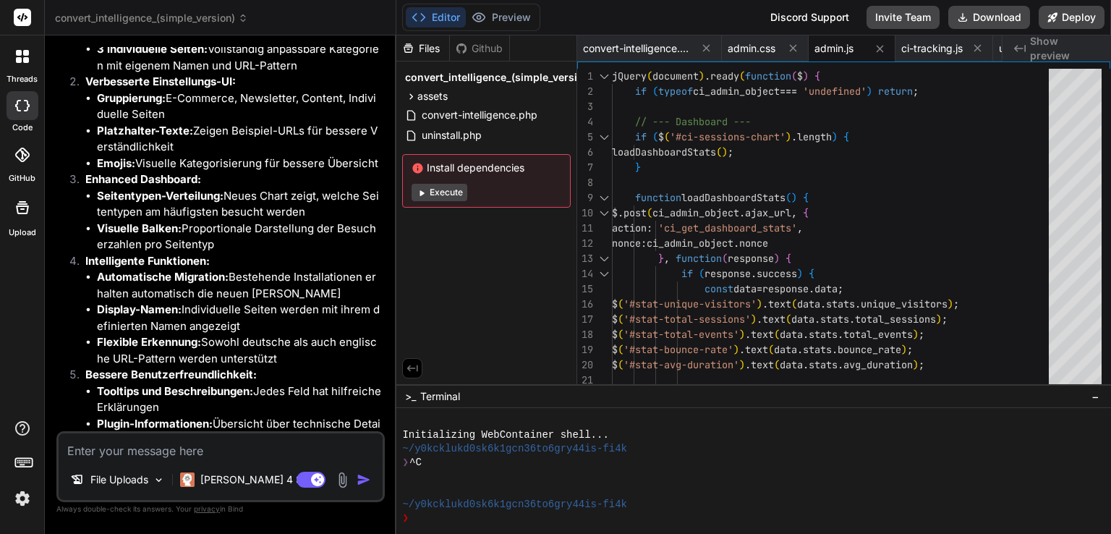
scroll to position [6254, 0]
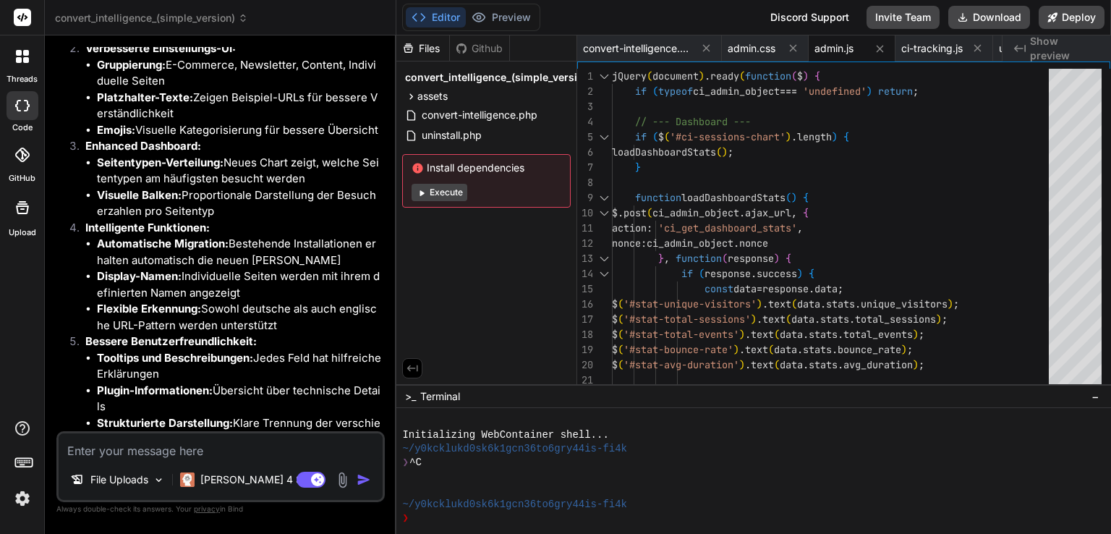
click at [197, 454] on textarea at bounding box center [221, 446] width 324 height 26
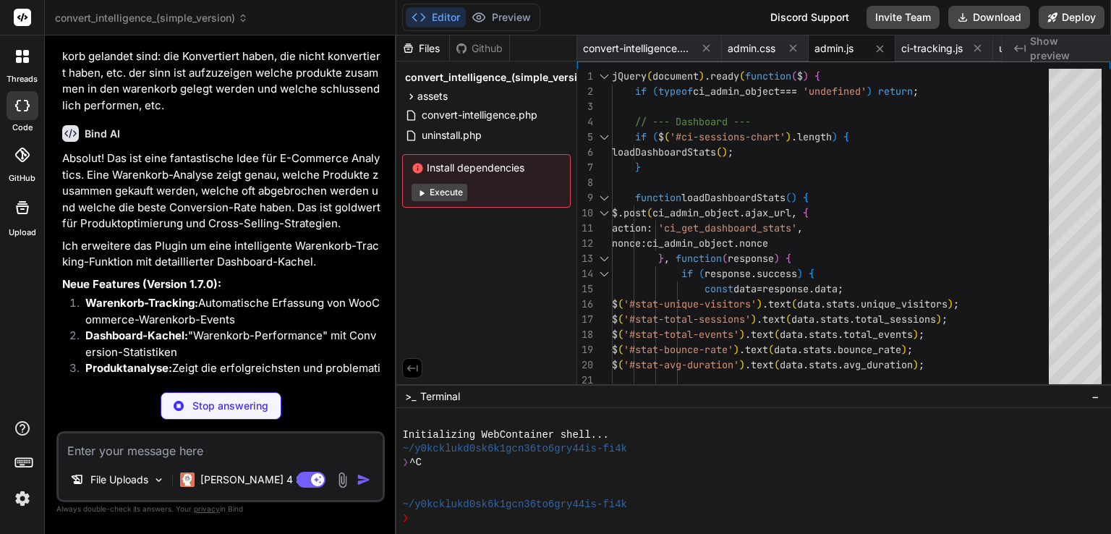
scroll to position [6840, 0]
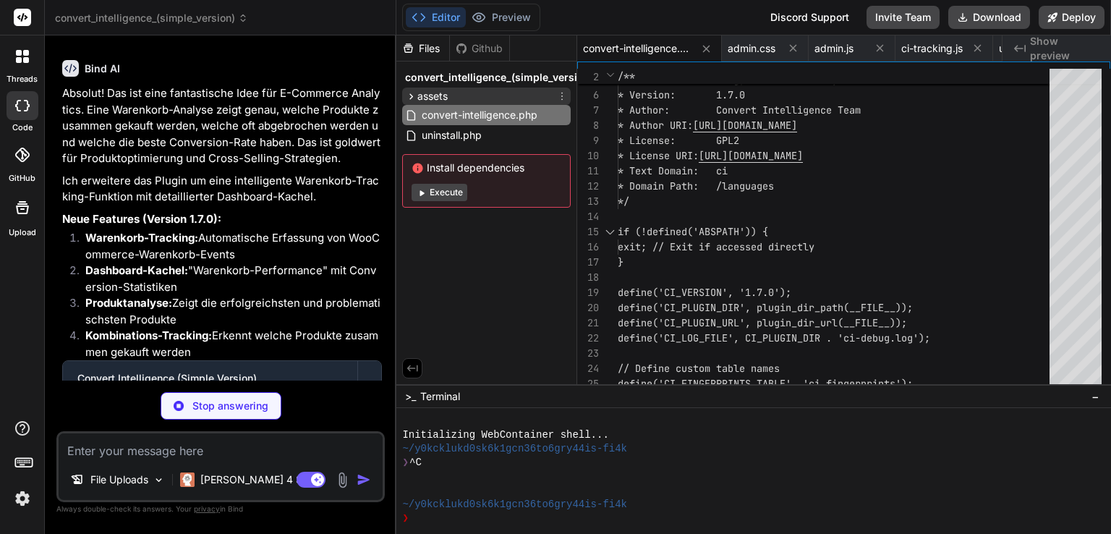
click at [412, 95] on icon at bounding box center [412, 96] width 4 height 6
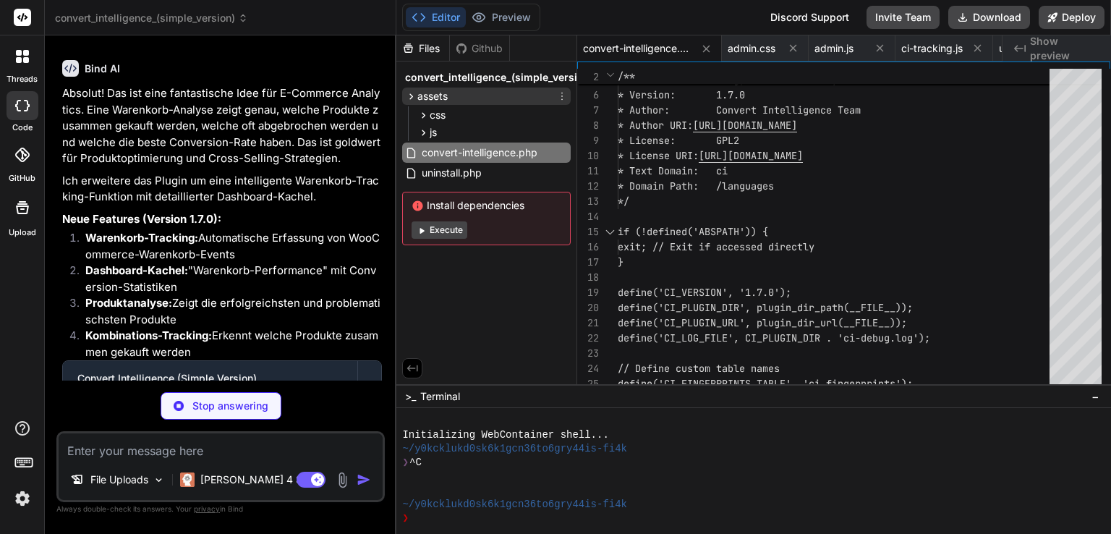
click at [412, 95] on icon at bounding box center [412, 96] width 4 height 6
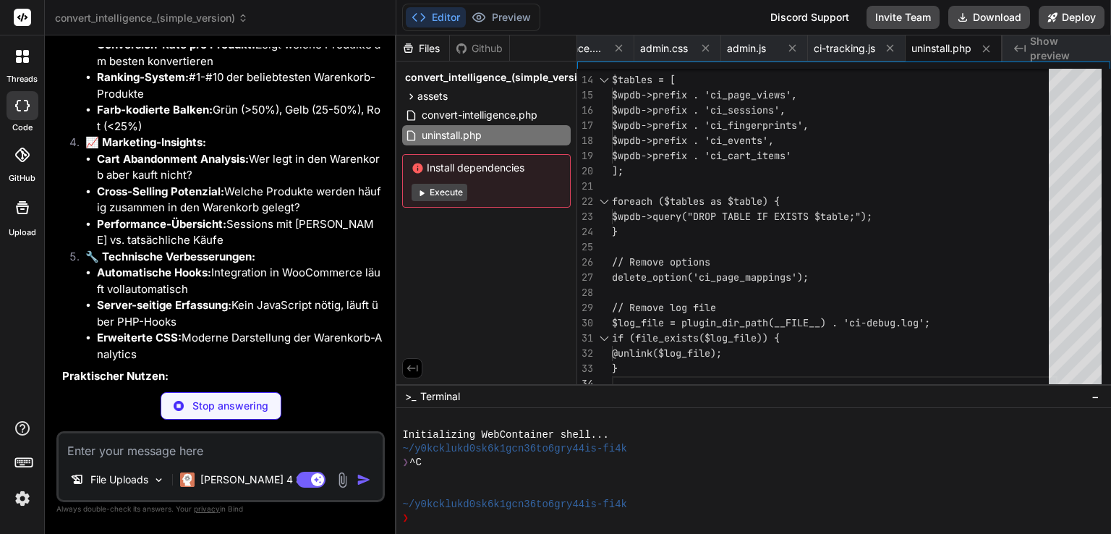
scroll to position [7630, 0]
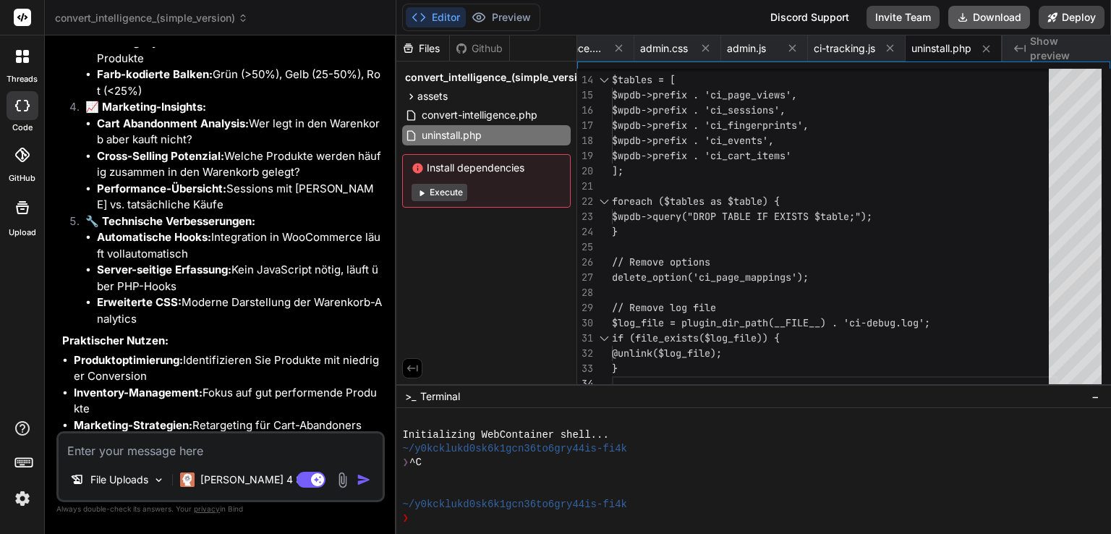
click at [975, 22] on button "Download" at bounding box center [989, 17] width 82 height 23
click at [186, 446] on textarea at bounding box center [221, 446] width 324 height 26
paste textarea "Idempotenz & De-Duping Ein Kauf ≠ fünf Conversions. Eindeutige Schlüssel (z.B. …"
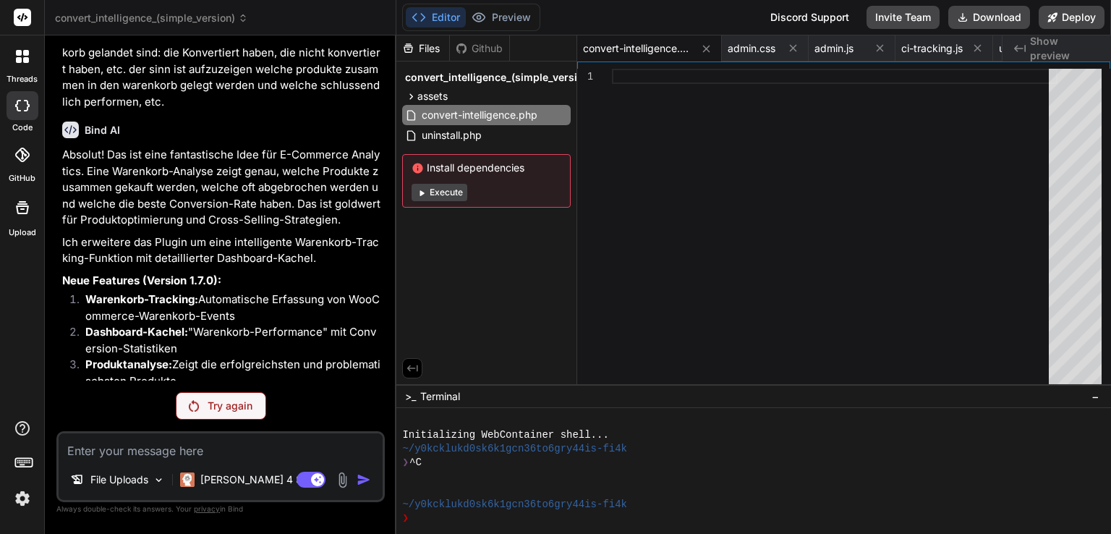
scroll to position [6768, 0]
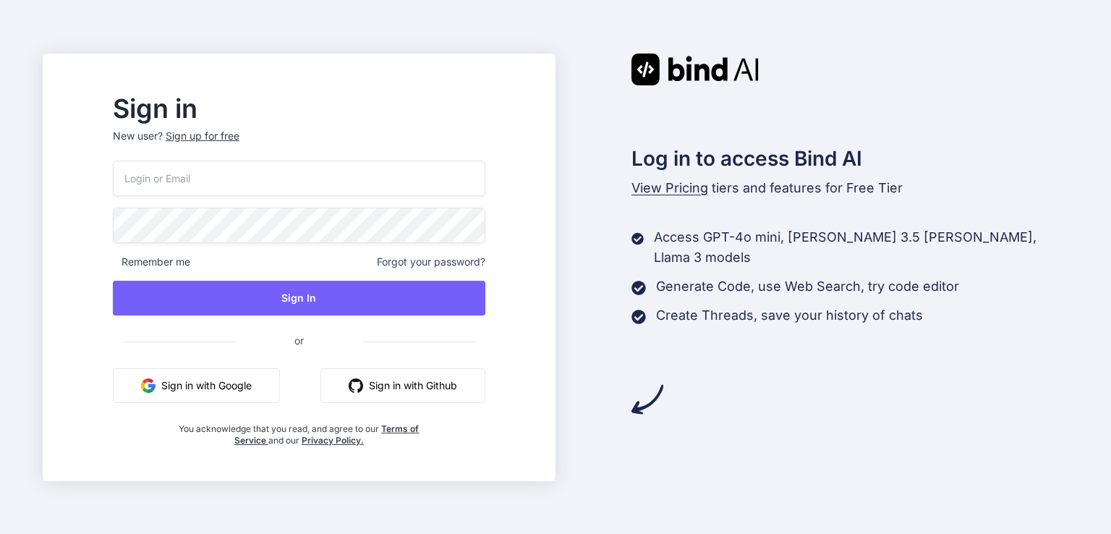
click at [255, 385] on button "Sign in with Google" at bounding box center [196, 385] width 167 height 35
